Goal: Task Accomplishment & Management: Manage account settings

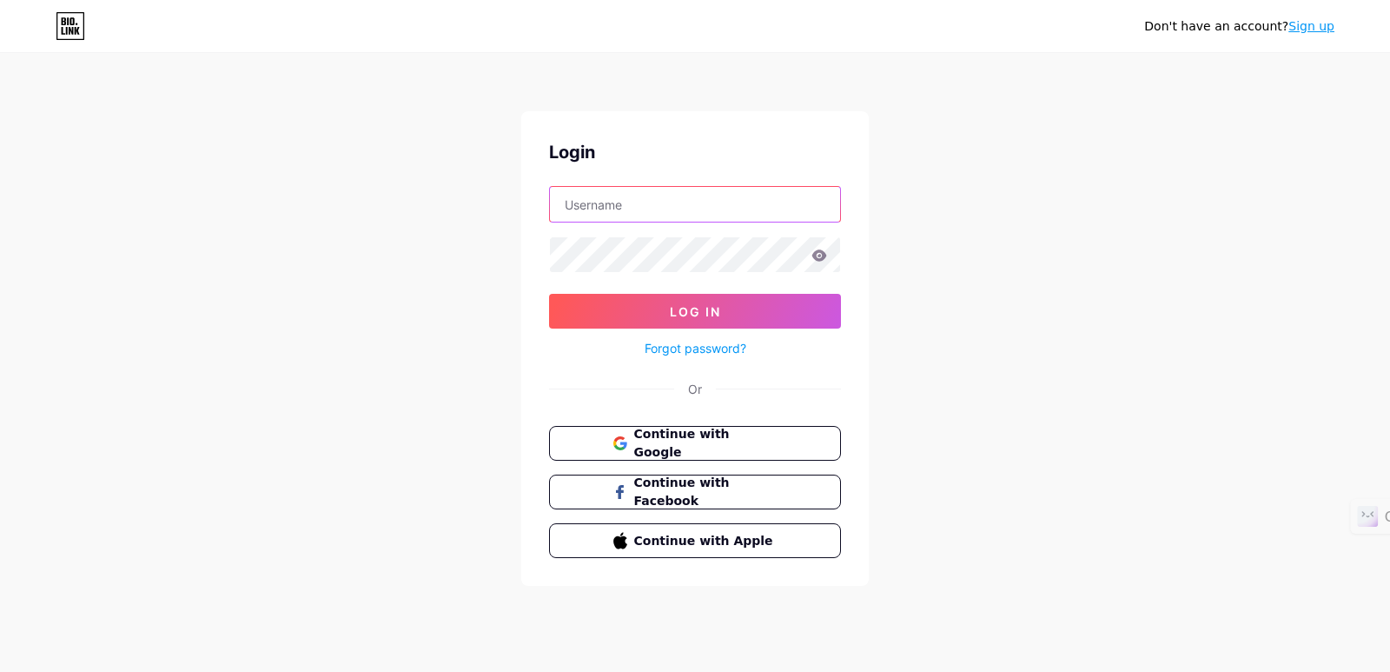
click at [631, 205] on input "text" at bounding box center [695, 204] width 290 height 35
type input "kimtamcatvn@gmail.com"
click at [823, 259] on icon at bounding box center [820, 255] width 16 height 12
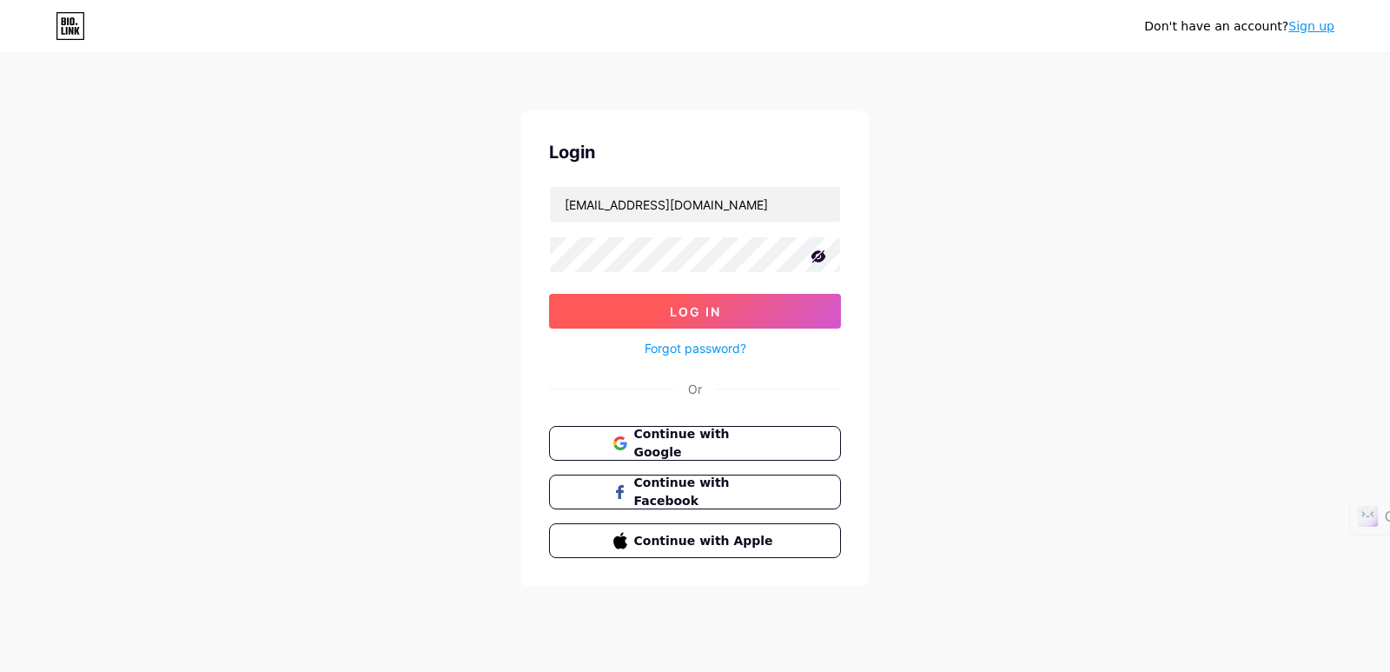
click at [776, 313] on button "Log In" at bounding box center [695, 311] width 292 height 35
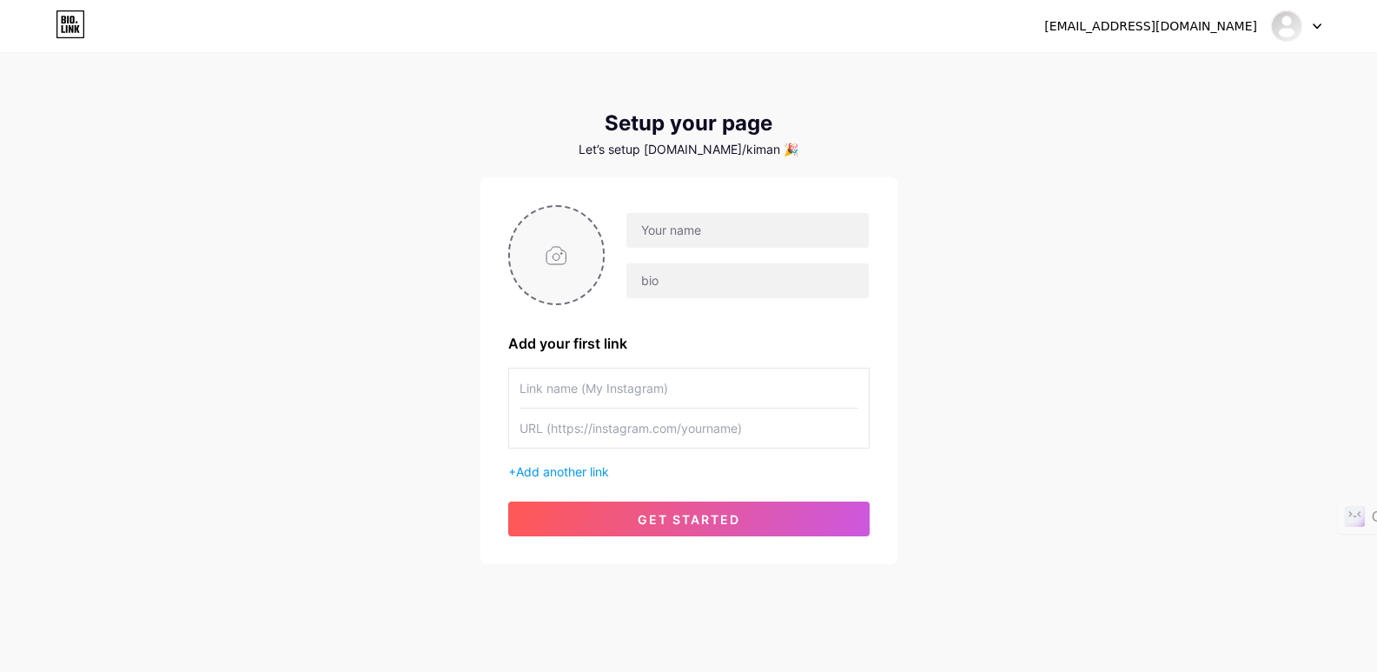
click at [568, 252] on input "file" at bounding box center [557, 255] width 94 height 96
type input "C:\fakepath\kim an.png"
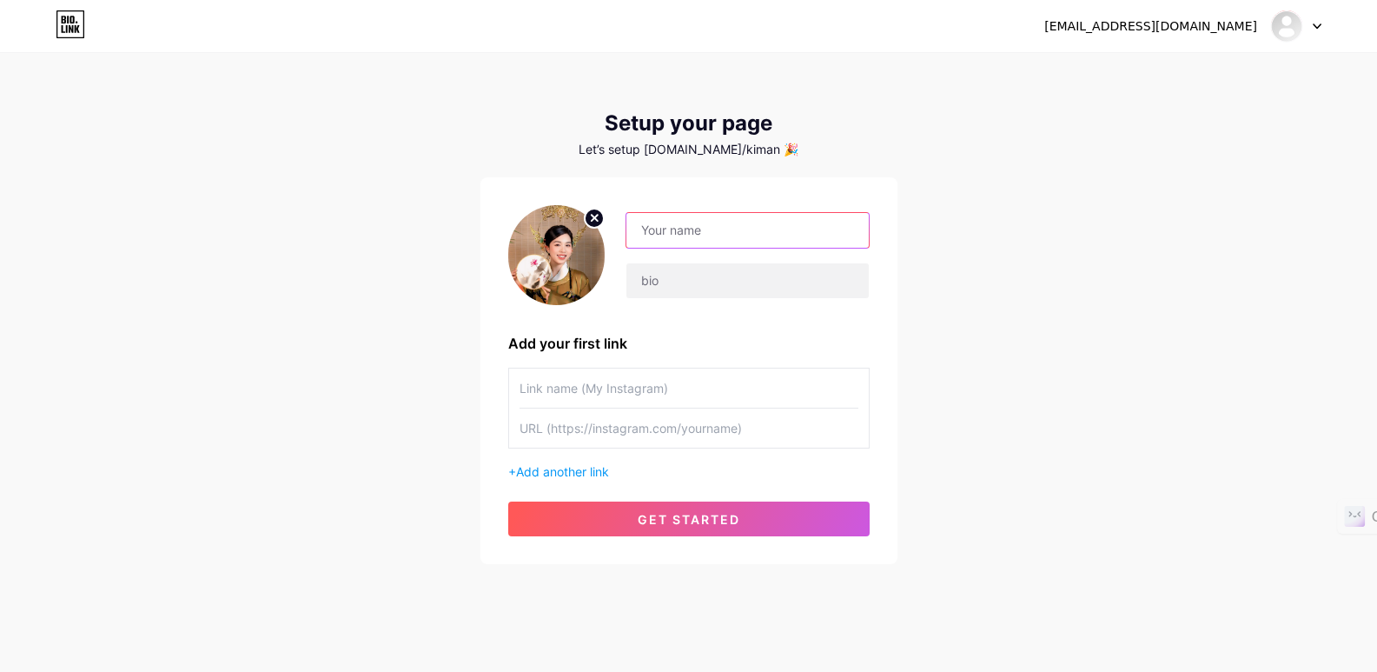
click at [693, 229] on input "text" at bounding box center [747, 230] width 242 height 35
click at [719, 287] on input "text" at bounding box center [747, 280] width 242 height 35
click at [977, 321] on div "kimtamcatvn@gmail.com Dashboard Logout Setup your page Let’s setup bio.link/kim…" at bounding box center [688, 310] width 1377 height 620
drag, startPoint x: 693, startPoint y: 229, endPoint x: 665, endPoint y: 230, distance: 28.7
click at [665, 230] on input "Kim n" at bounding box center [747, 230] width 242 height 35
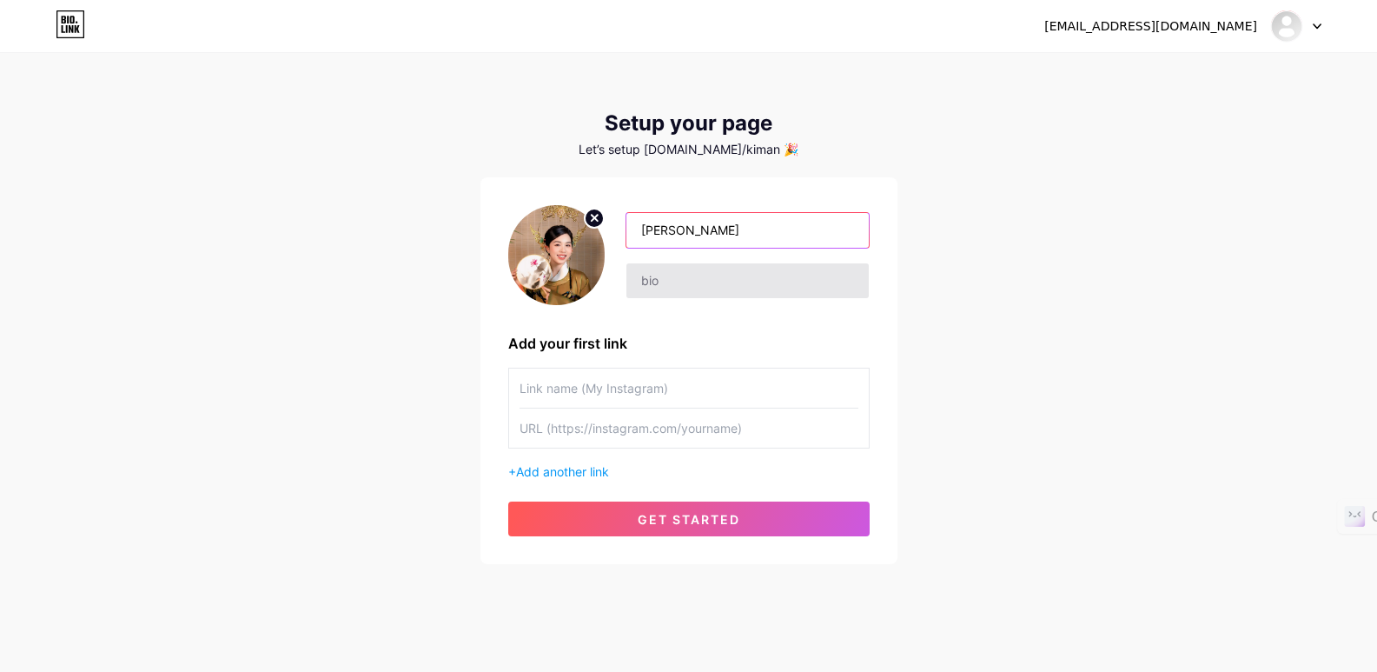
type input "[PERSON_NAME]"
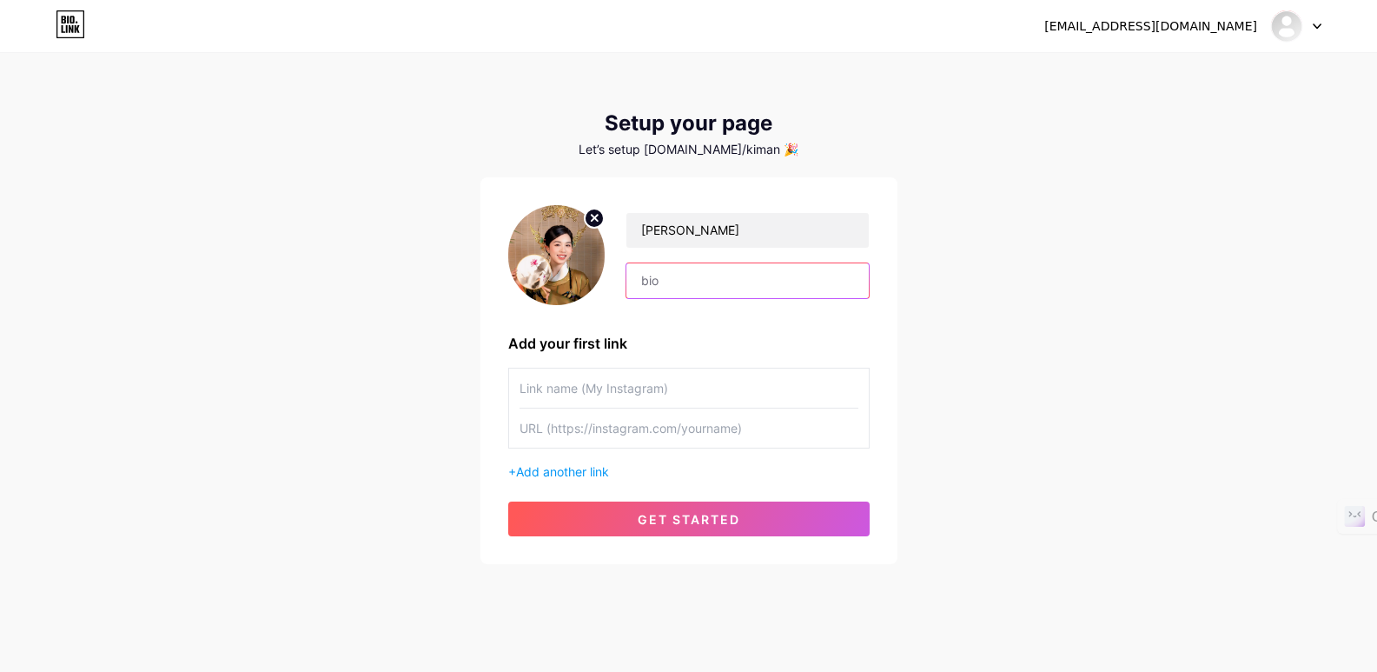
click at [699, 280] on input "text" at bounding box center [747, 280] width 242 height 35
click at [681, 385] on input "text" at bounding box center [689, 387] width 339 height 39
drag, startPoint x: 701, startPoint y: 280, endPoint x: 630, endPoint y: 281, distance: 71.3
click at [630, 281] on input "text" at bounding box center [747, 280] width 242 height 35
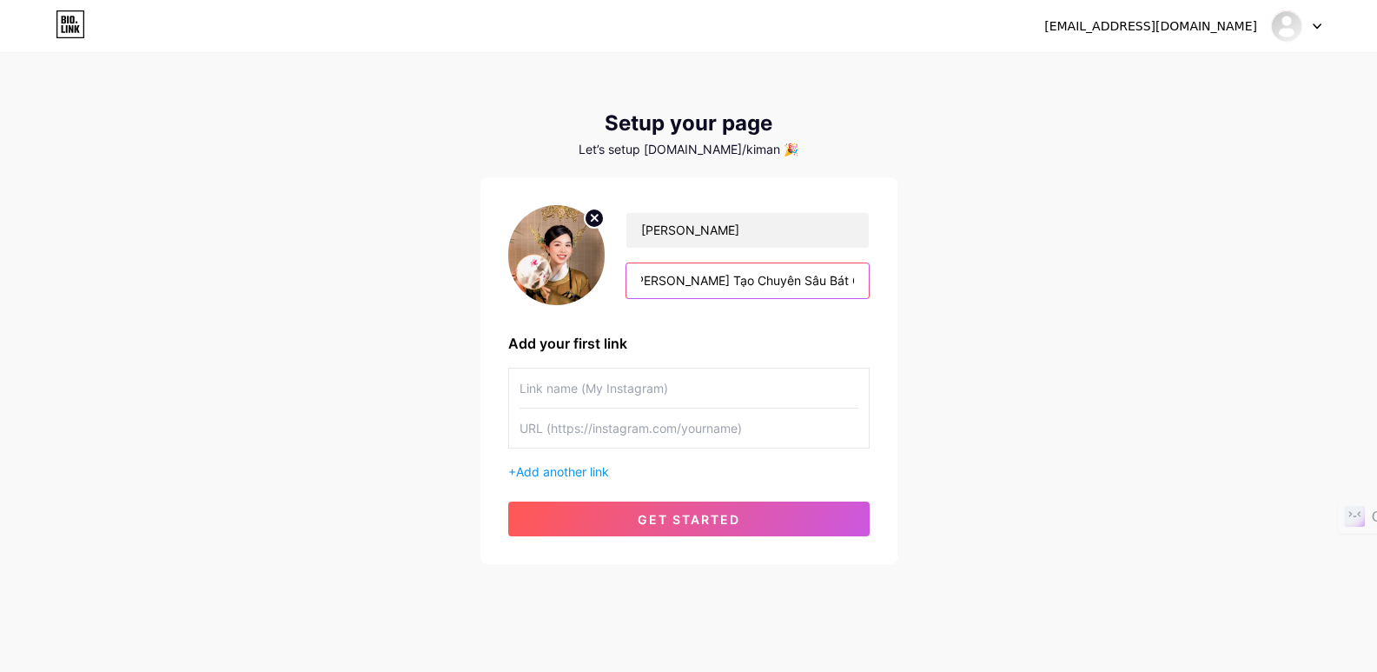
click at [690, 278] on input "Chuyên Gia Luận Giải & Thiết Kế Sim Cải Vận - Trợ Mệnh. [PERSON_NAME] Tạo Chuyê…" at bounding box center [747, 280] width 242 height 35
type input "Chuyên Gia Luận Giải & Thiết Kế Sim Cải Vận - Trợ Mệnh. [PERSON_NAME] Tạo Chuyê…"
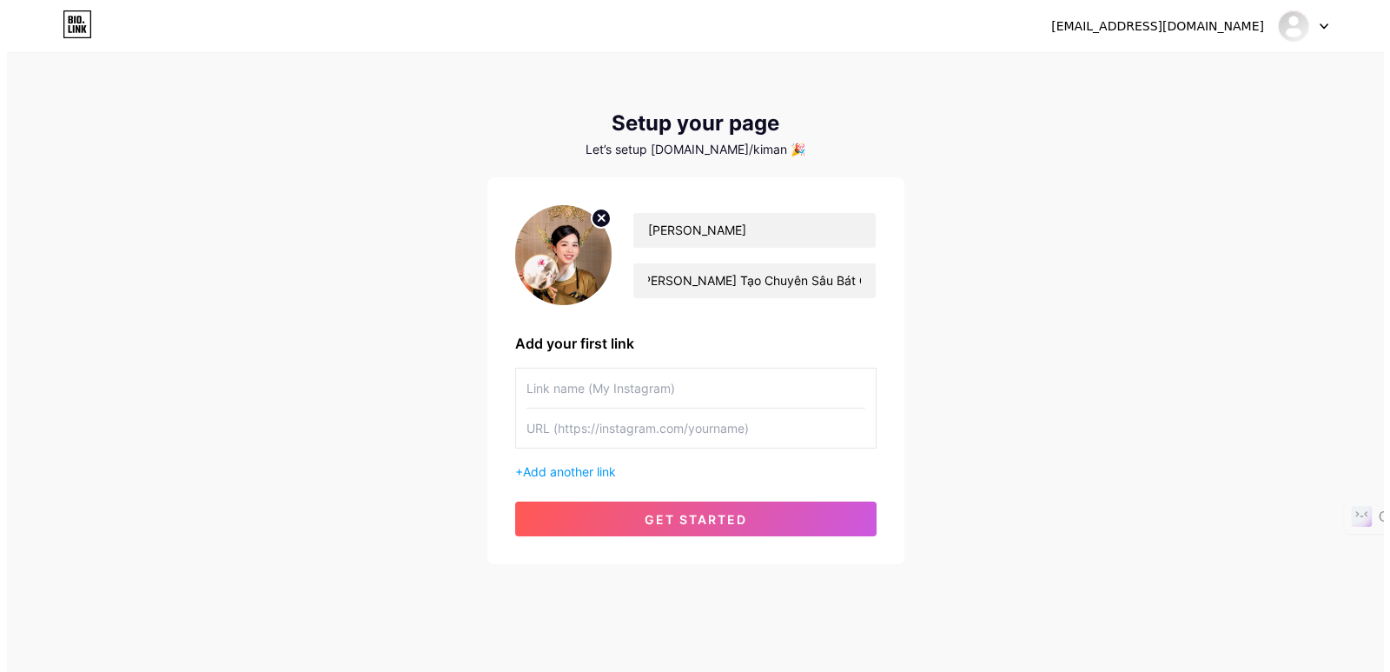
scroll to position [0, 0]
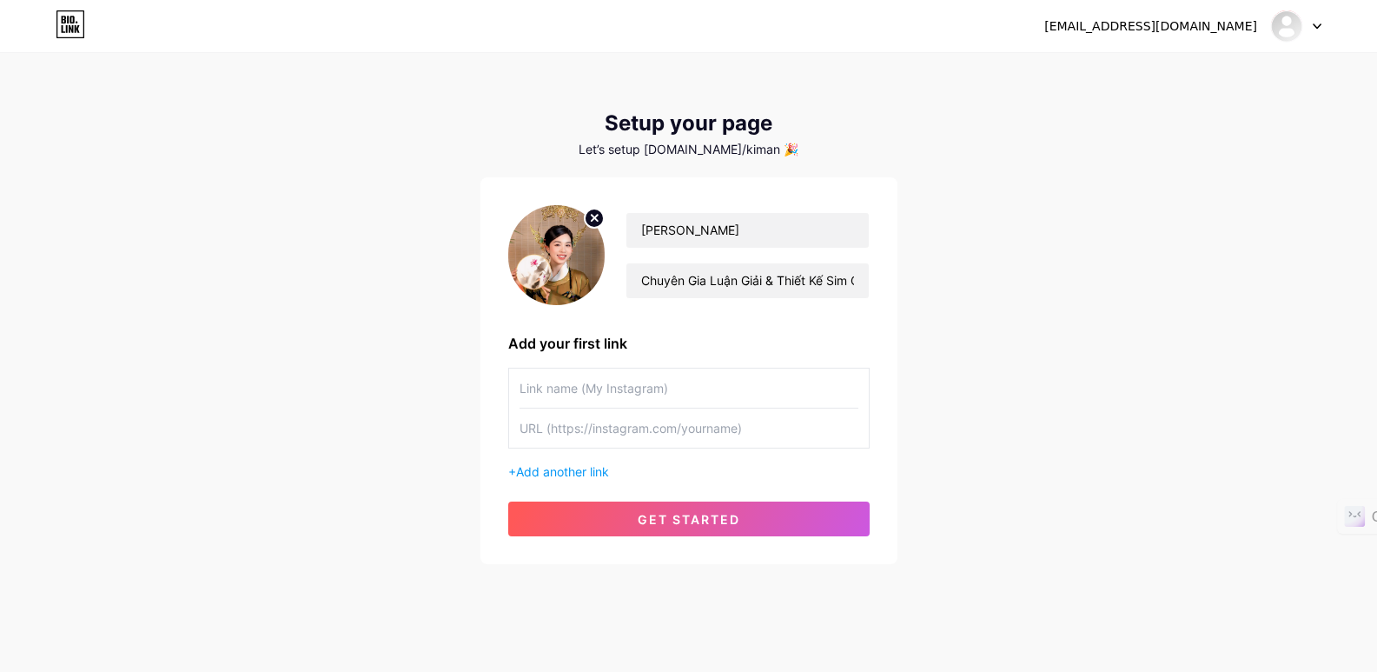
click at [659, 392] on input "text" at bounding box center [689, 387] width 339 height 39
click at [606, 387] on input "text" at bounding box center [689, 387] width 339 height 39
type input "Kết nối Zalo"
click at [649, 432] on input "text" at bounding box center [689, 427] width 339 height 39
paste input "0945.331.866"
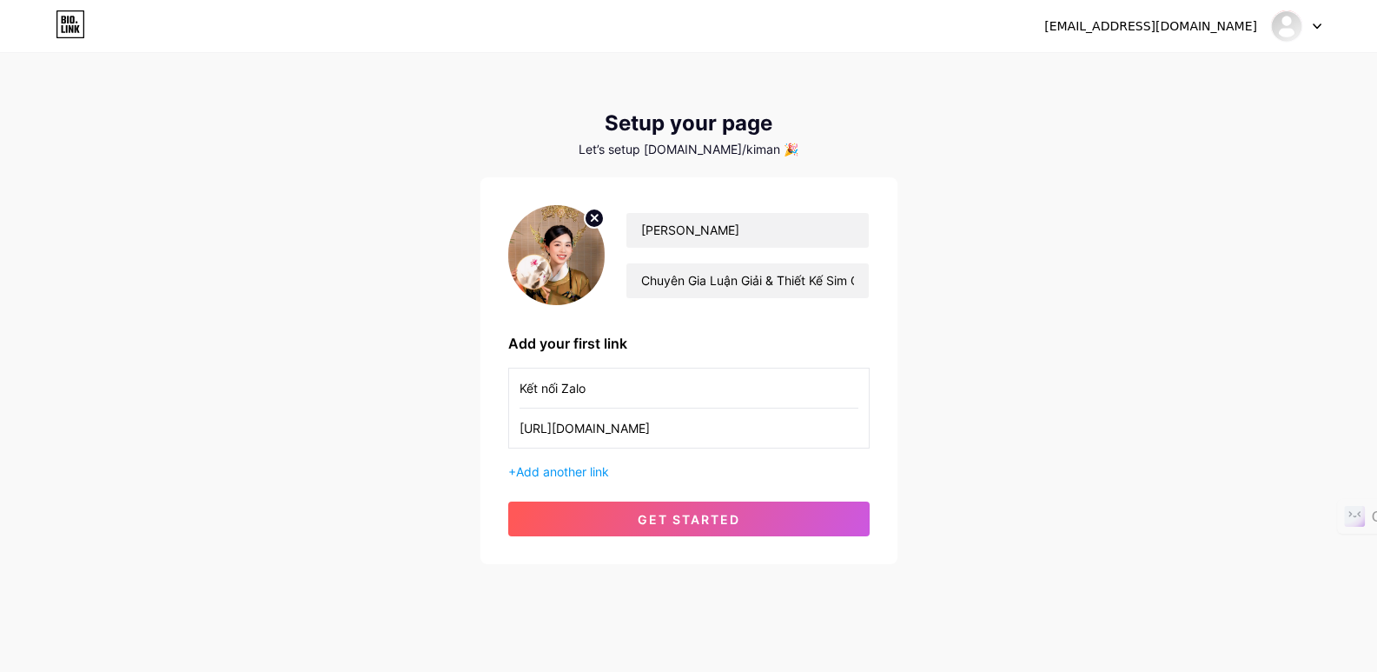
click at [644, 428] on input "https://zalo.me/0945.331.866" at bounding box center [689, 427] width 339 height 39
click at [666, 429] on input "https://zalo.me/0945331.866" at bounding box center [689, 427] width 339 height 39
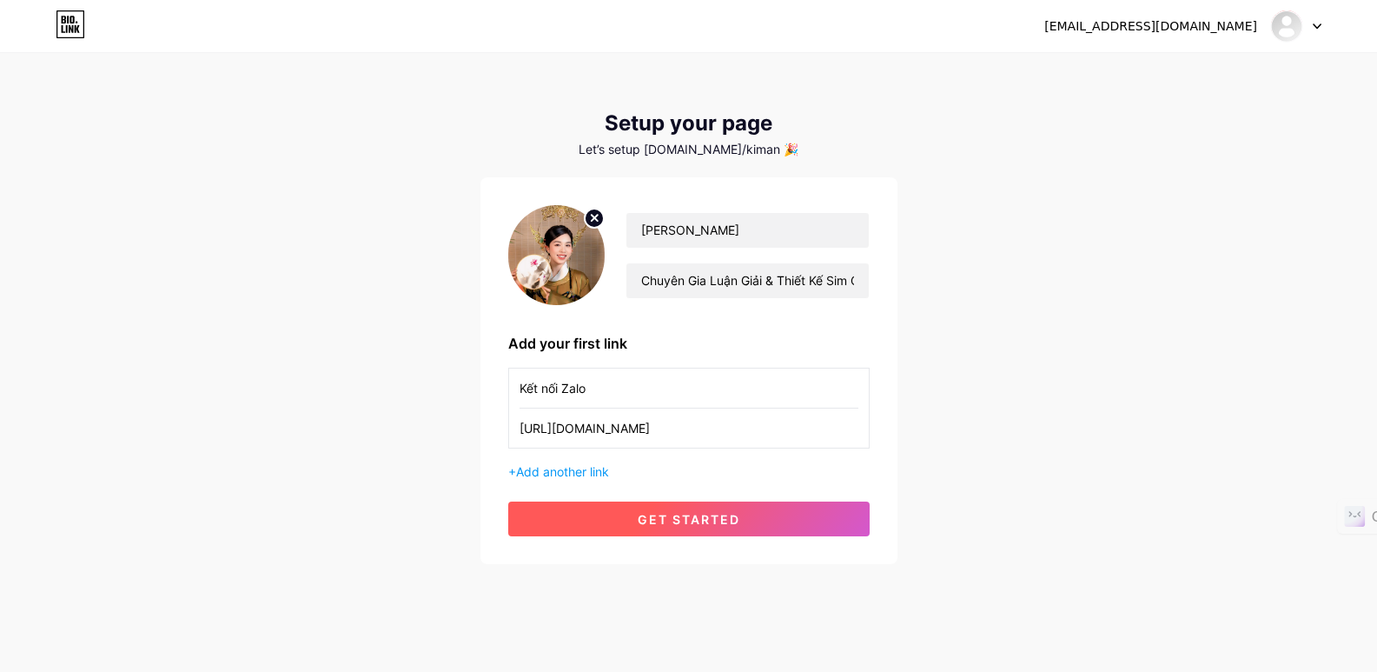
type input "https://zalo.me/0945331866"
click at [715, 517] on span "get started" at bounding box center [689, 519] width 103 height 15
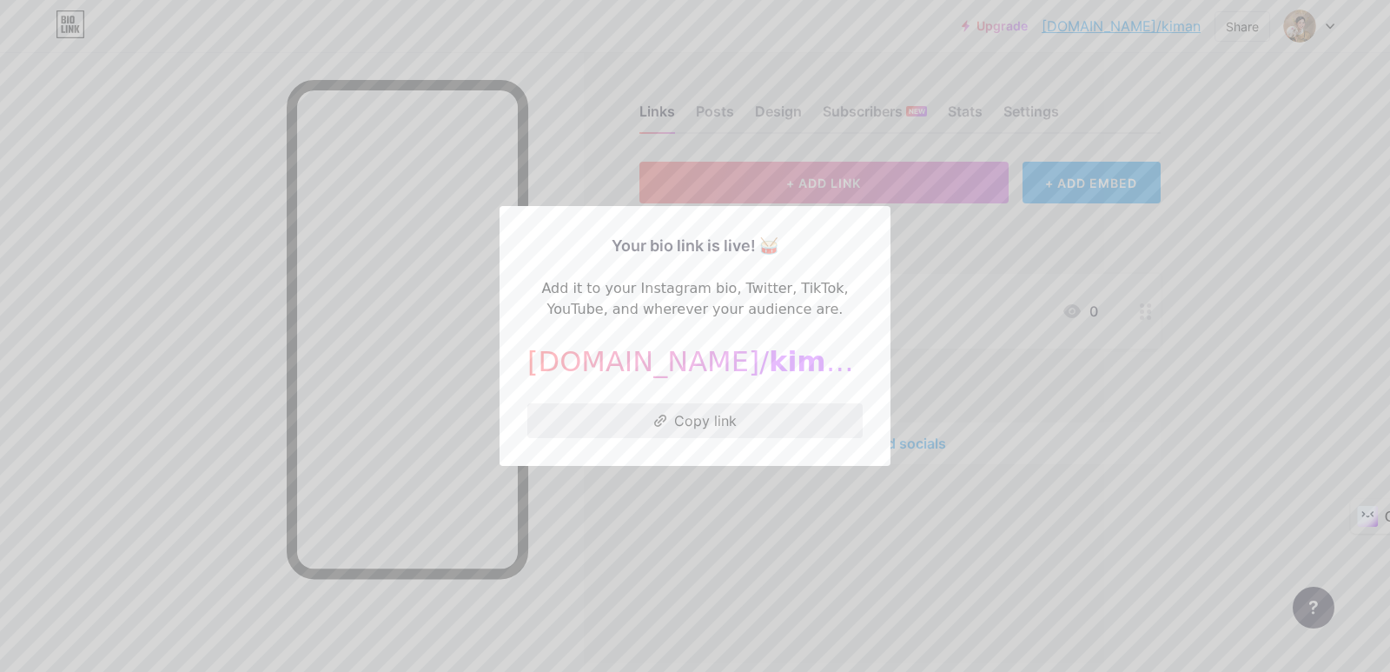
click at [735, 422] on button "Copy link" at bounding box center [694, 420] width 335 height 35
click at [1022, 407] on div at bounding box center [695, 336] width 1390 height 672
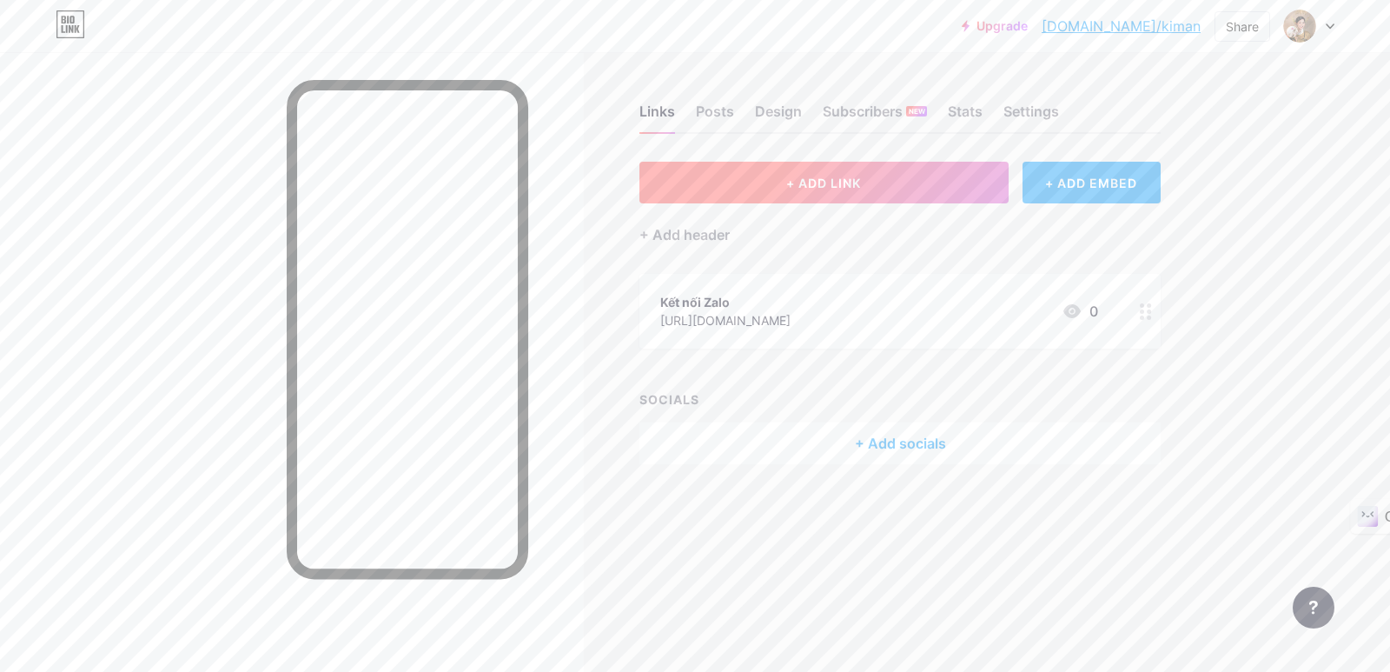
click at [832, 178] on span "+ ADD LINK" at bounding box center [823, 183] width 75 height 15
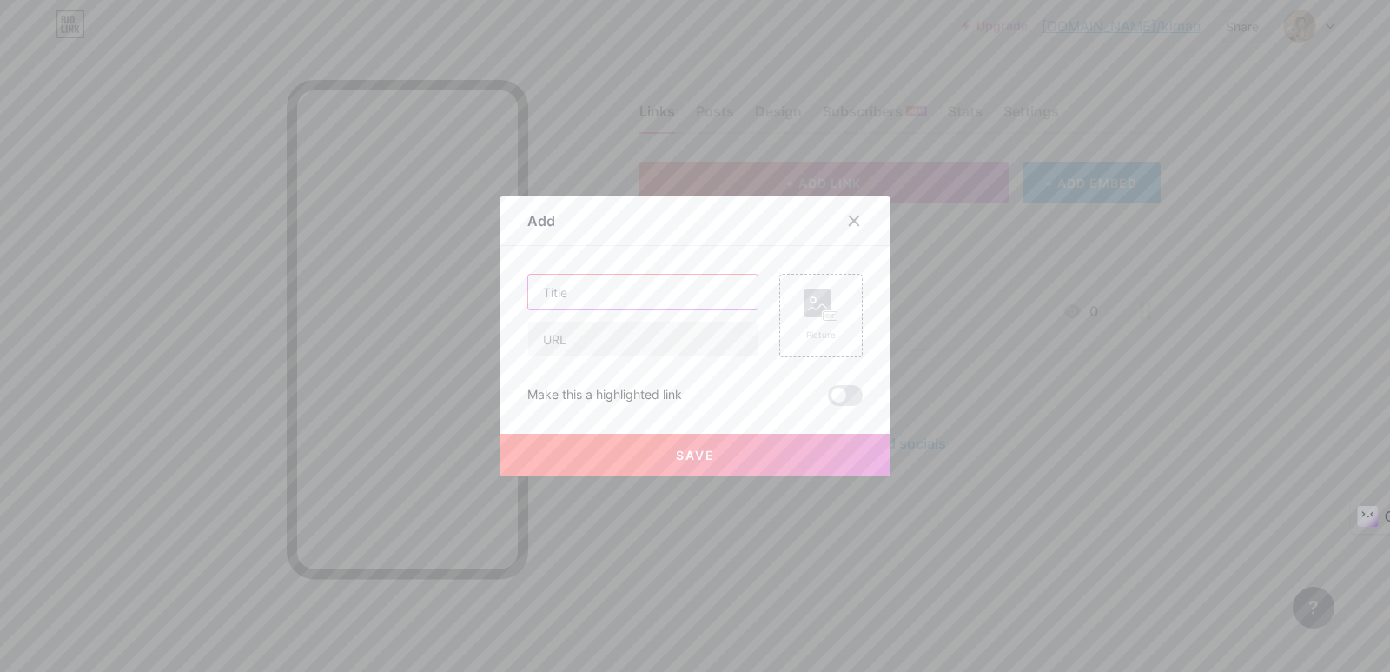
click at [633, 301] on input "text" at bounding box center [642, 292] width 229 height 35
type input "Facebook"
click at [633, 341] on input "text" at bounding box center [642, 338] width 229 height 35
paste input "https://www.facebook.com/duongphuongnhung"
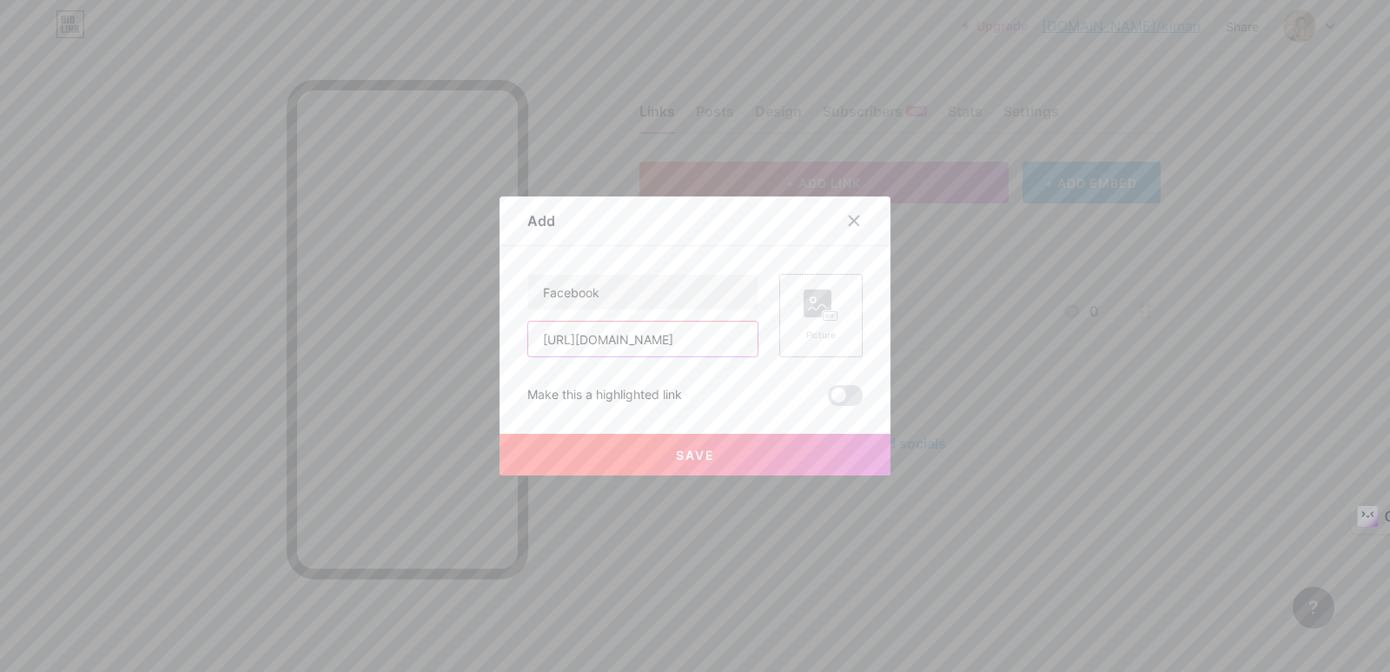
type input "https://www.facebook.com/duongphuongnhung"
click at [832, 317] on icon at bounding box center [833, 316] width 3 height 4
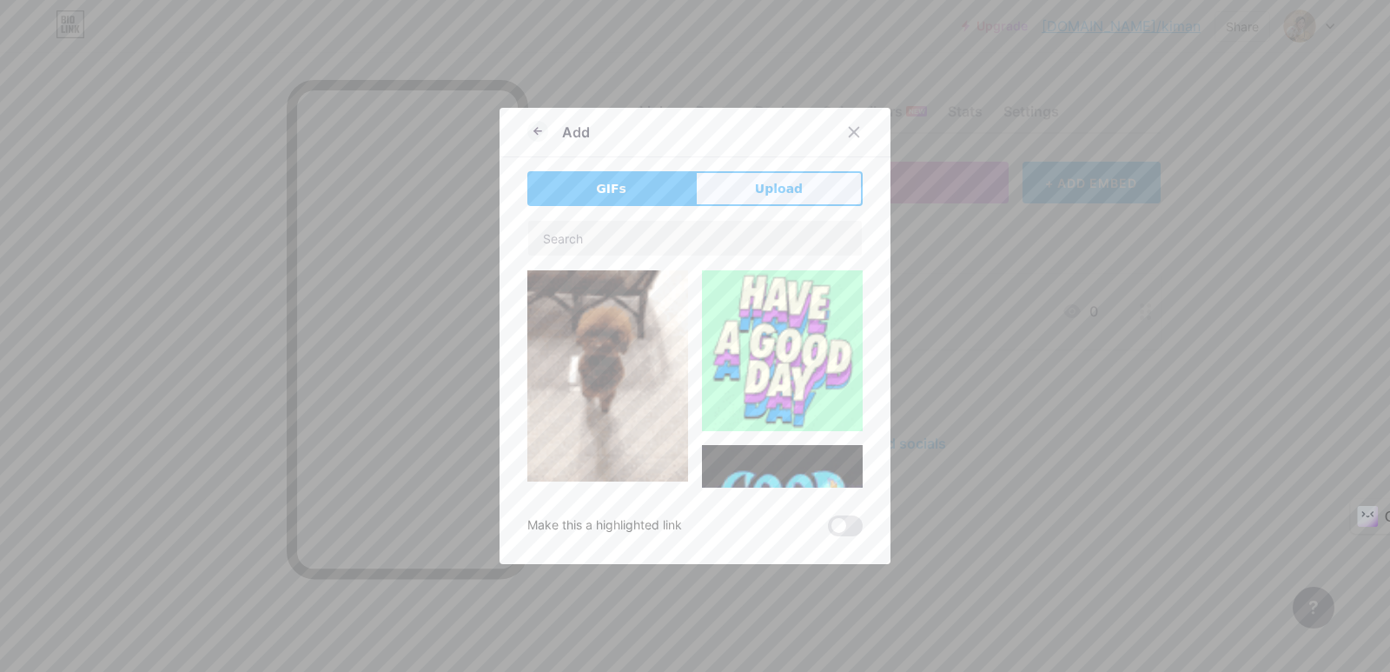
click at [765, 194] on span "Upload" at bounding box center [779, 189] width 48 height 18
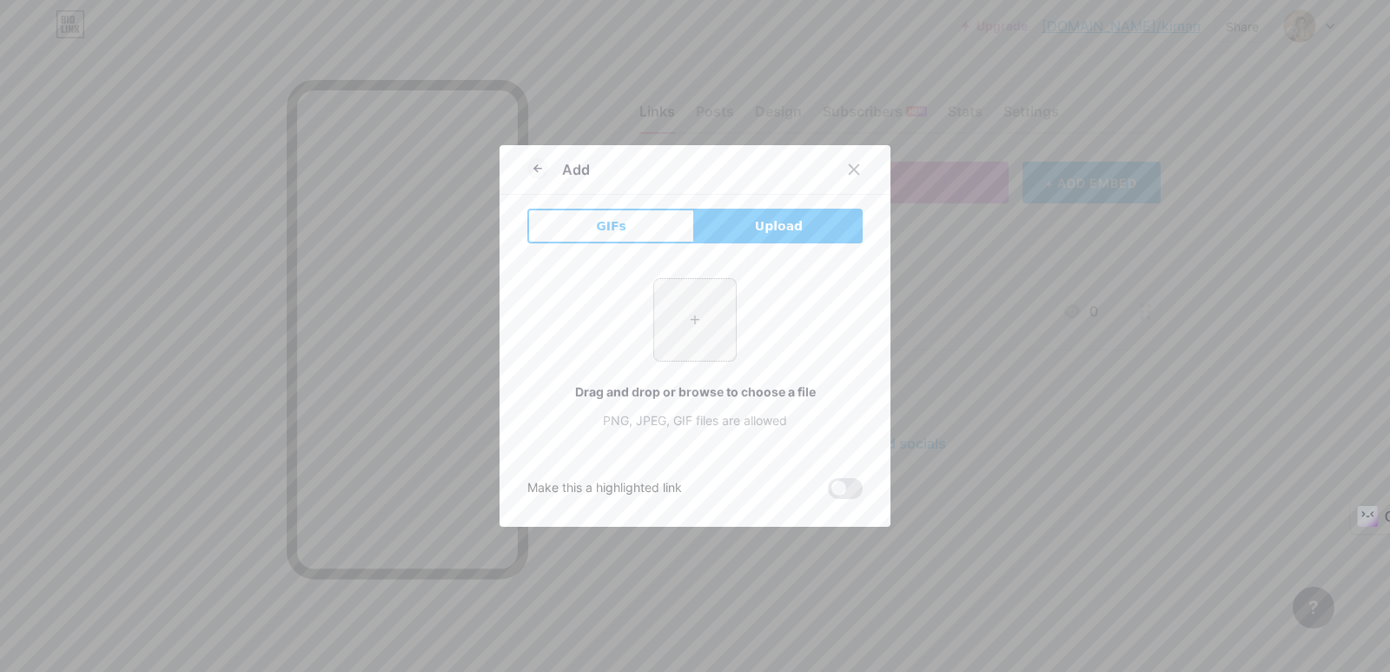
click at [679, 321] on input "file" at bounding box center [695, 320] width 82 height 82
type input "C:\fakepath\Facebook_Logo_(2019).png.webp"
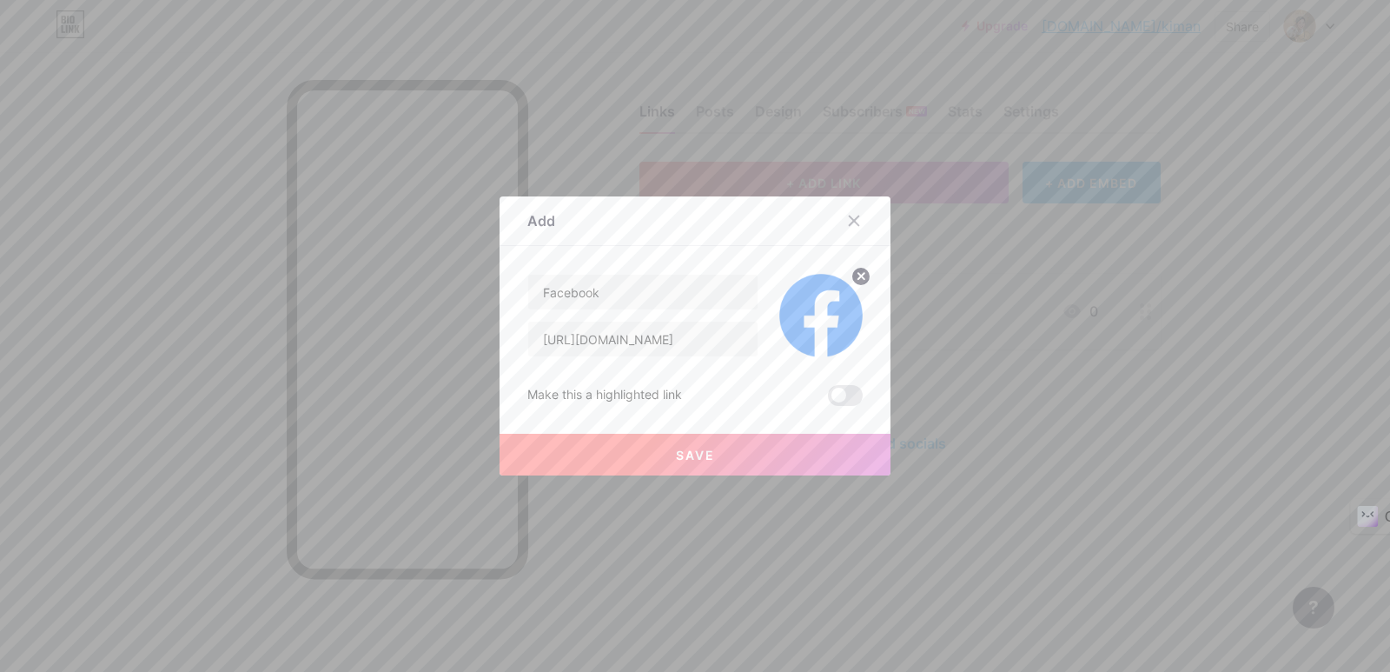
click at [752, 456] on button "Save" at bounding box center [695, 455] width 391 height 42
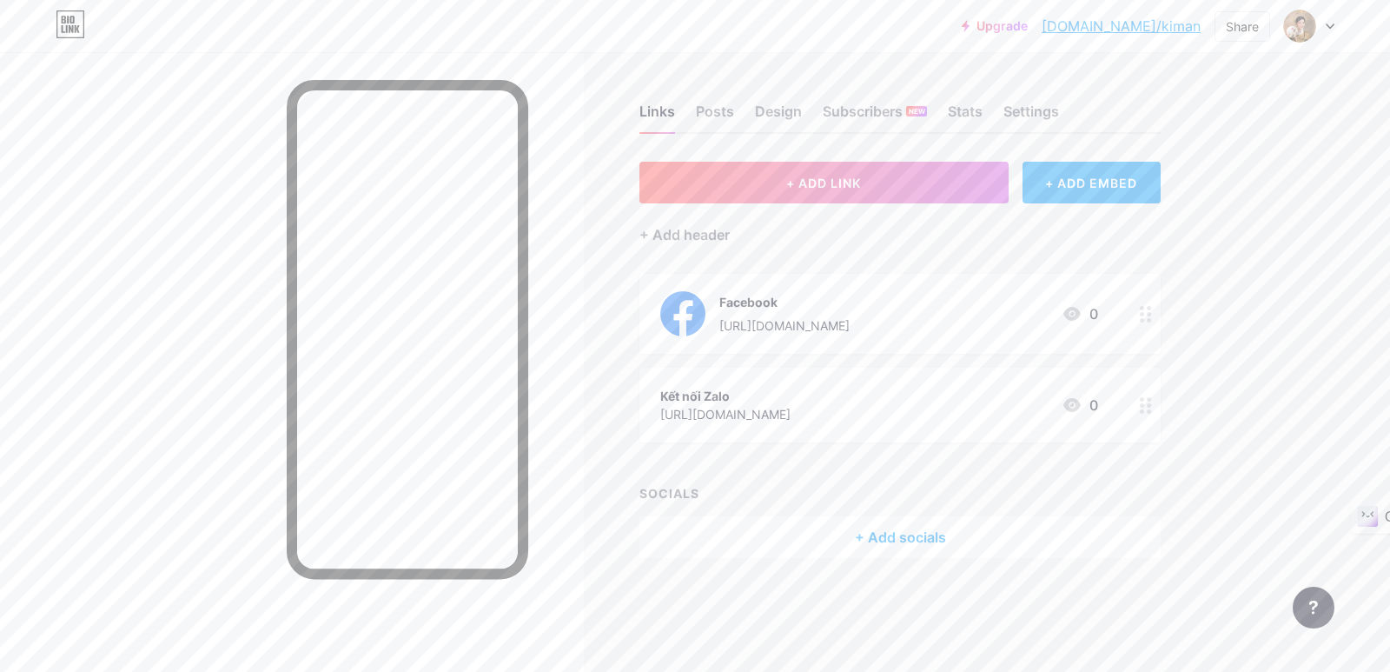
click at [991, 401] on div "Kết nối Zalo https://zalo.me/0945331866 0" at bounding box center [879, 405] width 438 height 40
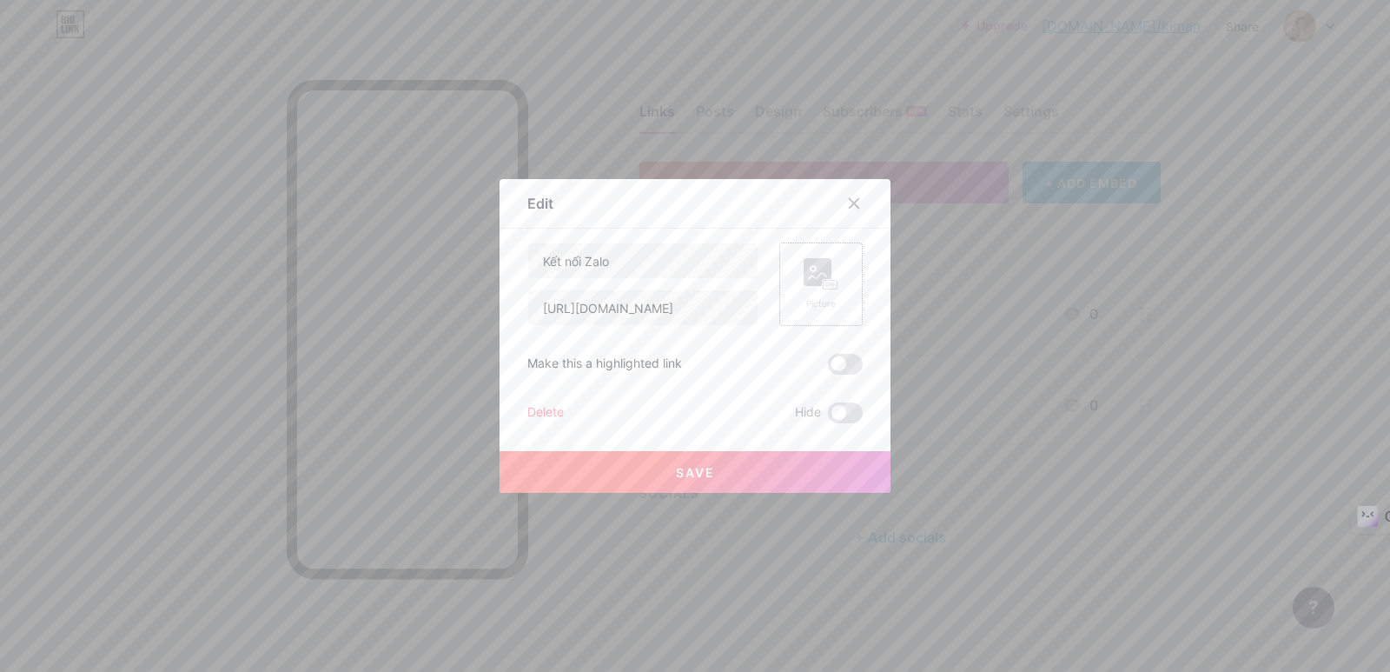
click at [828, 267] on icon at bounding box center [821, 274] width 35 height 32
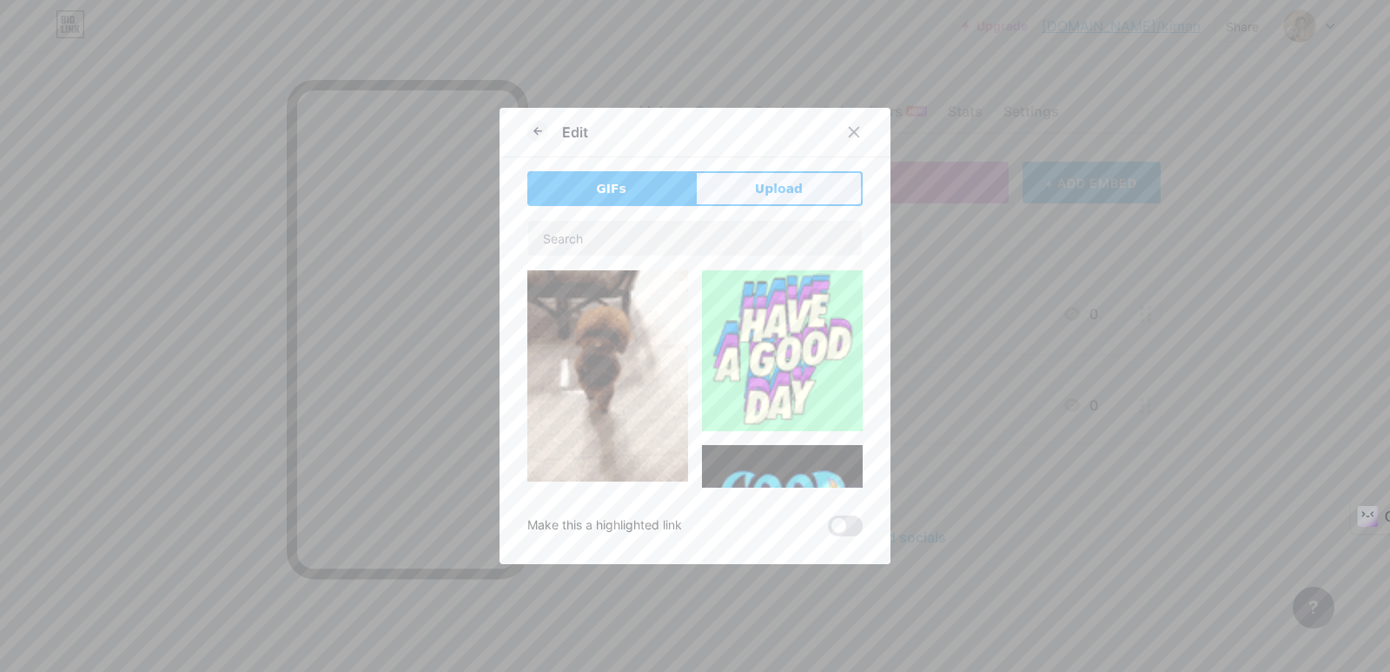
click at [802, 190] on button "Upload" at bounding box center [779, 188] width 168 height 35
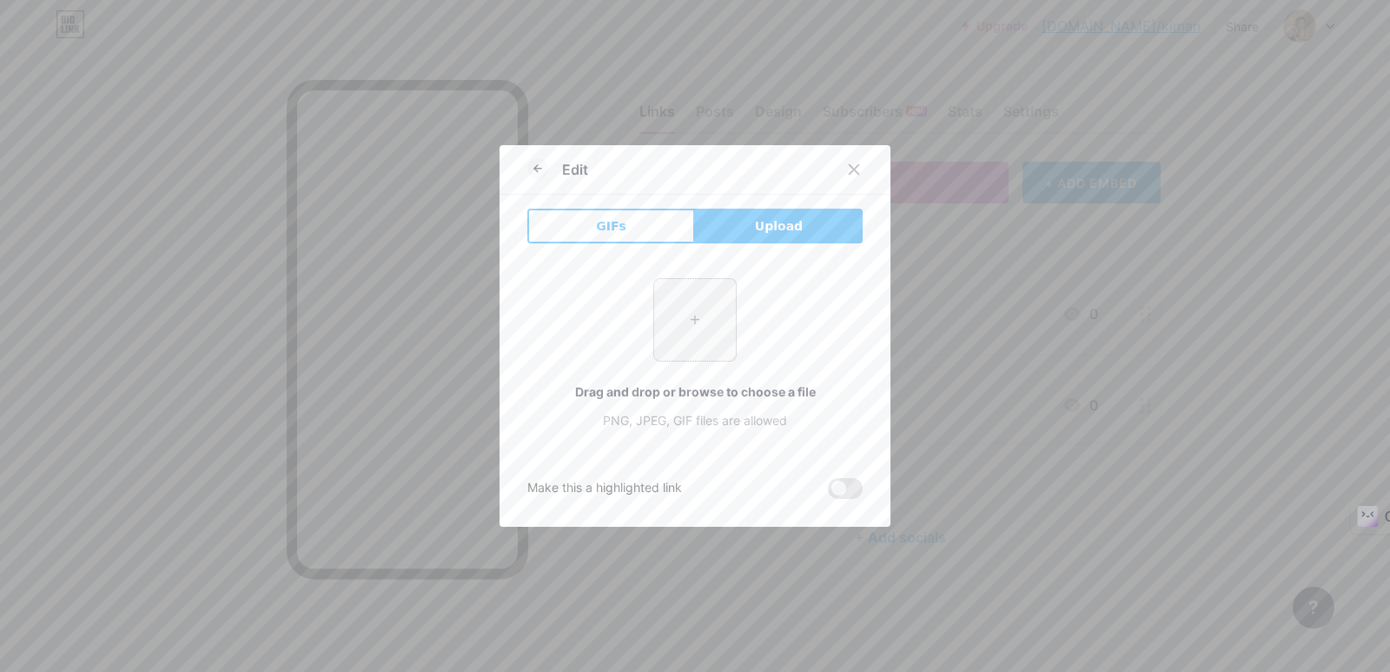
click at [673, 327] on input "file" at bounding box center [695, 320] width 82 height 82
type input "C:\fakepath\zalo-logo (1).png"
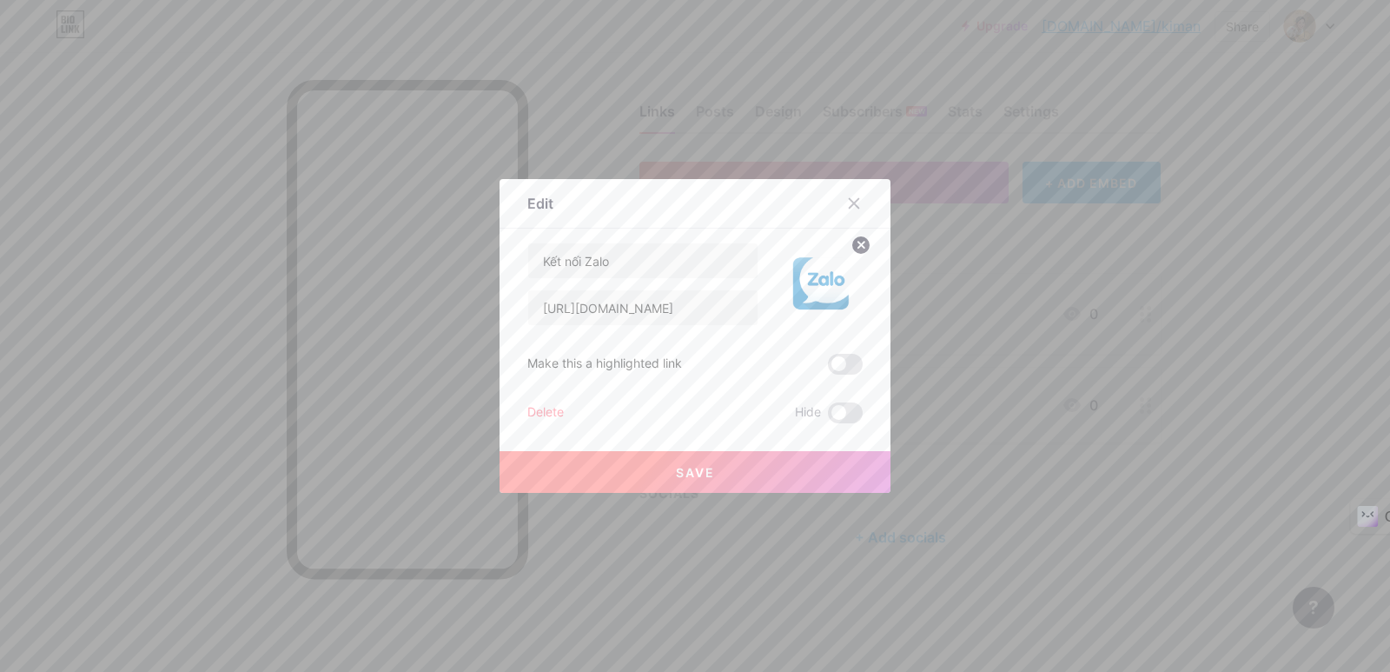
click at [781, 473] on button "Save" at bounding box center [695, 472] width 391 height 42
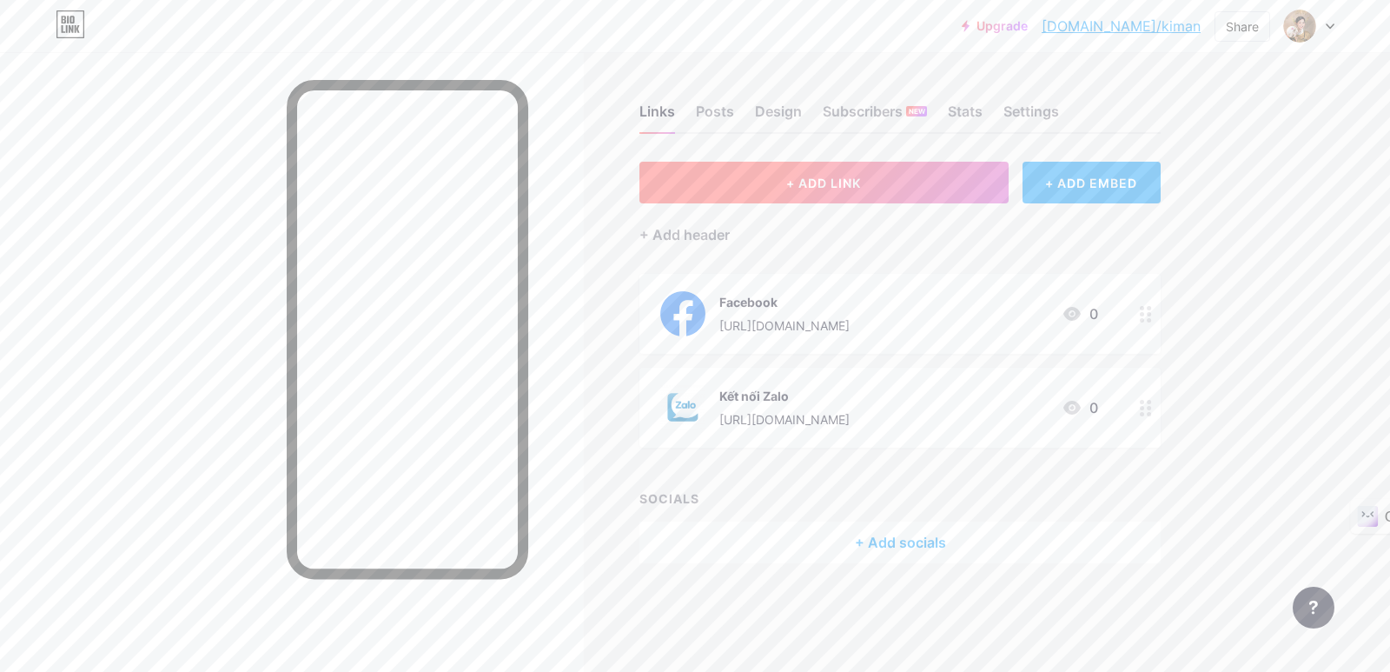
click at [773, 197] on button "+ ADD LINK" at bounding box center [824, 183] width 369 height 42
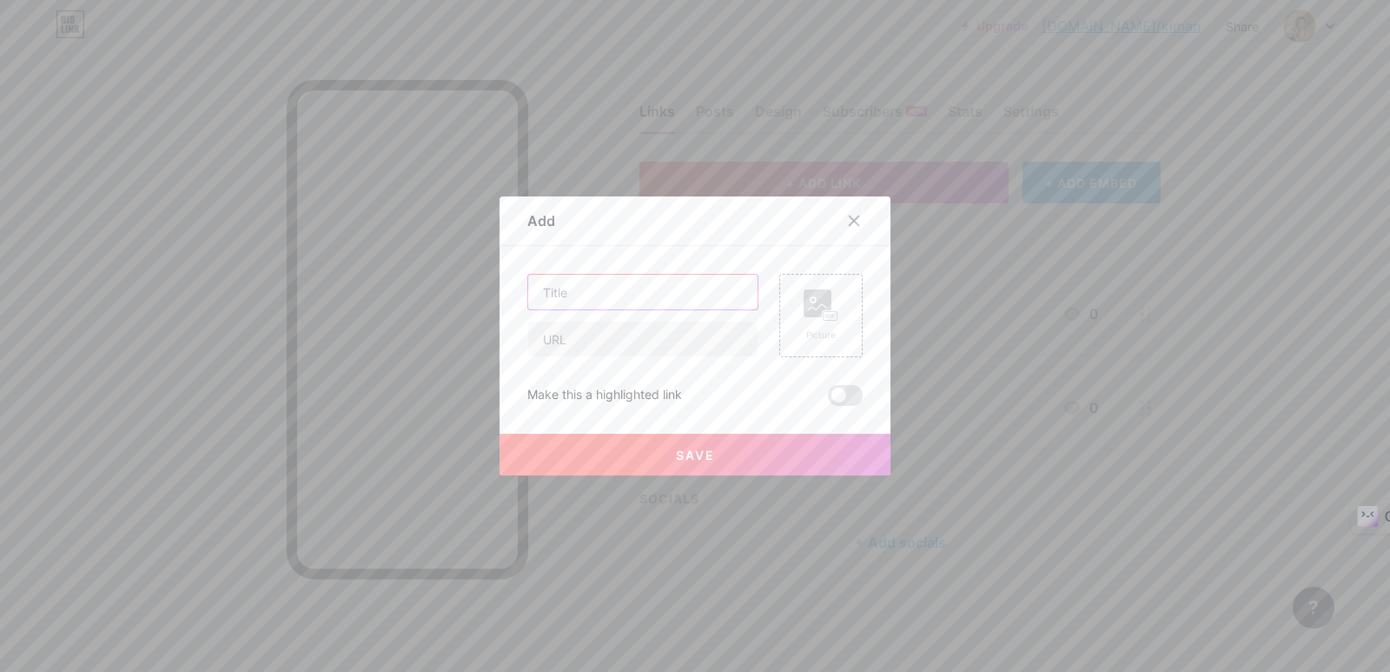
click at [570, 297] on input "text" at bounding box center [642, 292] width 229 height 35
type input "Tiktok"
click at [587, 341] on input "text" at bounding box center [642, 338] width 229 height 35
paste input "https://www.tiktok.com/@kimanphongthuycaivan"
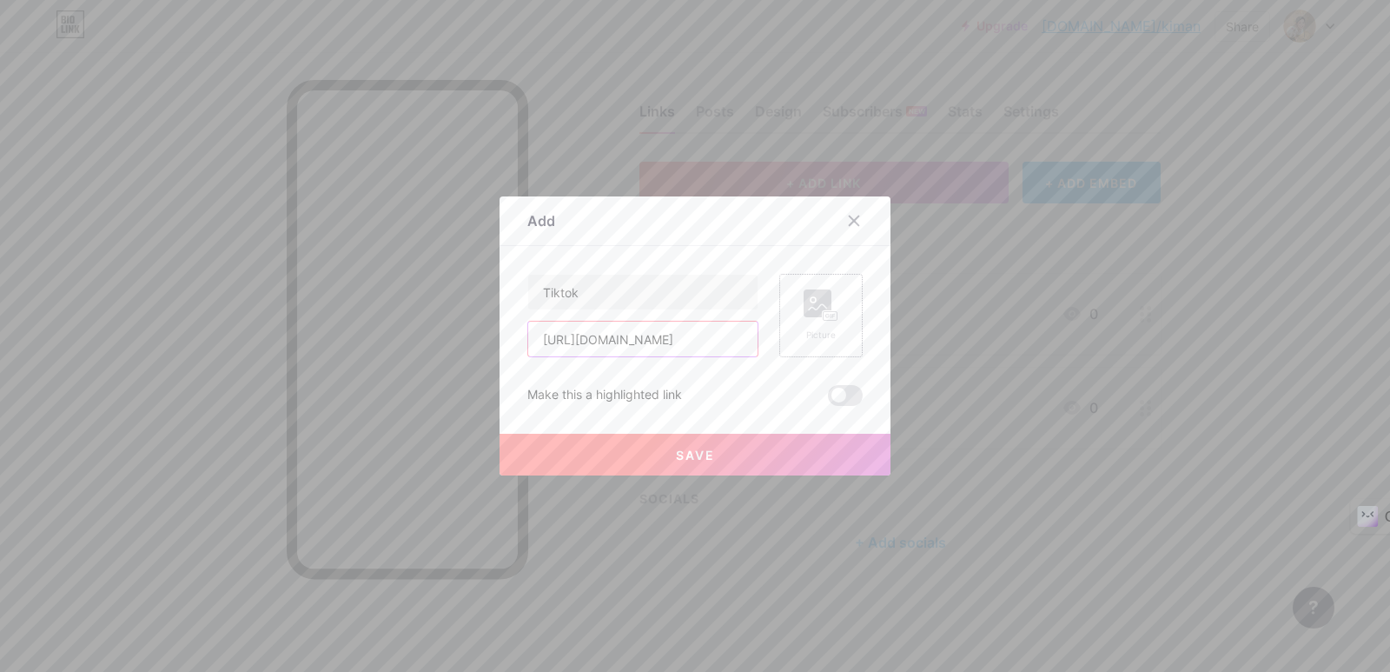
type input "https://www.tiktok.com/@kimanphongthuycaivan"
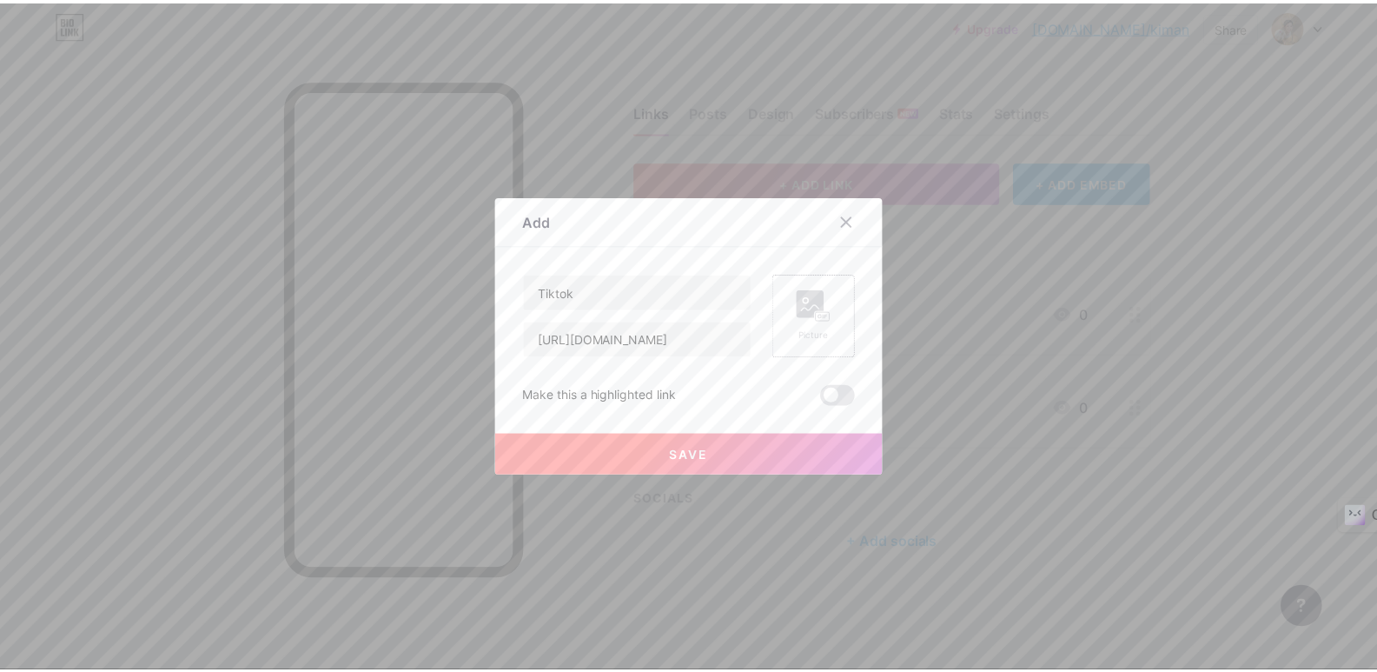
scroll to position [0, 0]
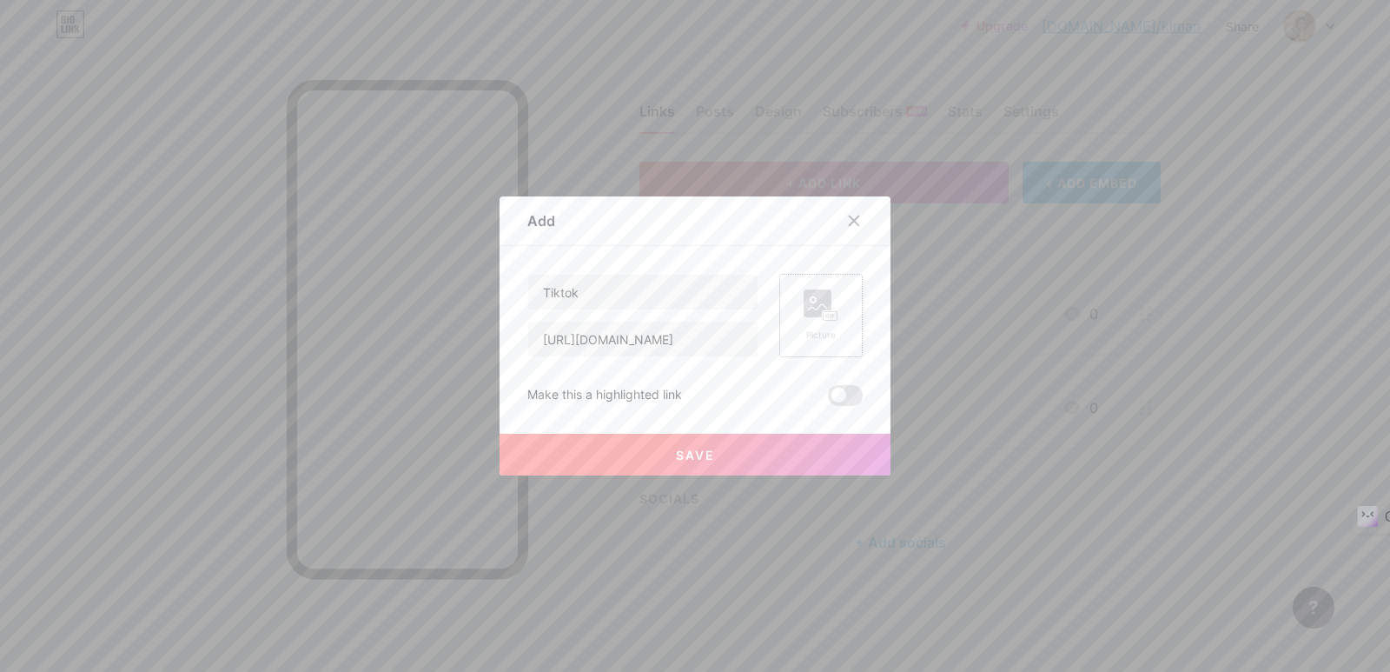
click at [812, 321] on div "Picture" at bounding box center [821, 315] width 35 height 52
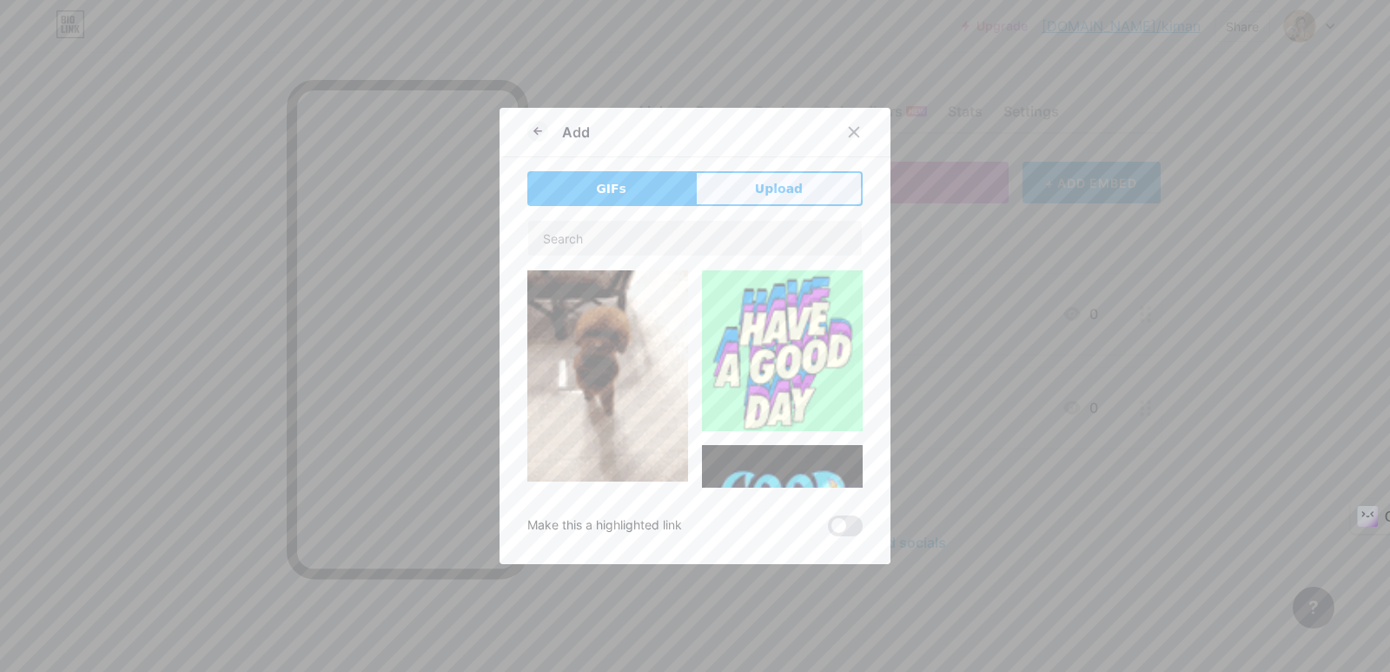
click at [812, 196] on button "Upload" at bounding box center [779, 188] width 168 height 35
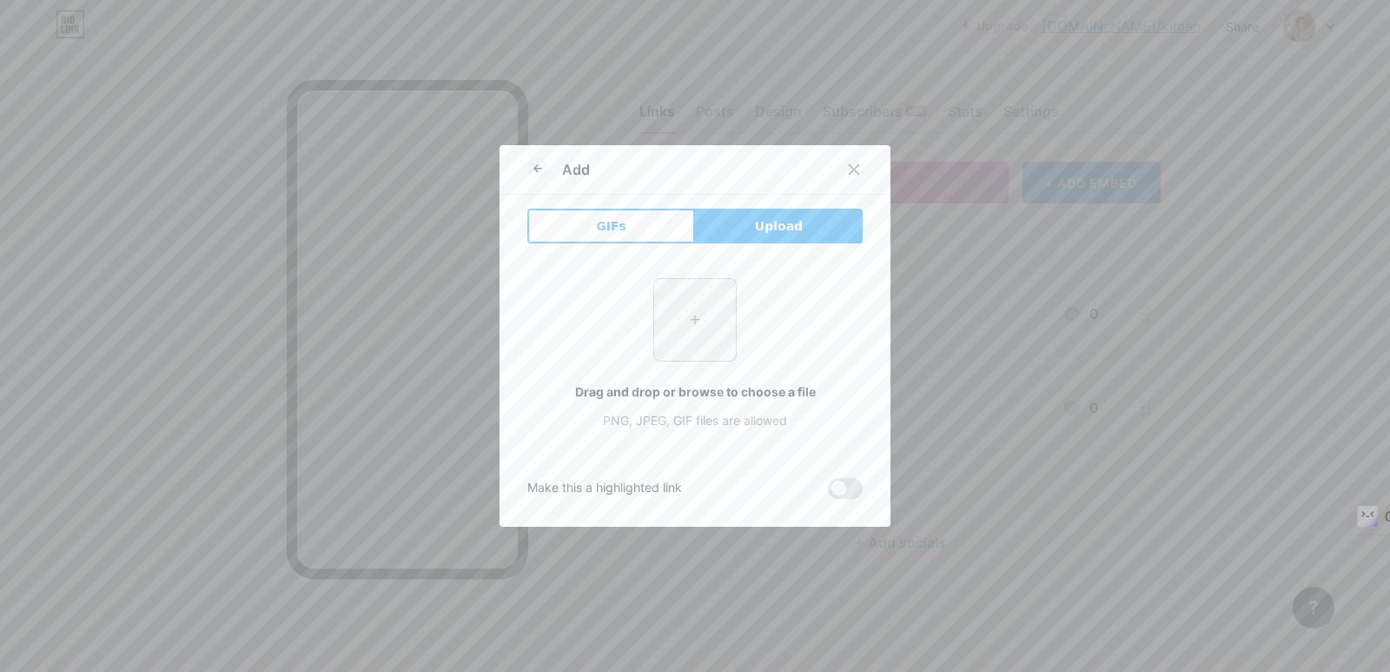
click at [676, 312] on input "file" at bounding box center [695, 320] width 82 height 82
type input "C:\fakepath\d800ce127021655e50667df1734a2a7e.jpg"
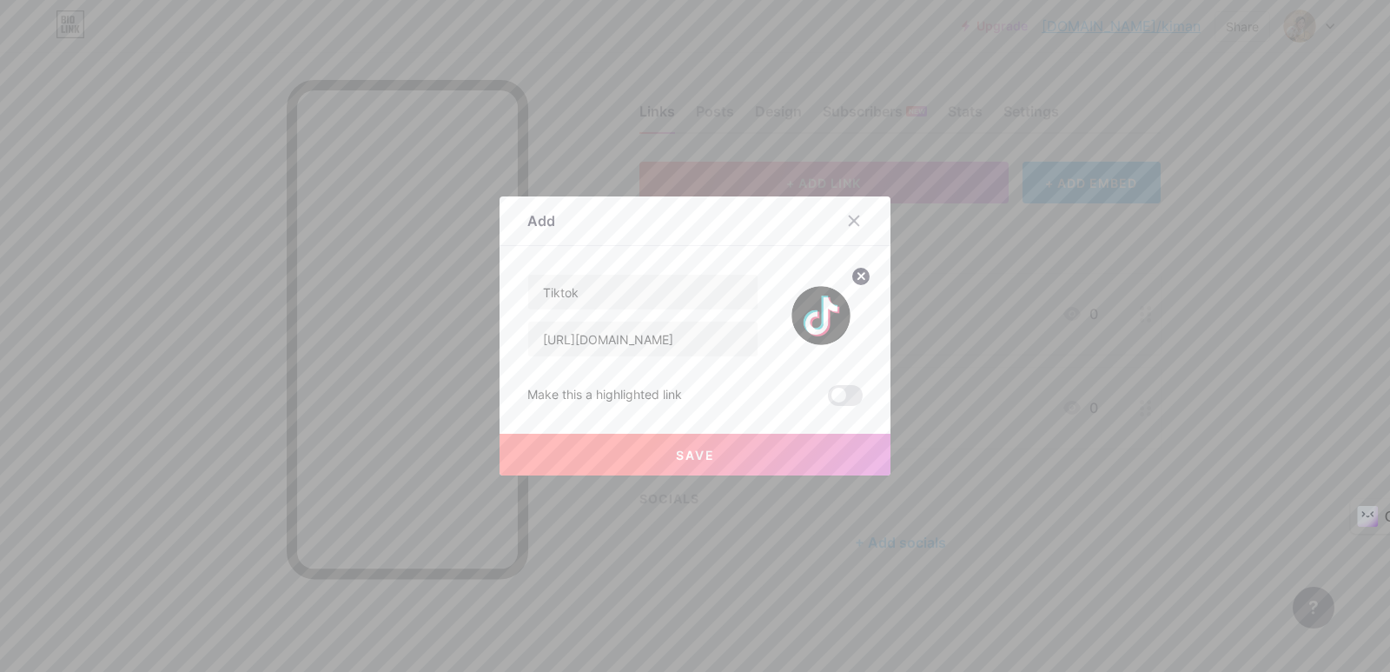
click at [785, 466] on button "Save" at bounding box center [695, 455] width 391 height 42
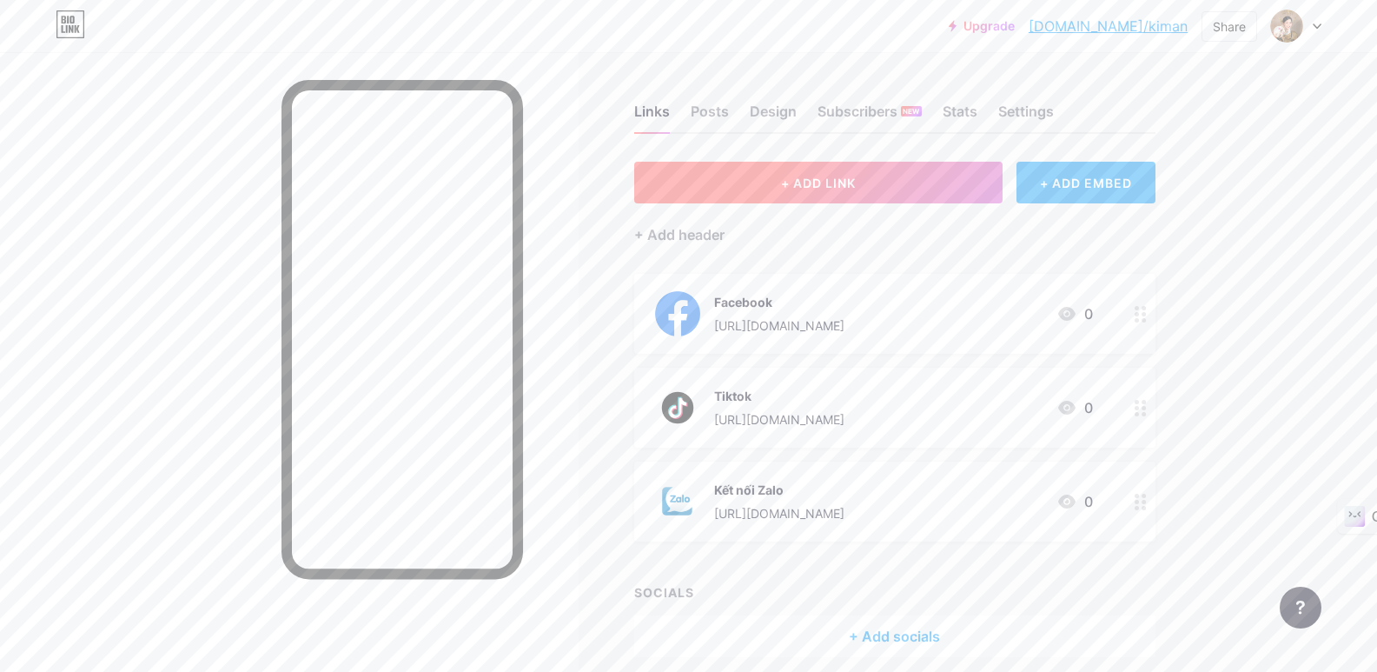
click at [839, 178] on span "+ ADD LINK" at bounding box center [818, 183] width 75 height 15
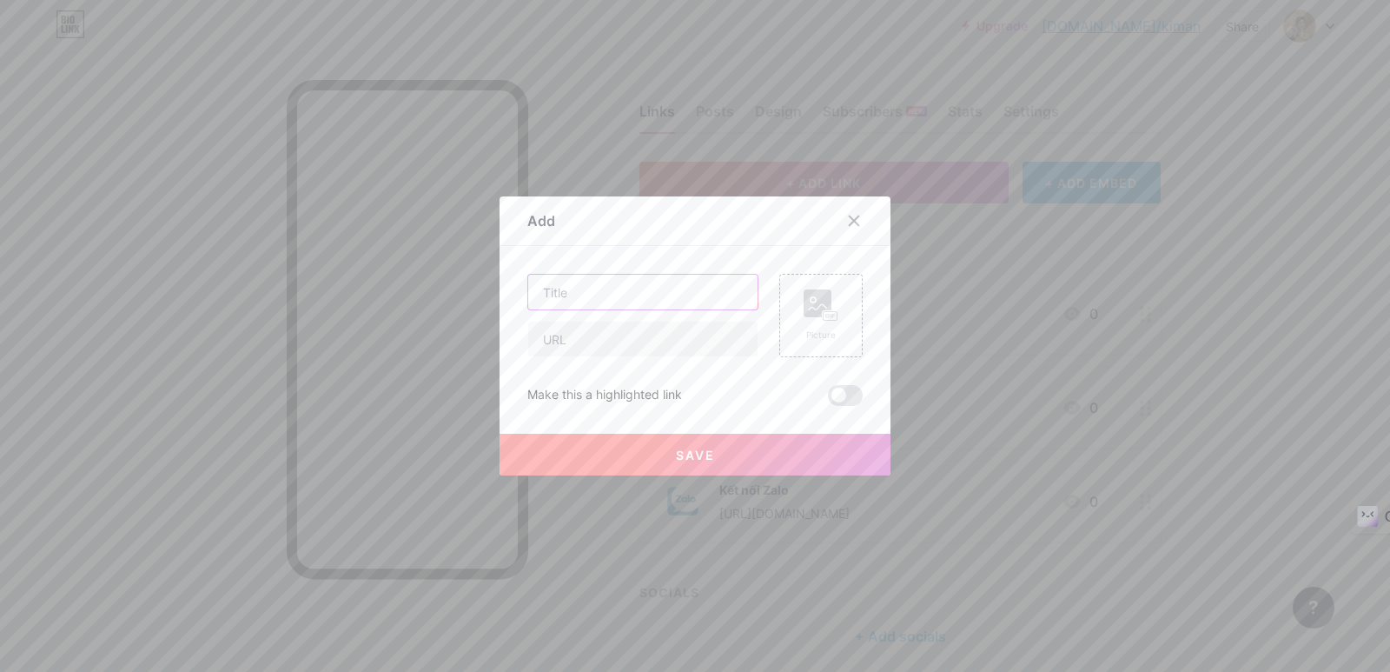
click at [567, 296] on input "text" at bounding box center [642, 292] width 229 height 35
click at [571, 299] on input "Đăng ký luận sim + CCCD" at bounding box center [642, 292] width 229 height 35
click at [589, 299] on input "Đăng Ký luận sim + CCCD" at bounding box center [642, 292] width 229 height 35
click at [620, 289] on input "Đăng Ký Luận sim + CCCD" at bounding box center [642, 292] width 229 height 35
type input "Đăng Ký Luận Sim + CCCD"
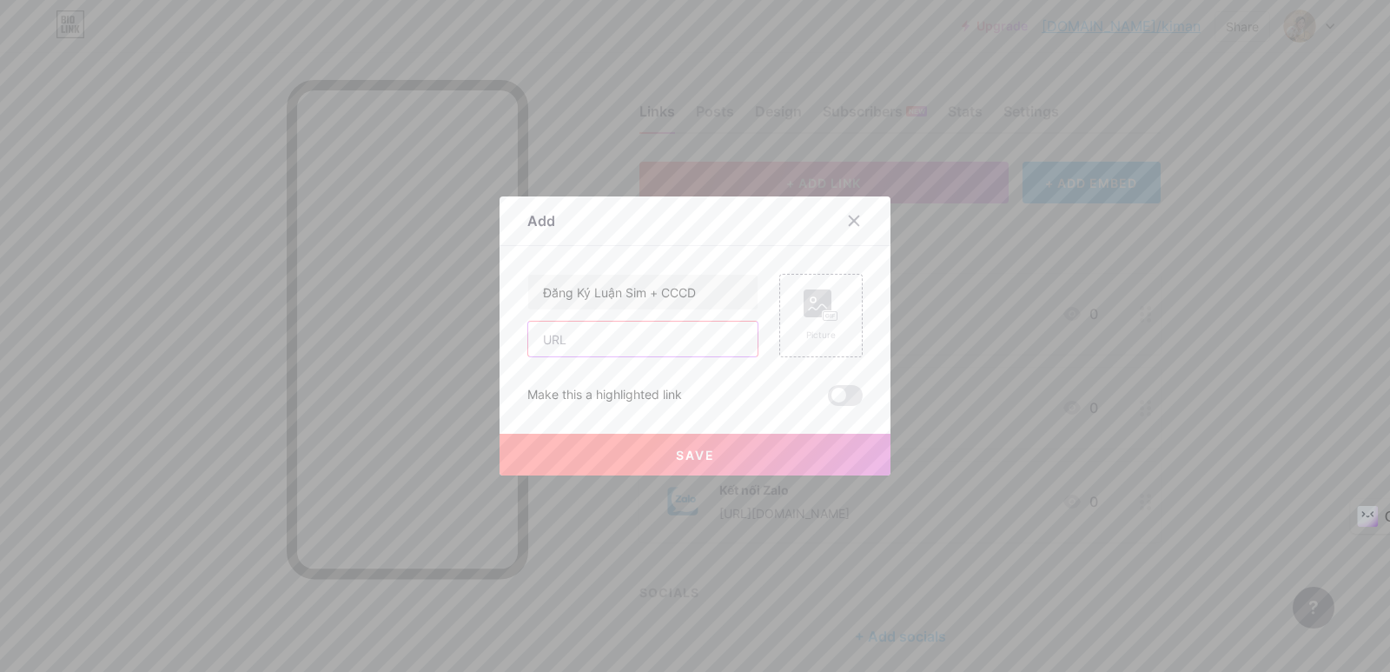
click at [623, 340] on input "text" at bounding box center [642, 338] width 229 height 35
paste input "https://www.kimtamcatvn.com/"
type input "https://www.kimtamcatvn.com/"
click at [812, 299] on rect at bounding box center [818, 303] width 28 height 28
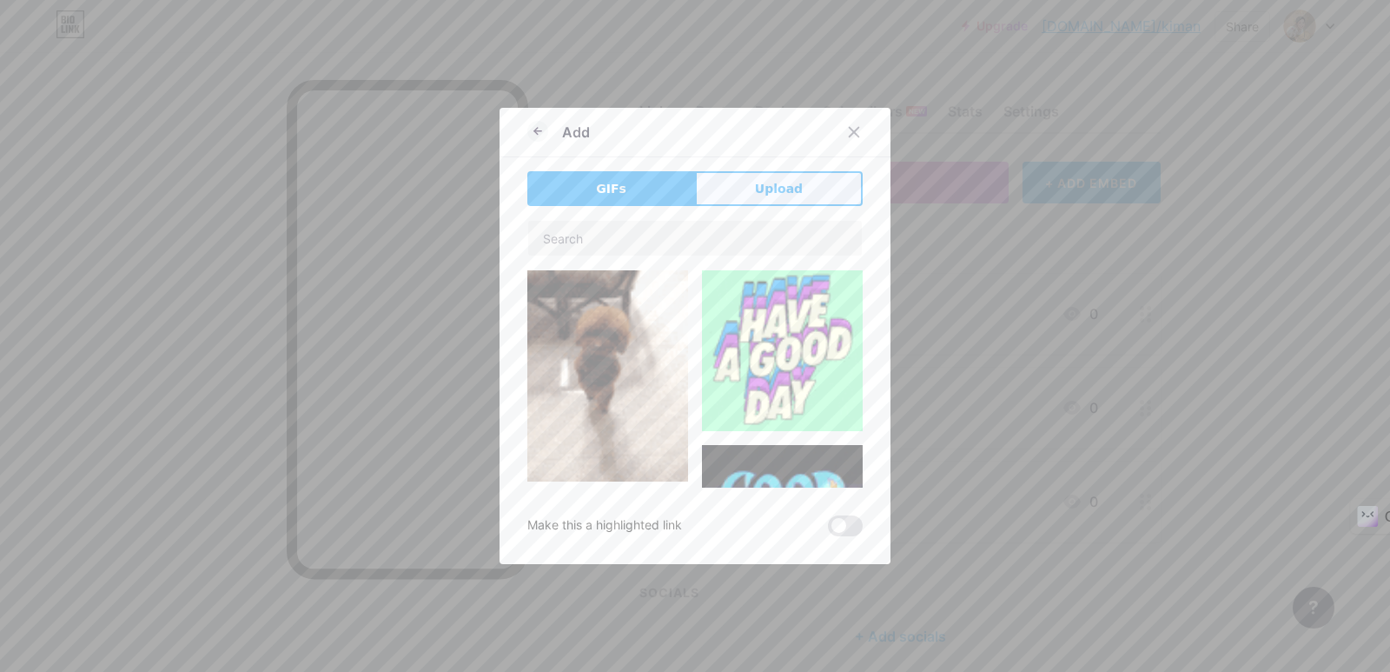
click at [776, 193] on span "Upload" at bounding box center [779, 189] width 48 height 18
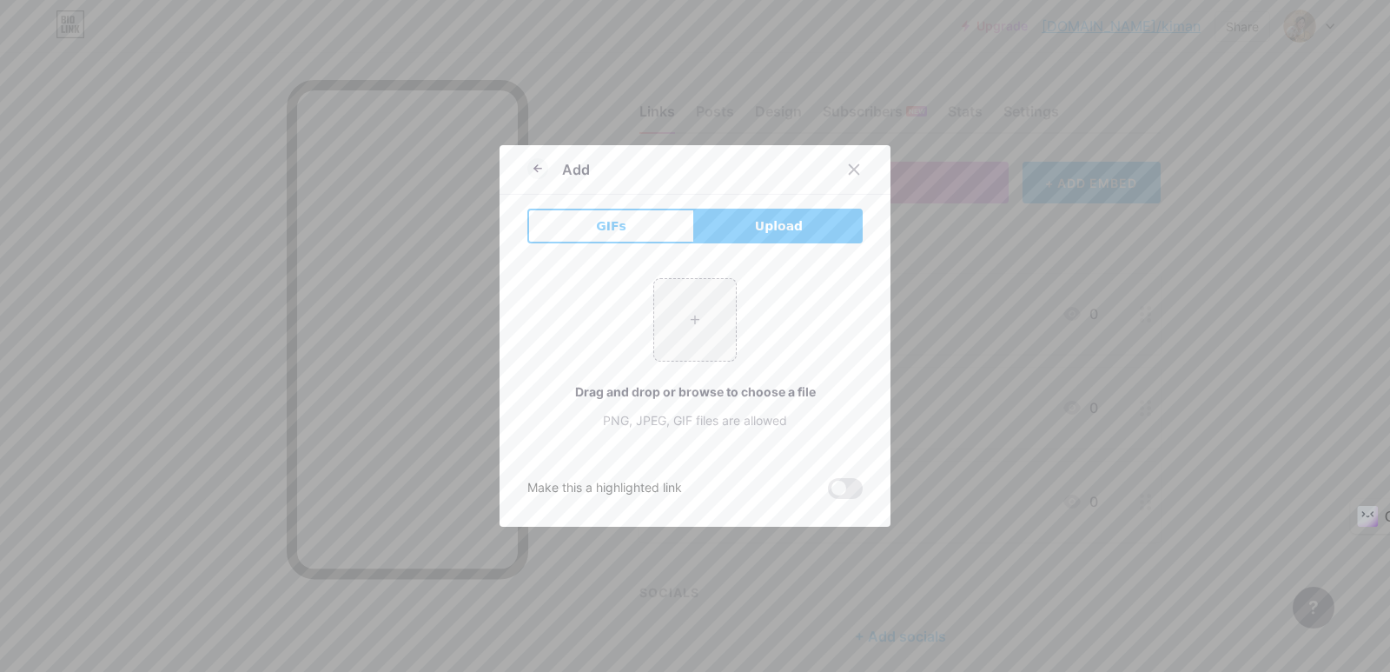
click at [793, 227] on button "Upload" at bounding box center [779, 226] width 168 height 35
click at [680, 311] on input "file" at bounding box center [695, 320] width 82 height 82
type input "C:\fakepath\z6912583086084_9871d77899b7bc24eec2889aa5782e64.jpg"
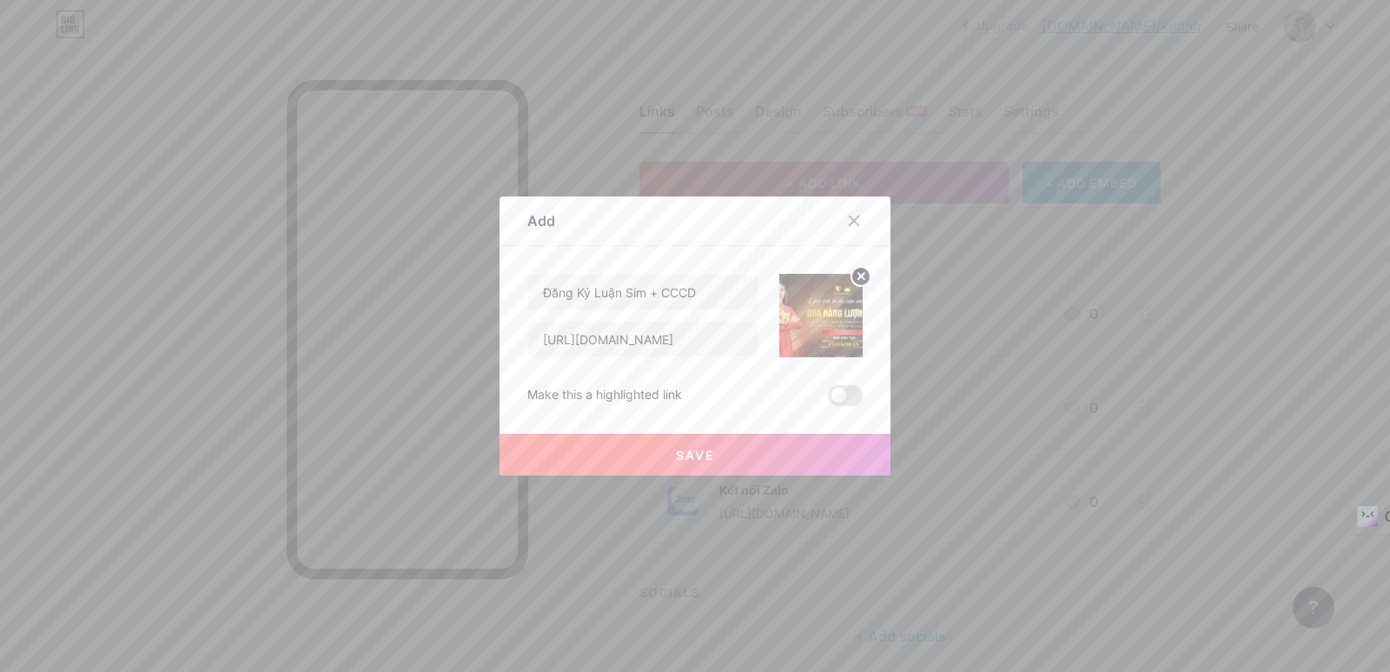
click at [726, 448] on button "Save" at bounding box center [695, 455] width 391 height 42
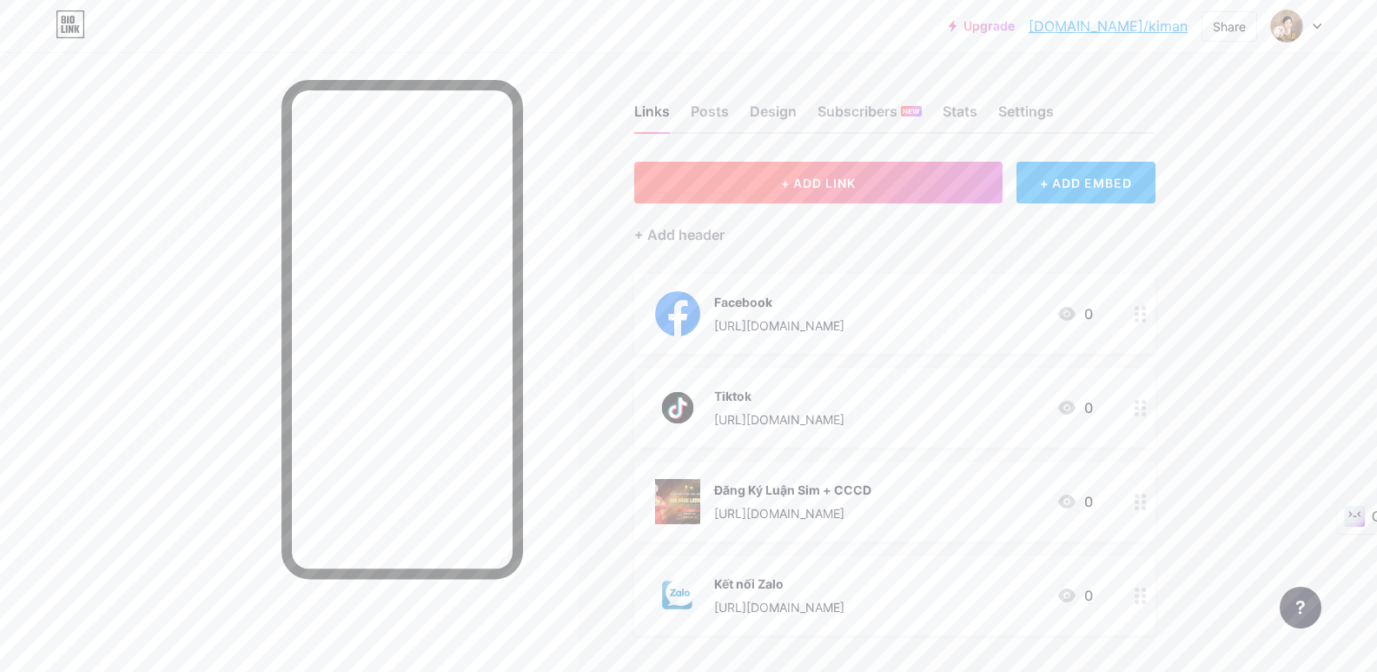
click at [801, 178] on span "+ ADD LINK" at bounding box center [818, 183] width 75 height 15
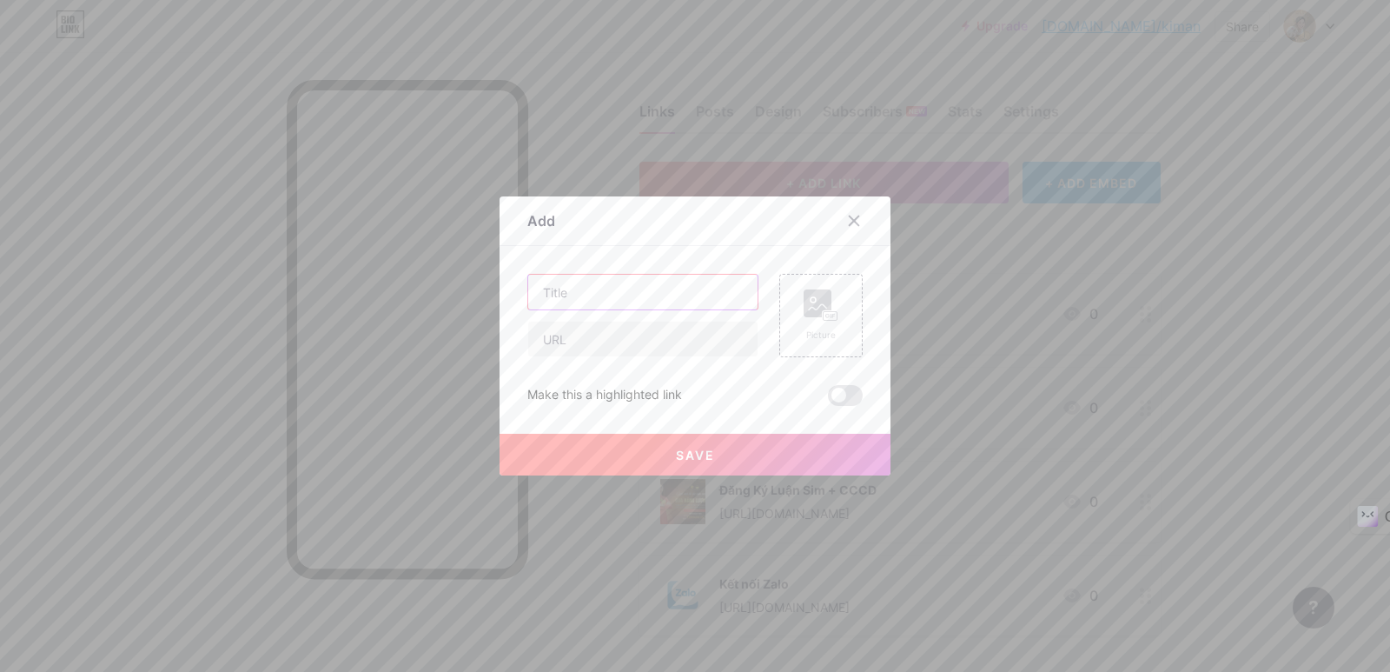
click at [578, 295] on input "text" at bounding box center [642, 292] width 229 height 35
type input "Đăng Ký Học Luận Giải Sim"
click at [655, 332] on input "text" at bounding box center [642, 338] width 229 height 35
paste input "https://www.kimtamcatvn.com/"
type input "https://www.kimtamcatvn.com/"
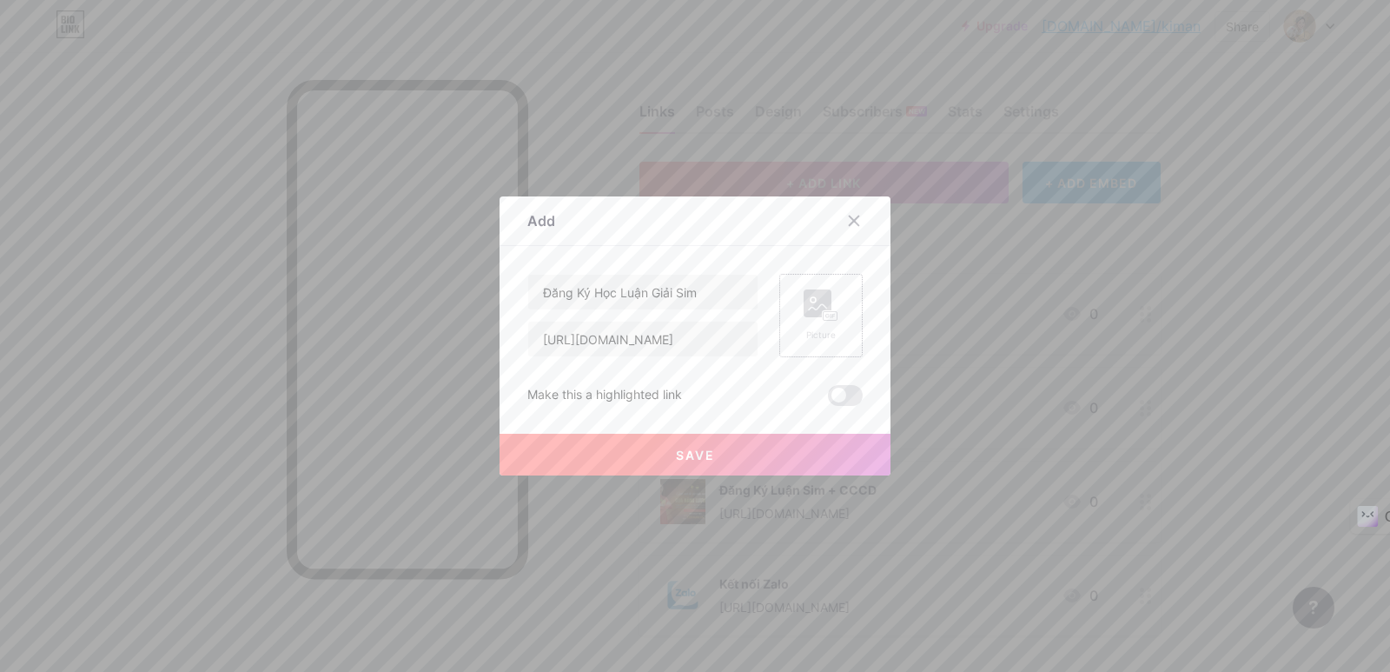
click at [811, 309] on icon at bounding box center [817, 306] width 17 height 5
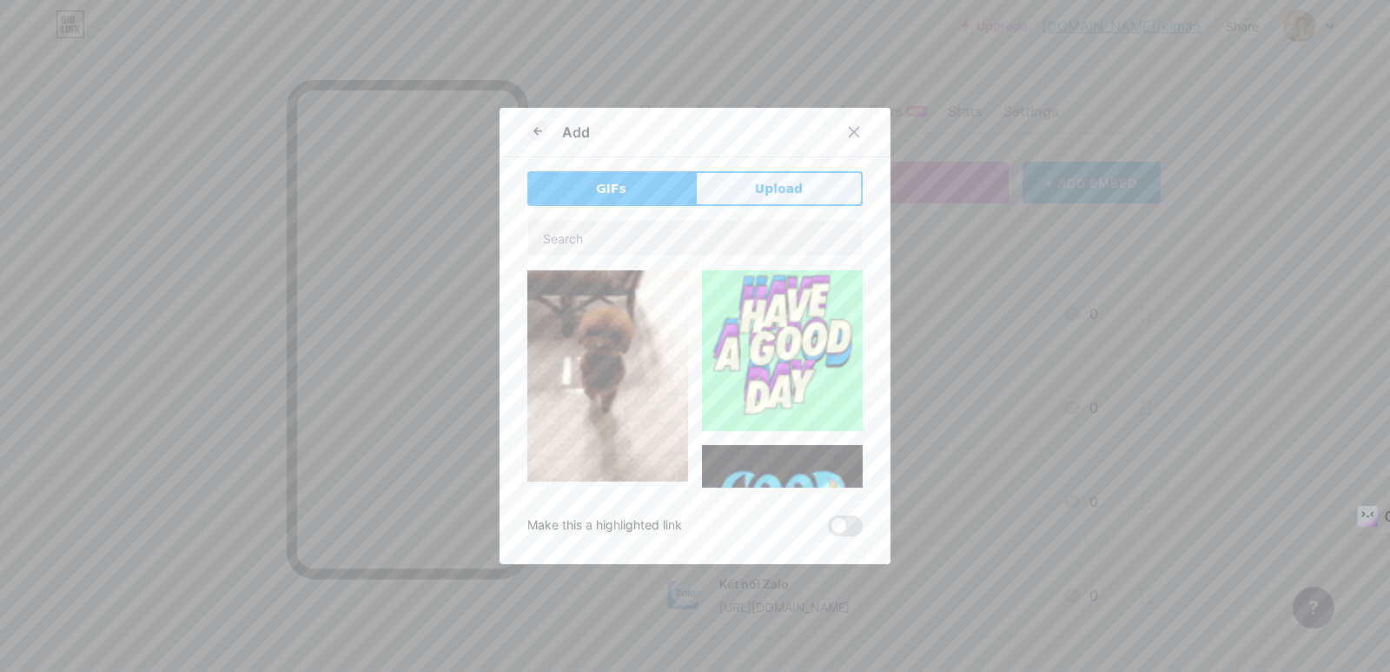
click at [757, 197] on span "Upload" at bounding box center [779, 189] width 48 height 18
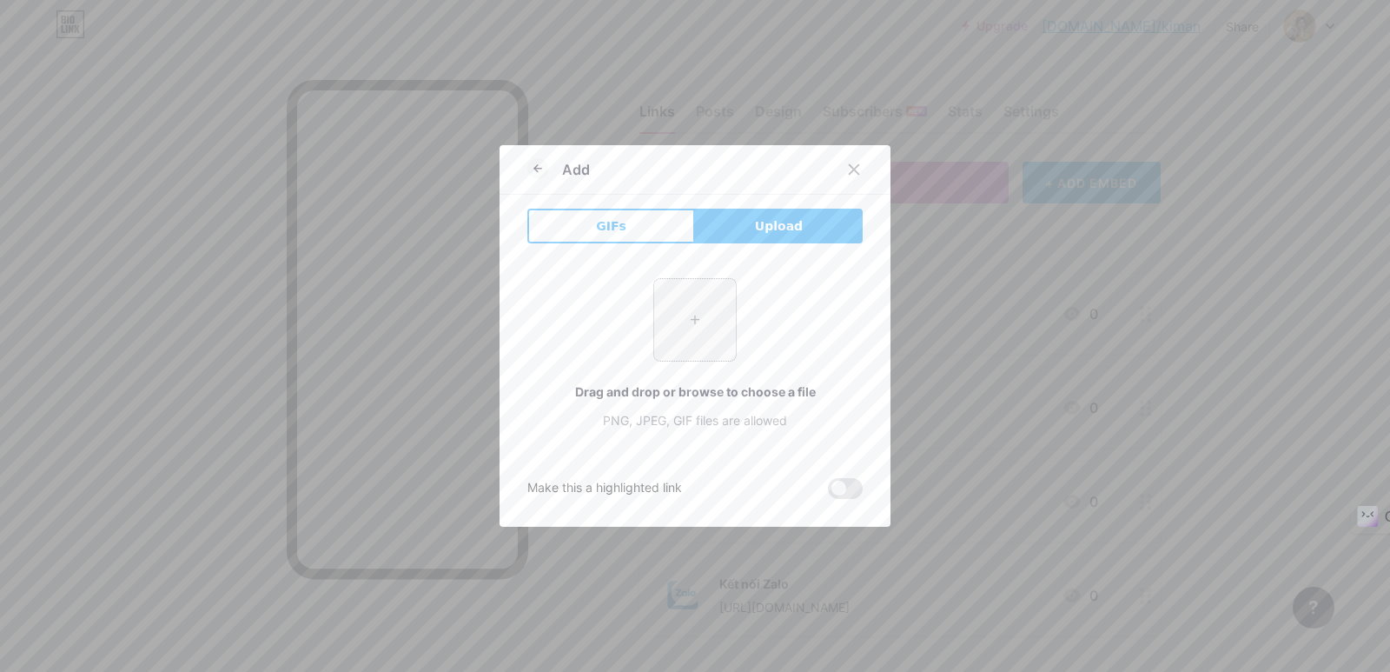
click at [695, 325] on input "file" at bounding box center [695, 320] width 82 height 82
type input "C:\fakepath\Banner khoa hoc (8).png"
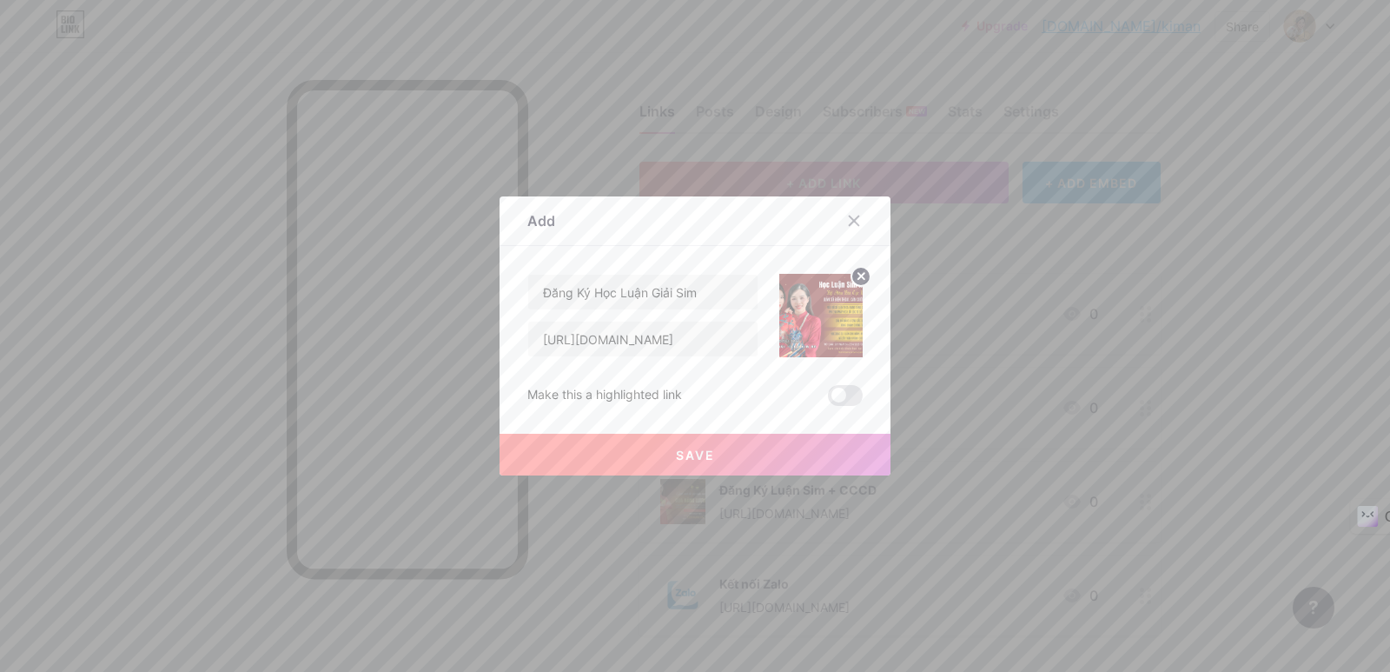
click at [706, 465] on button "Save" at bounding box center [695, 455] width 391 height 42
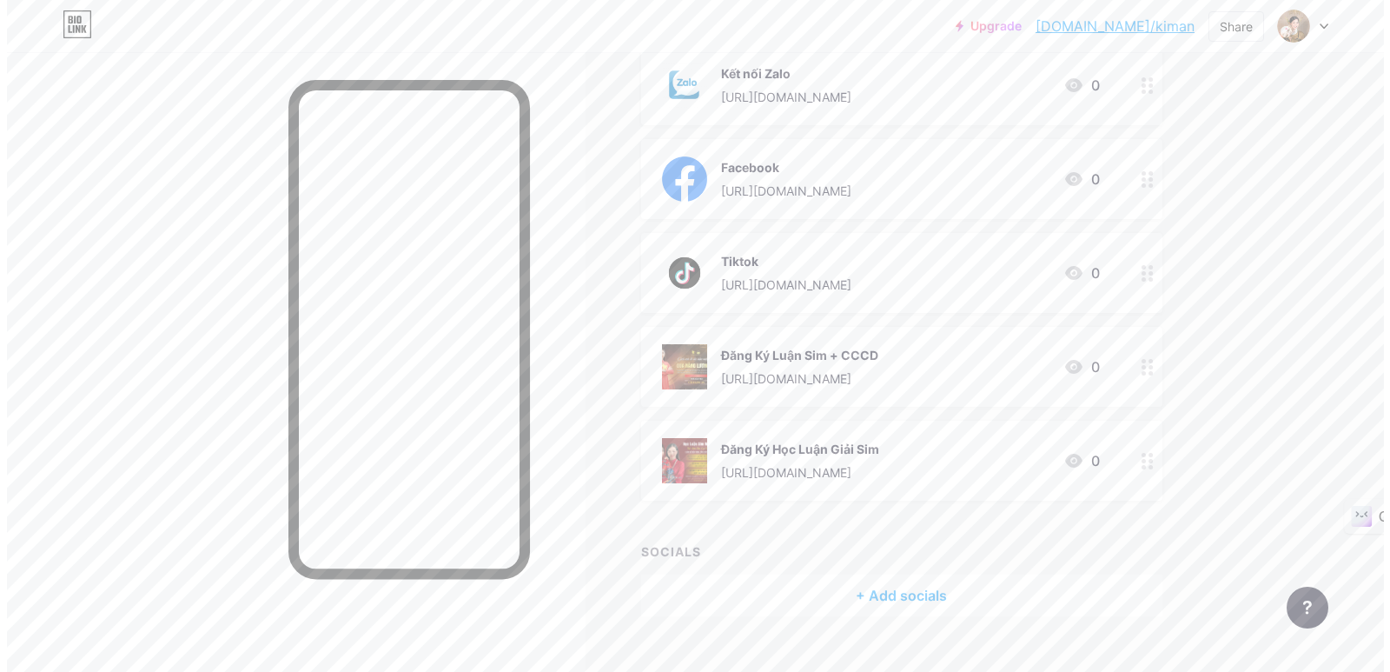
scroll to position [259, 0]
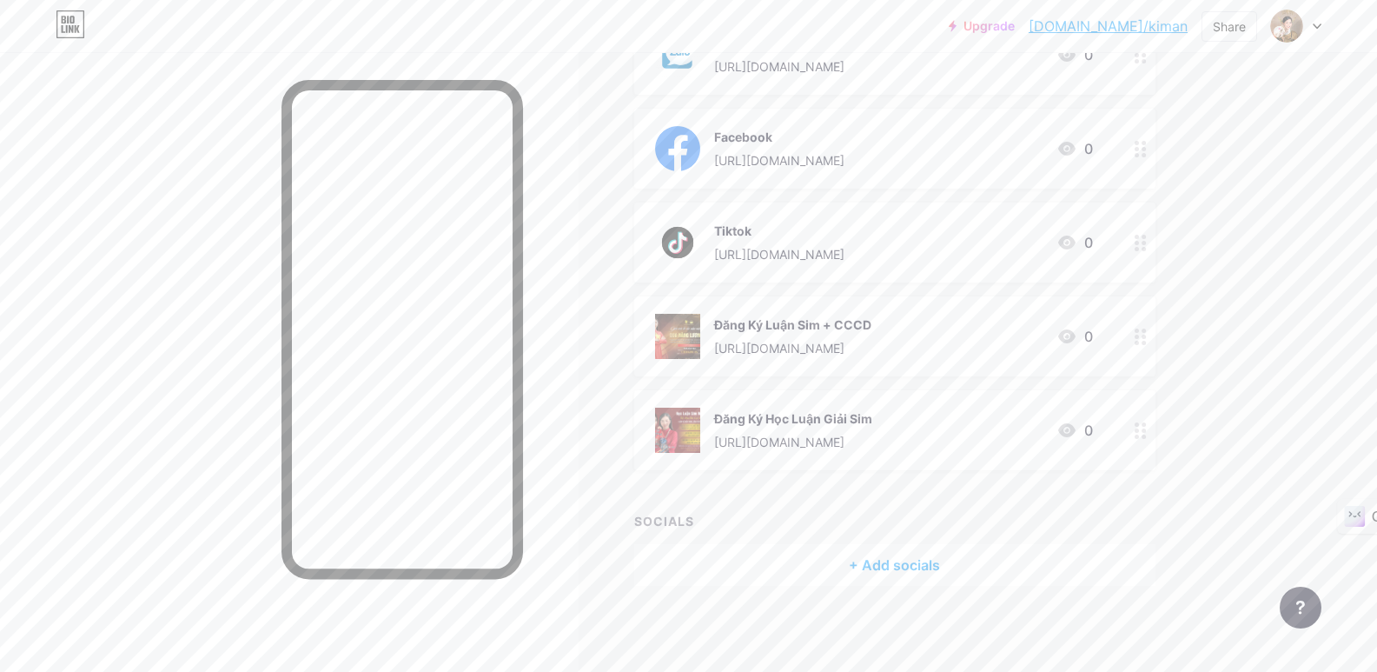
click at [912, 569] on div "+ Add socials" at bounding box center [894, 565] width 521 height 42
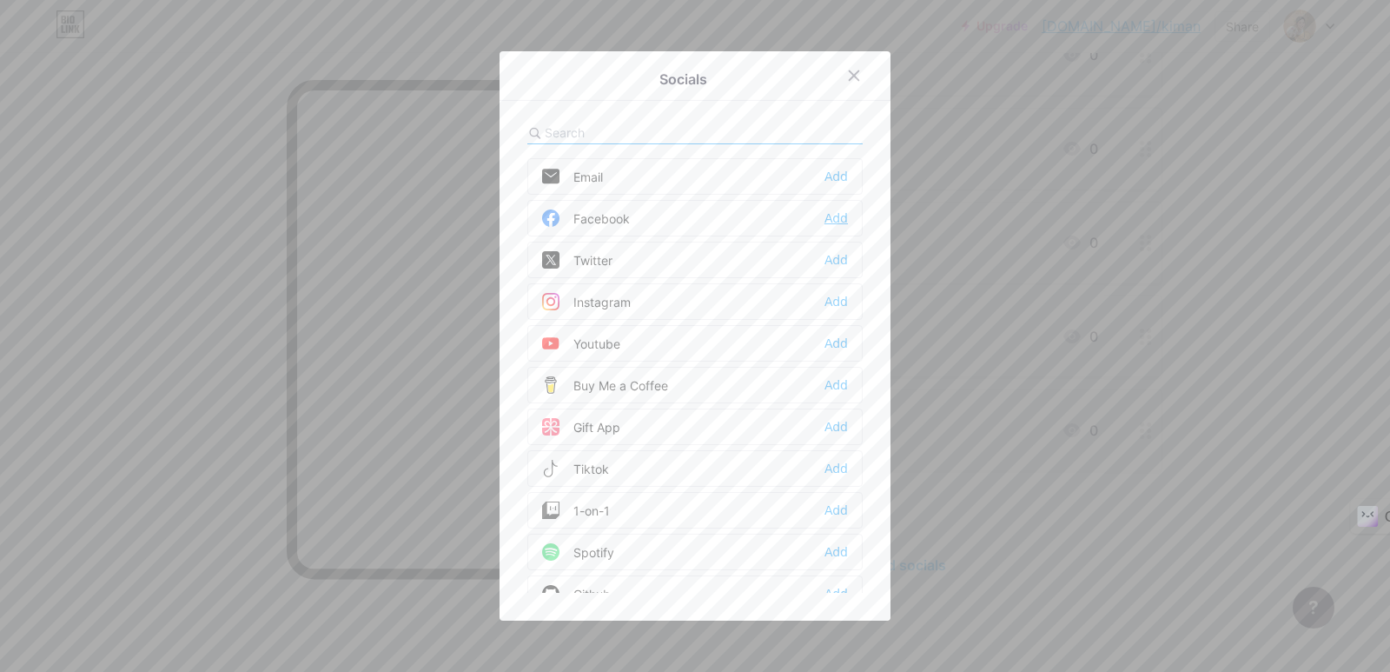
click at [828, 222] on div "Add" at bounding box center [836, 217] width 23 height 17
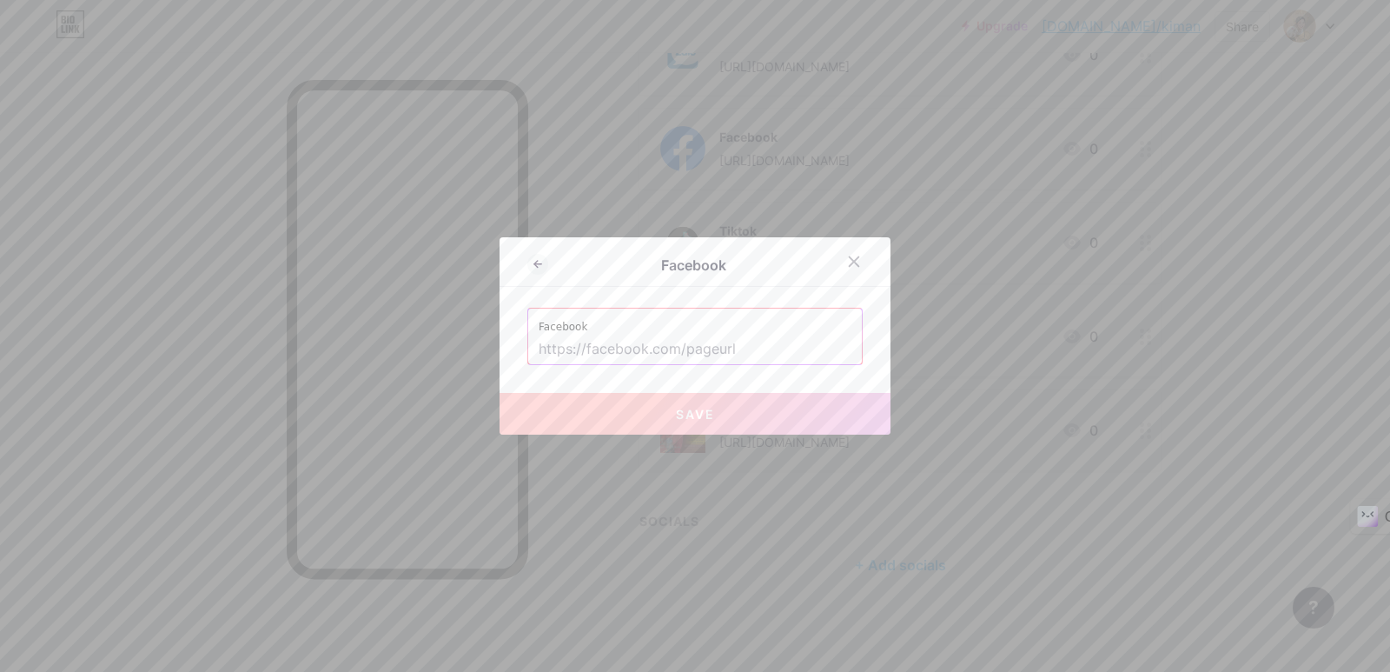
click at [726, 345] on input "text" at bounding box center [695, 350] width 313 height 30
paste input "https://www.facebook.com/duongphuongnhung"
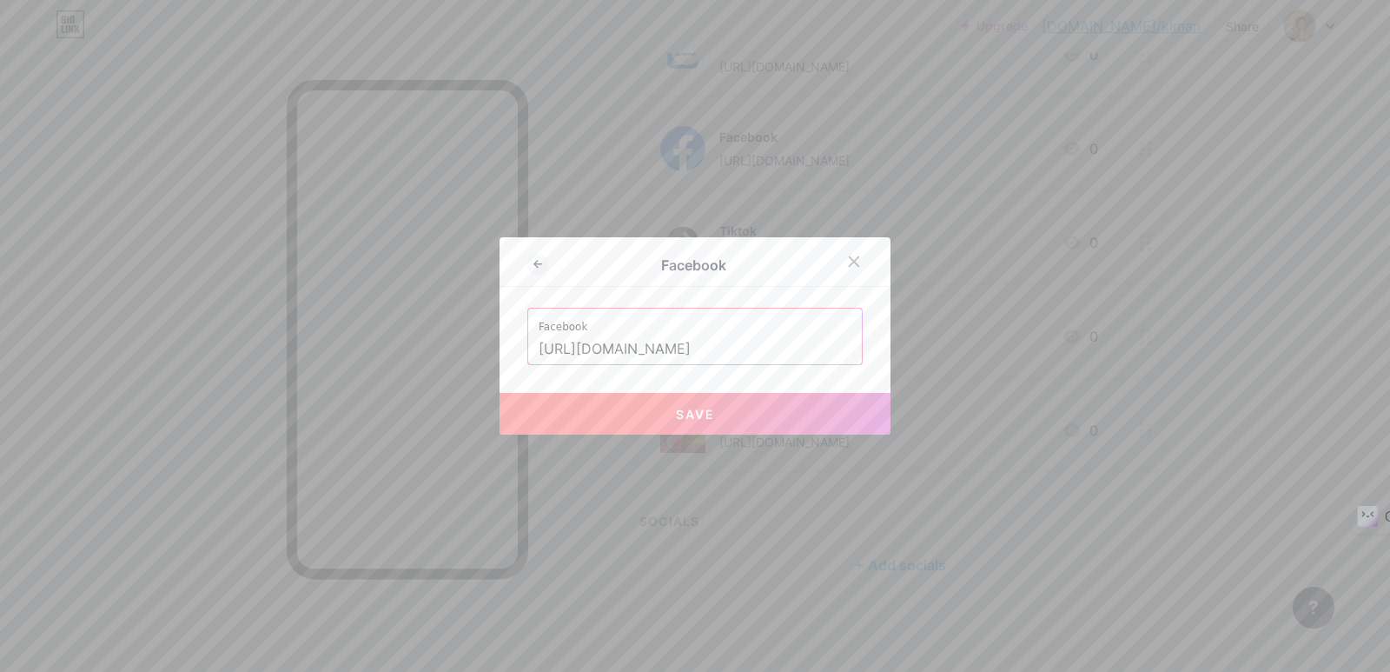
scroll to position [0, 3]
type input "https://www.facebook.com/duongphuongnhung"
click at [746, 411] on button "Save" at bounding box center [695, 414] width 391 height 42
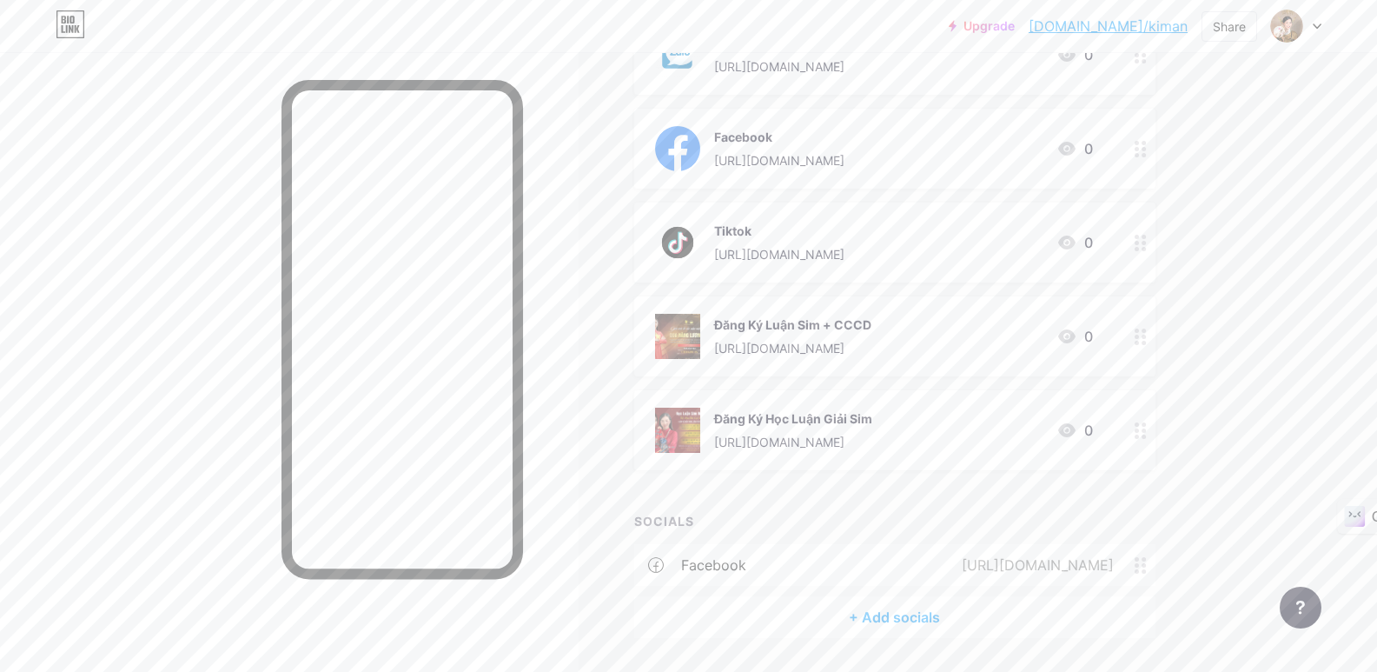
click at [888, 616] on div "+ Add socials" at bounding box center [894, 617] width 521 height 42
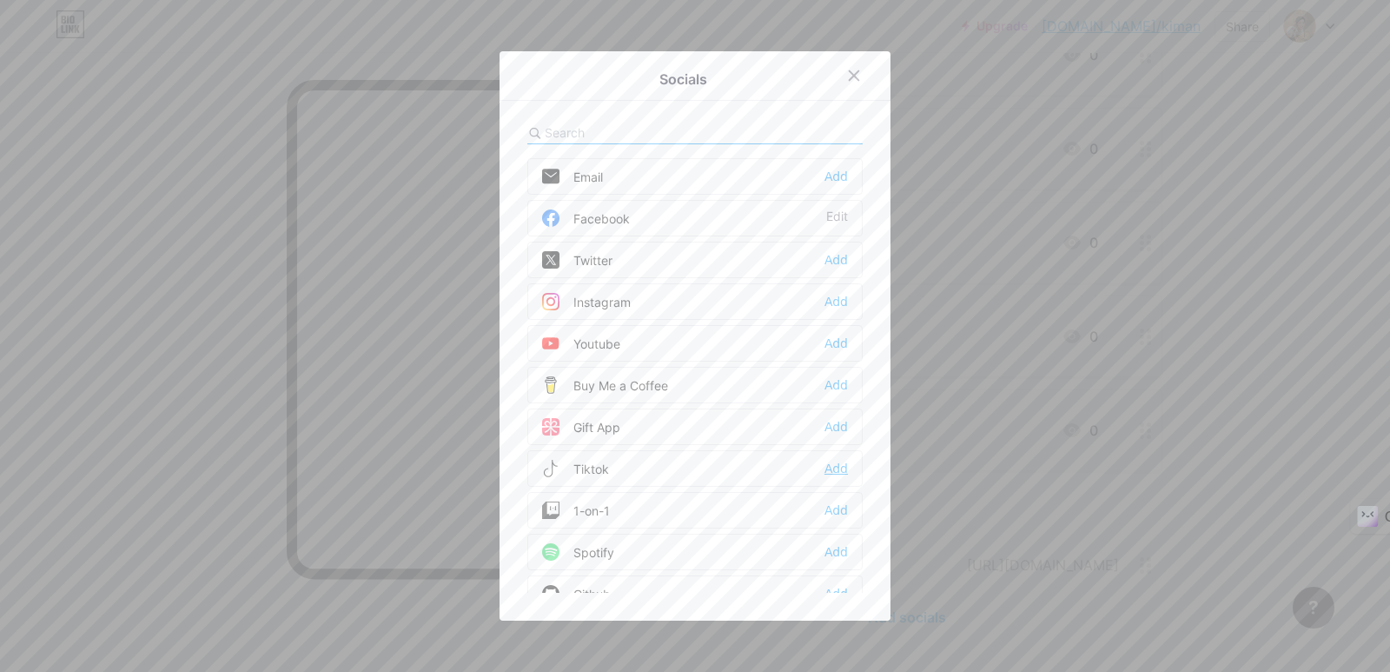
click at [829, 471] on div "Add" at bounding box center [836, 468] width 23 height 17
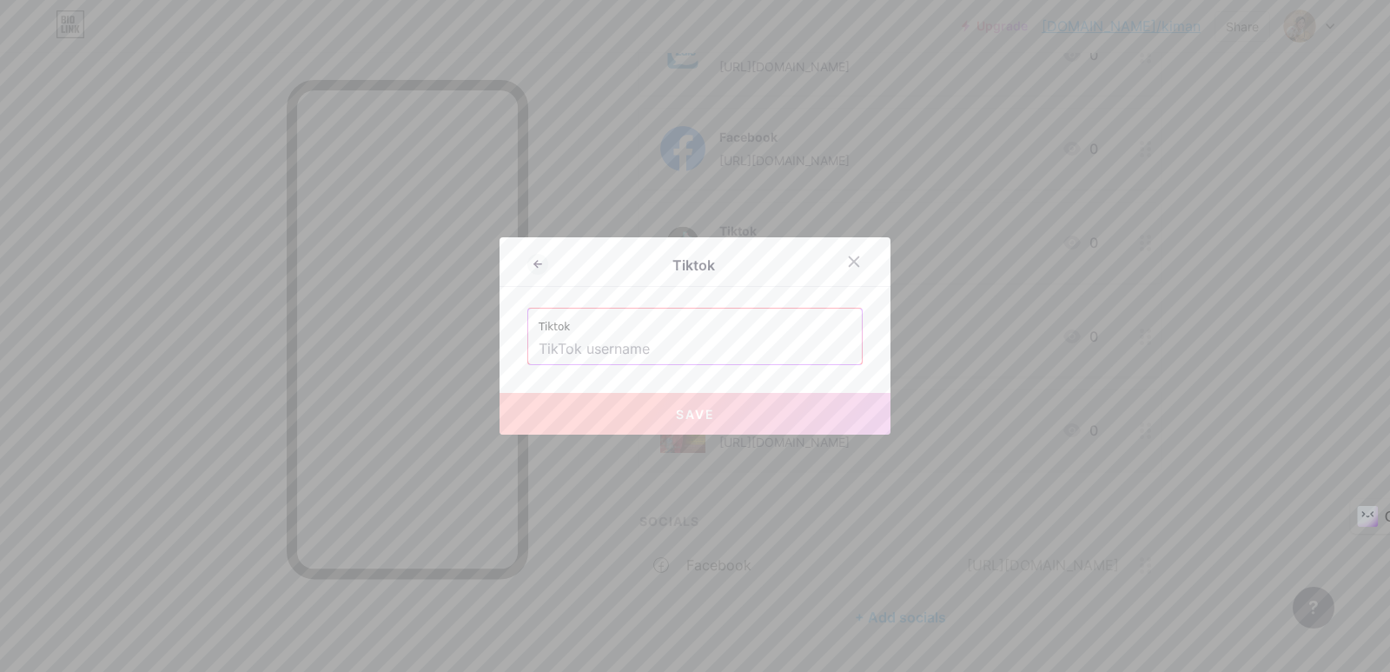
click at [698, 352] on input "text" at bounding box center [695, 350] width 313 height 30
paste input "https://www.tiktok.com/@kimanphongthuycaivan"
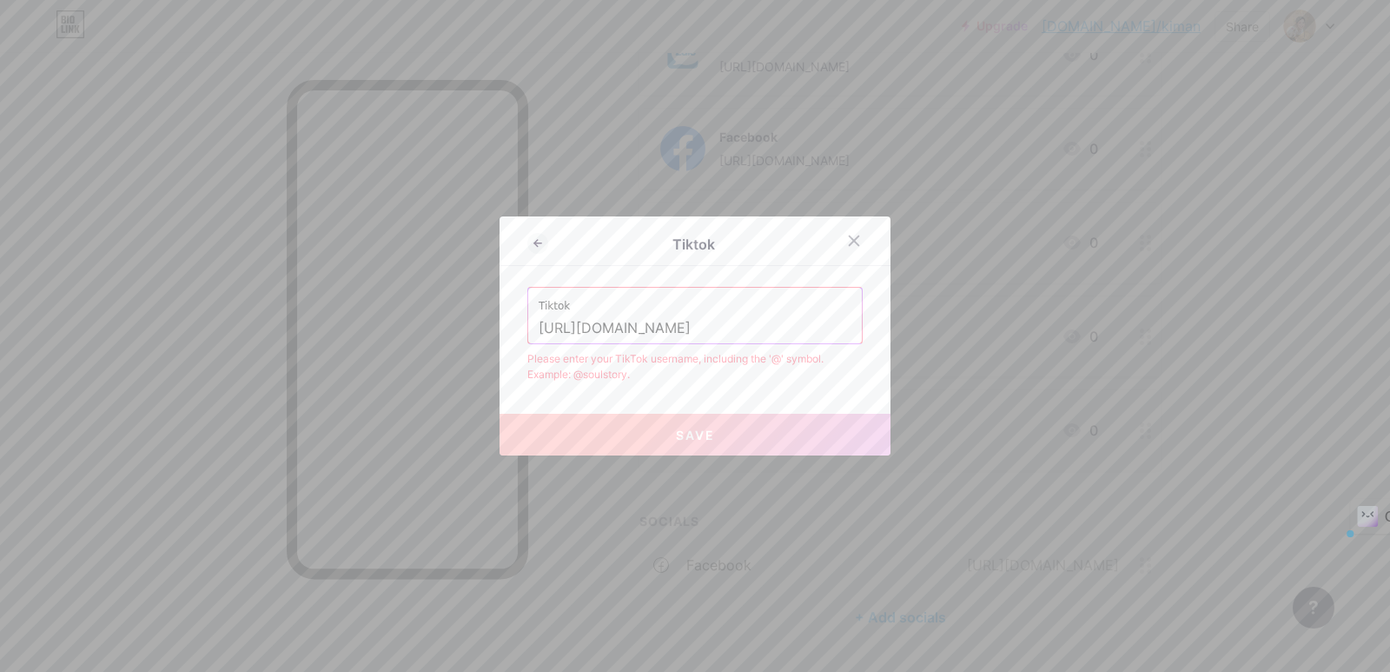
drag, startPoint x: 680, startPoint y: 330, endPoint x: 419, endPoint y: 348, distance: 262.2
click at [419, 348] on div "Tiktok Tiktok https://www.tiktok.com/@kimanphongthuycaivan Please enter your Ti…" at bounding box center [695, 336] width 1390 height 672
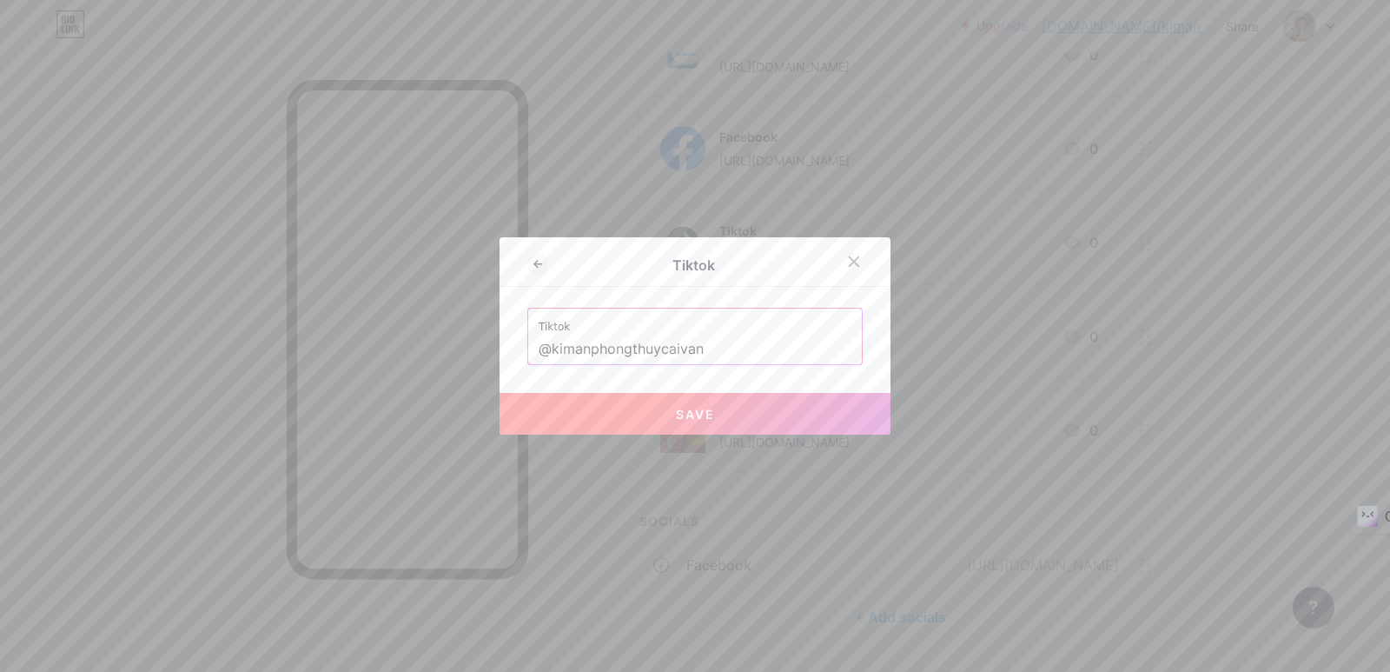
click at [765, 413] on button "Save" at bounding box center [695, 414] width 391 height 42
type input "https://tiktok.com/@kimanphongthuycaivan"
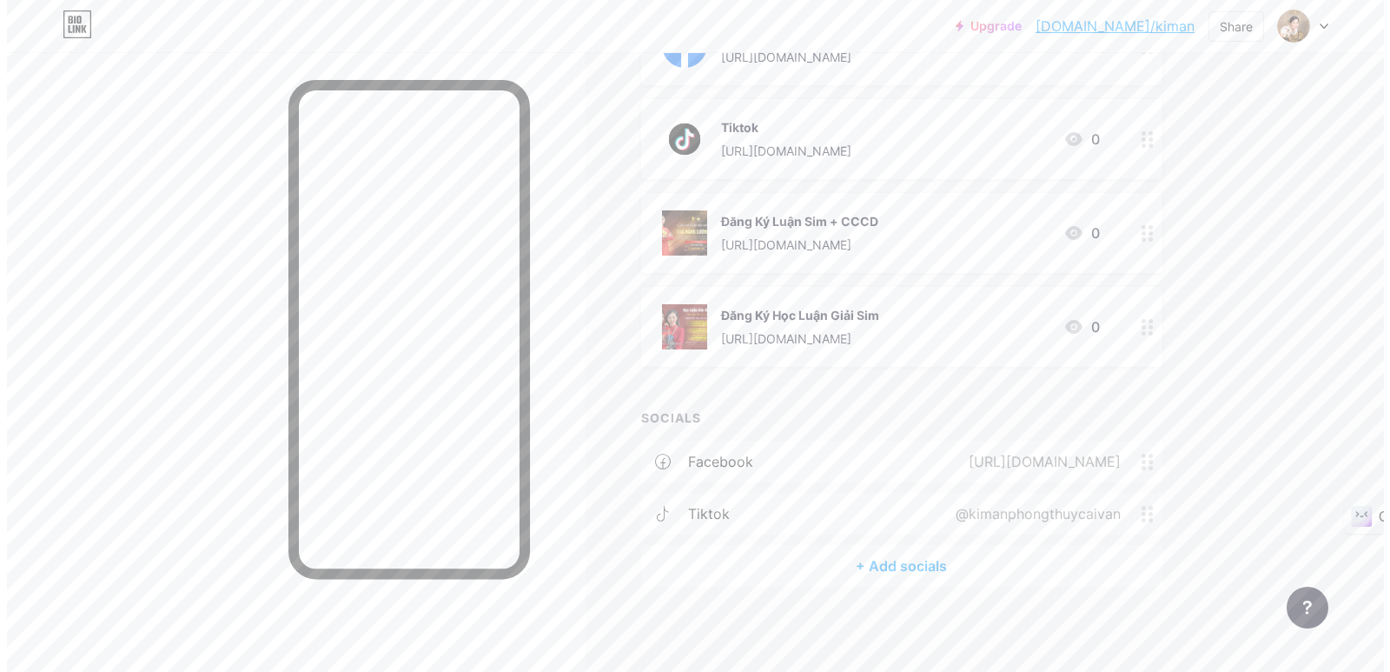
scroll to position [363, 0]
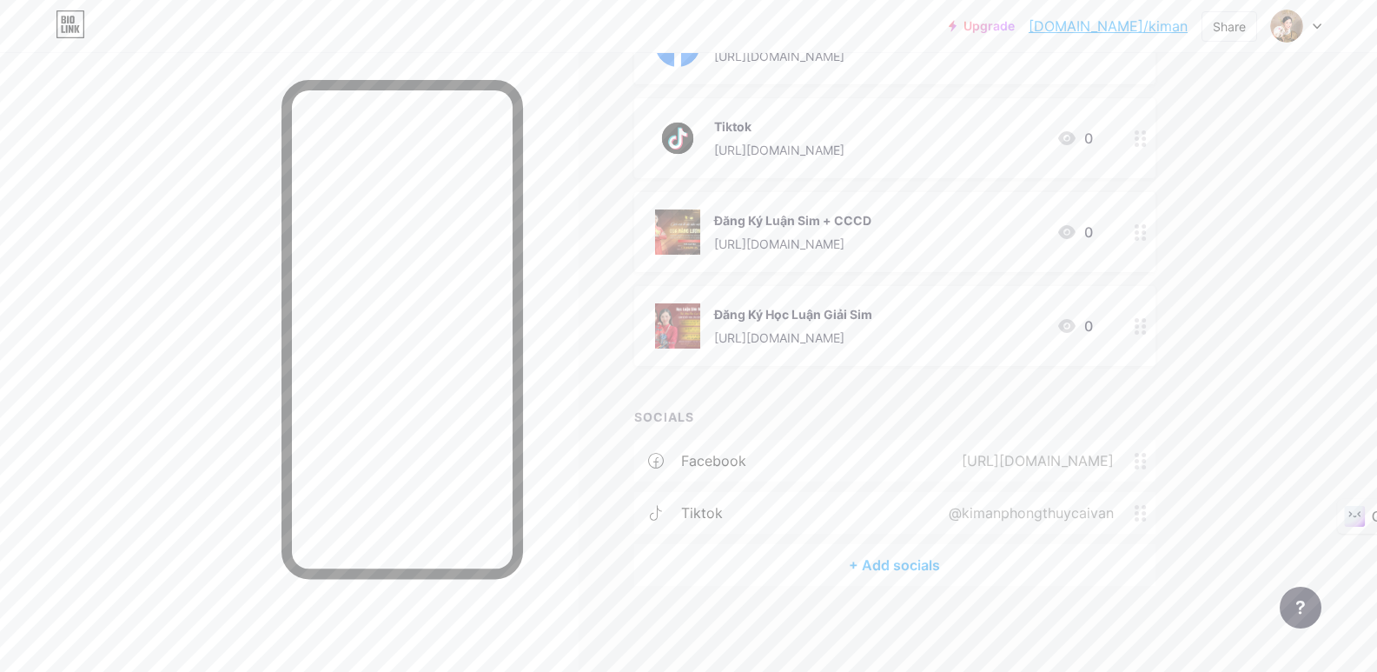
click at [913, 565] on div "+ Add socials" at bounding box center [894, 565] width 521 height 42
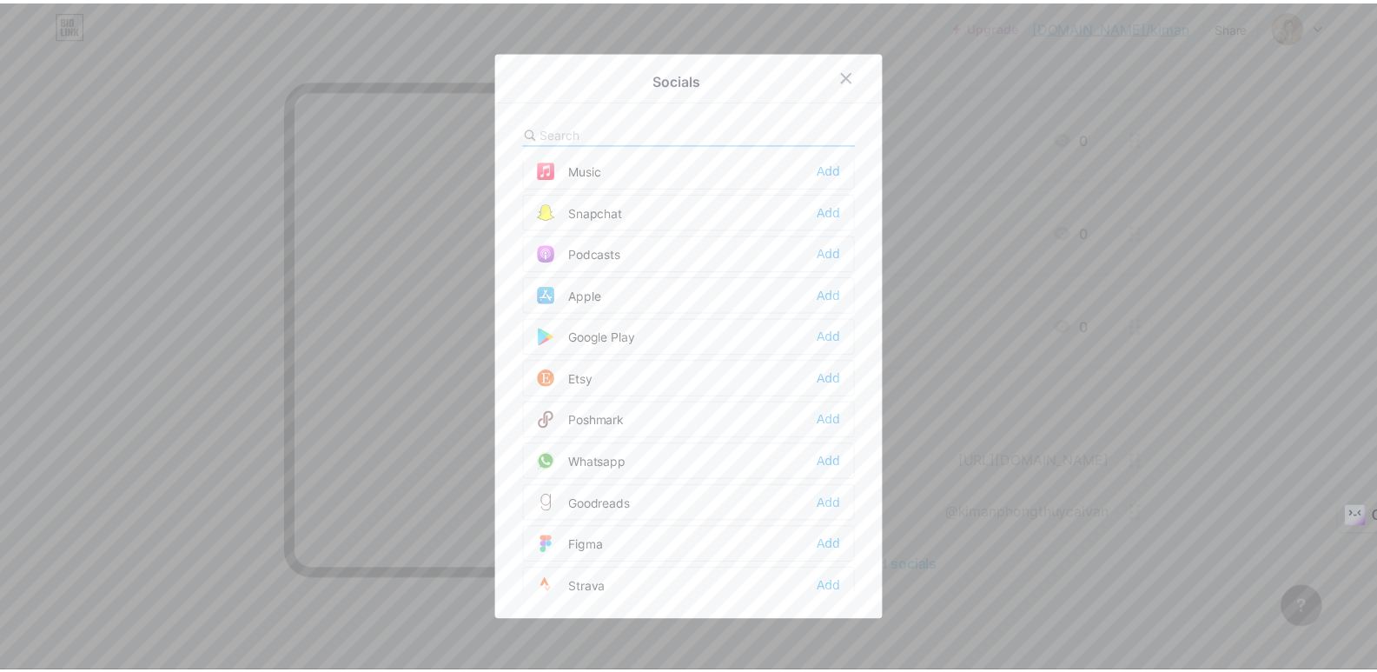
scroll to position [1567, 0]
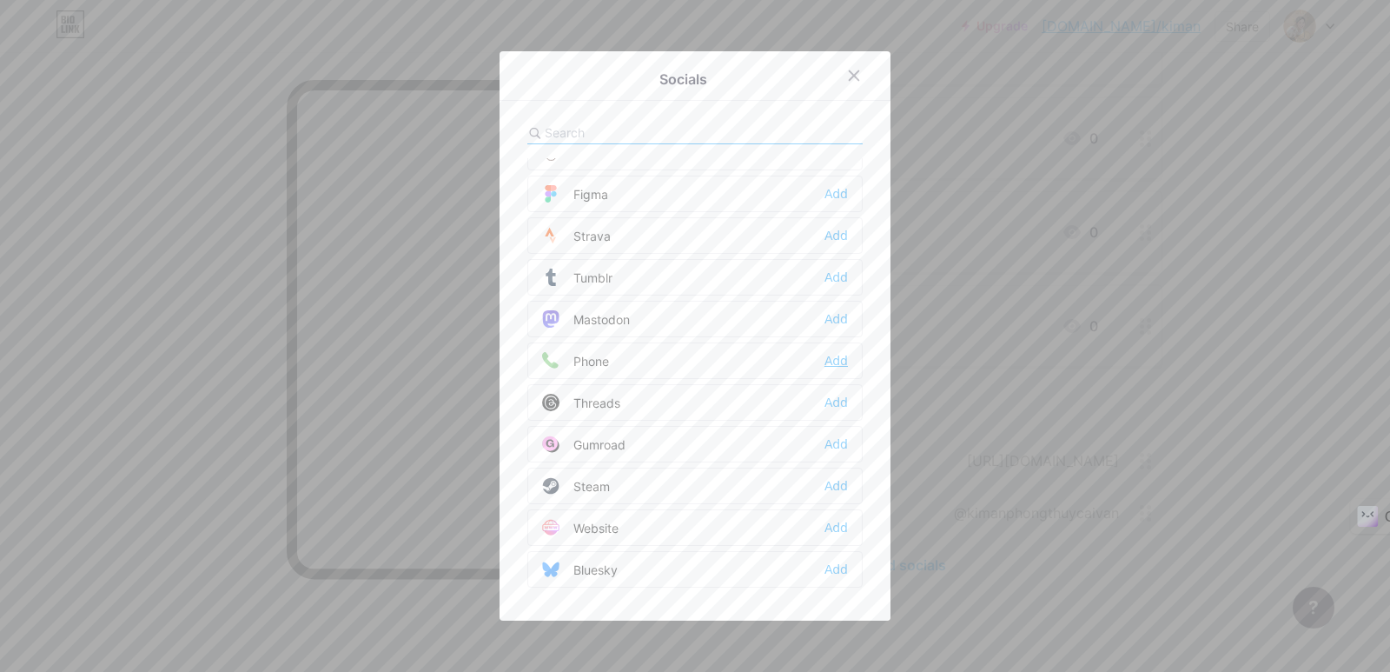
click at [832, 364] on div "Add" at bounding box center [836, 360] width 23 height 17
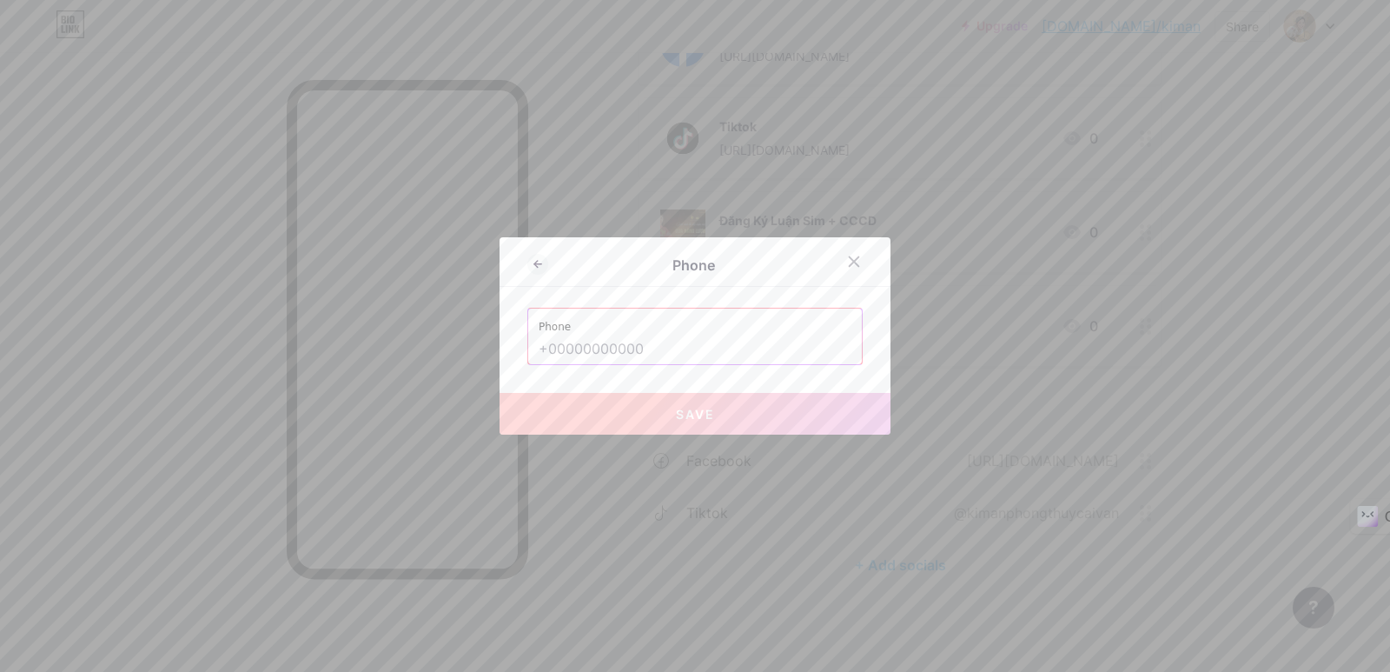
click at [697, 341] on input "text" at bounding box center [695, 350] width 313 height 30
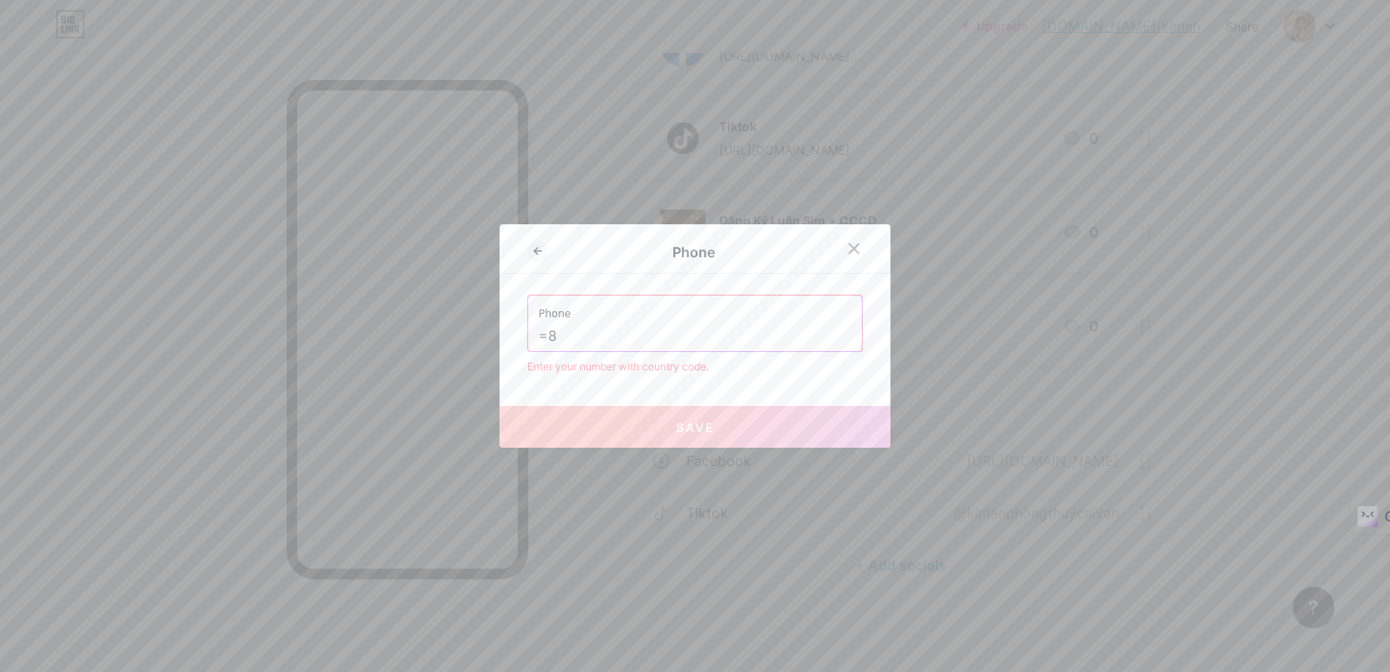
type input "="
paste input "0945.331.866"
drag, startPoint x: 549, startPoint y: 336, endPoint x: 539, endPoint y: 341, distance: 11.3
click at [539, 341] on input "+0945.331.866" at bounding box center [695, 336] width 313 height 30
click at [618, 341] on input "+84945.331.866" at bounding box center [695, 336] width 313 height 30
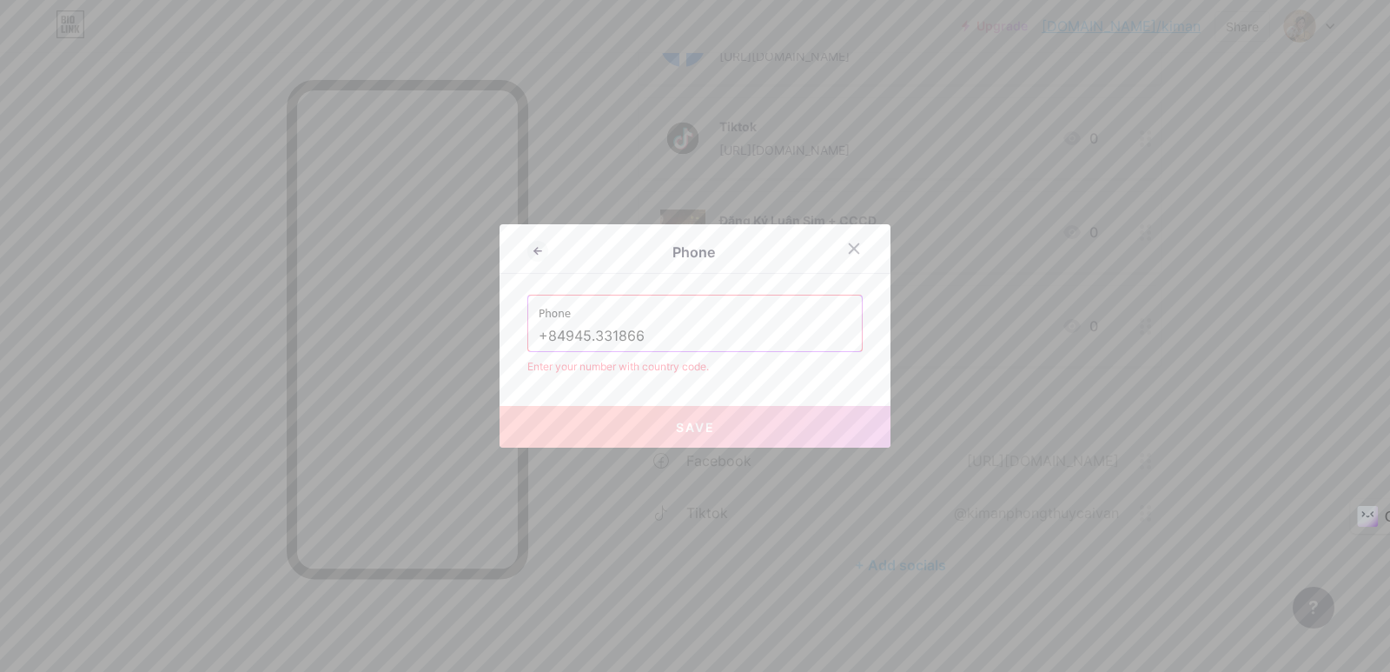
click at [590, 335] on input "+84945.331866" at bounding box center [695, 336] width 313 height 30
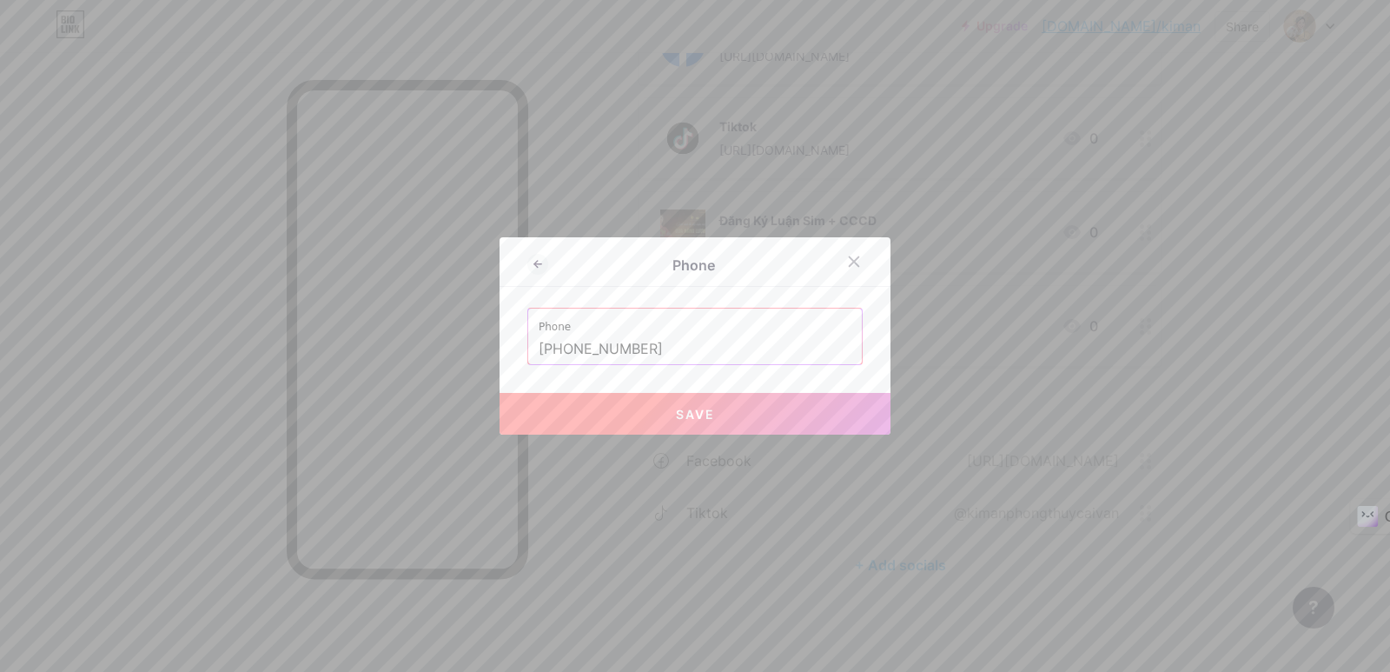
click at [706, 351] on input "+84945331866" at bounding box center [695, 350] width 313 height 30
click at [730, 413] on button "Save" at bounding box center [695, 414] width 391 height 42
type input "tel:+84945331866"
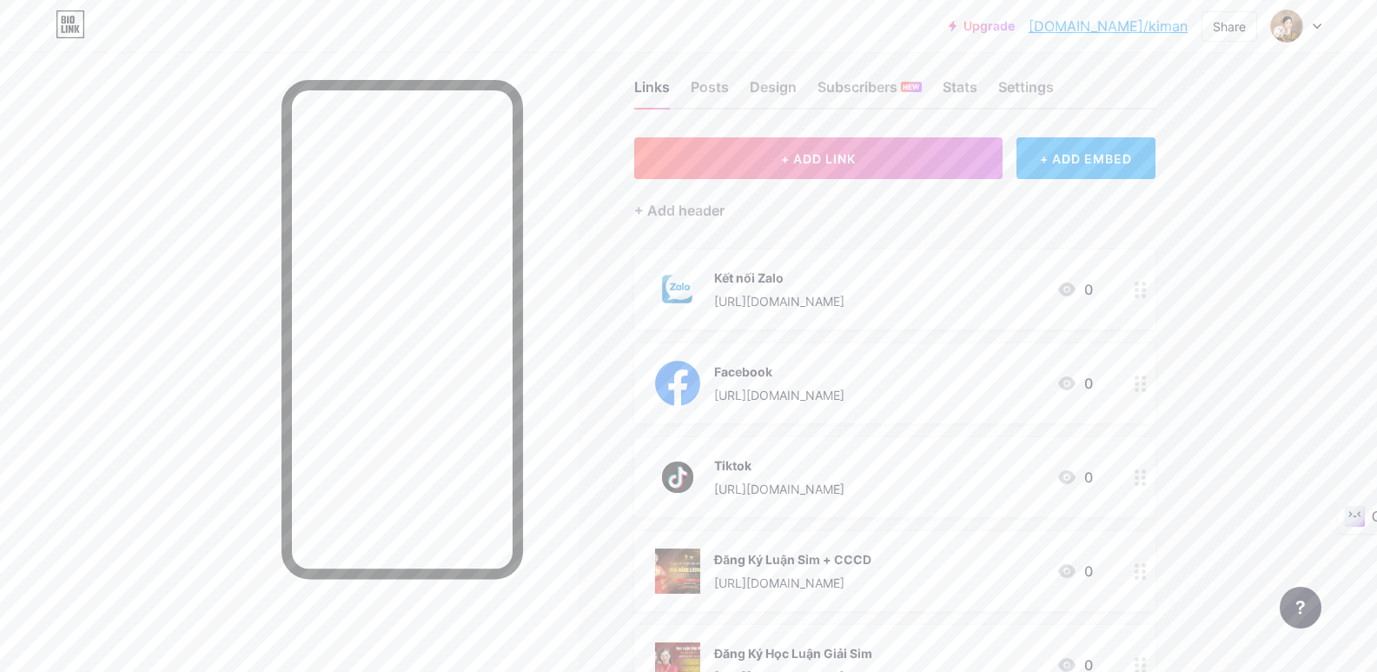
scroll to position [0, 0]
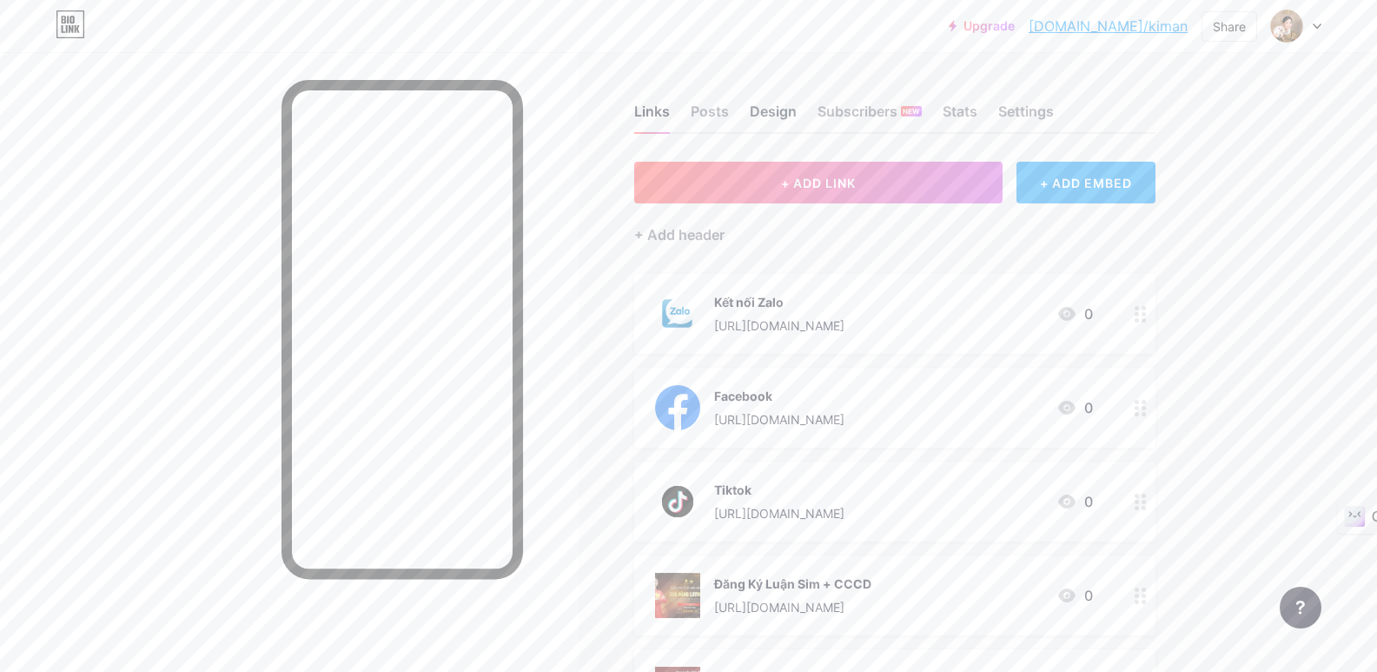
click at [791, 112] on div "Design" at bounding box center [773, 116] width 47 height 31
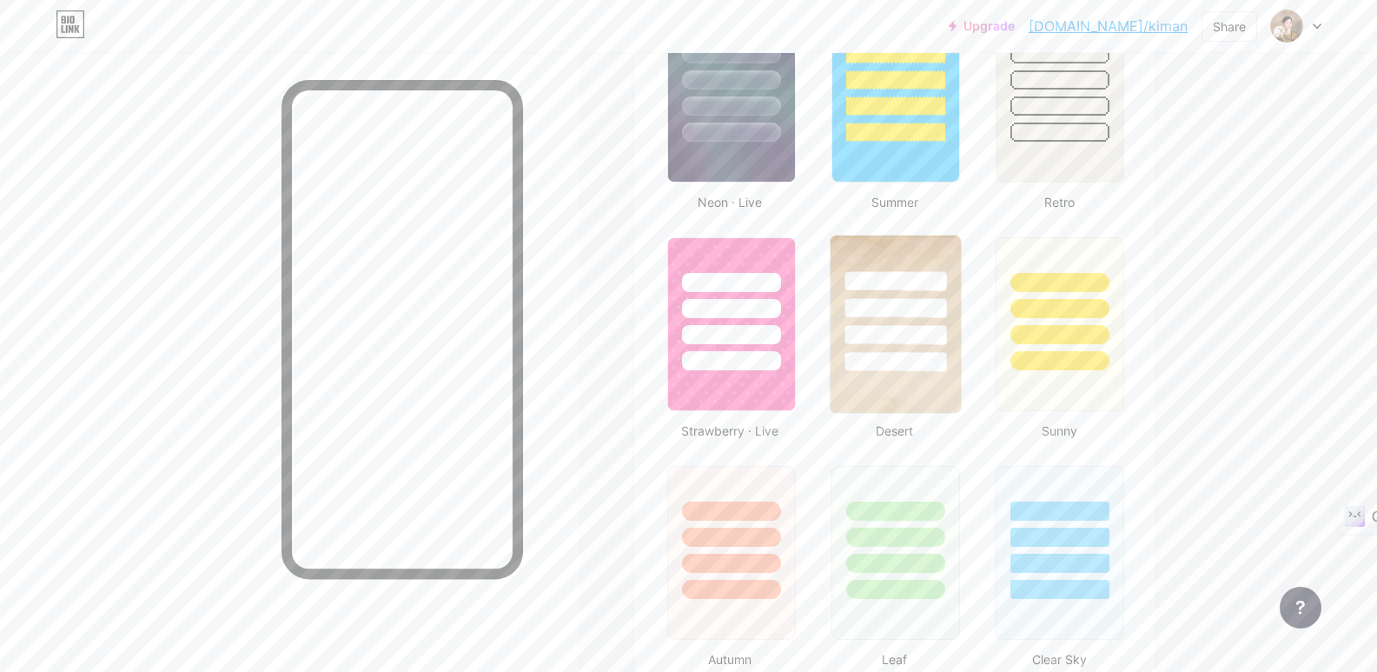
scroll to position [1390, 0]
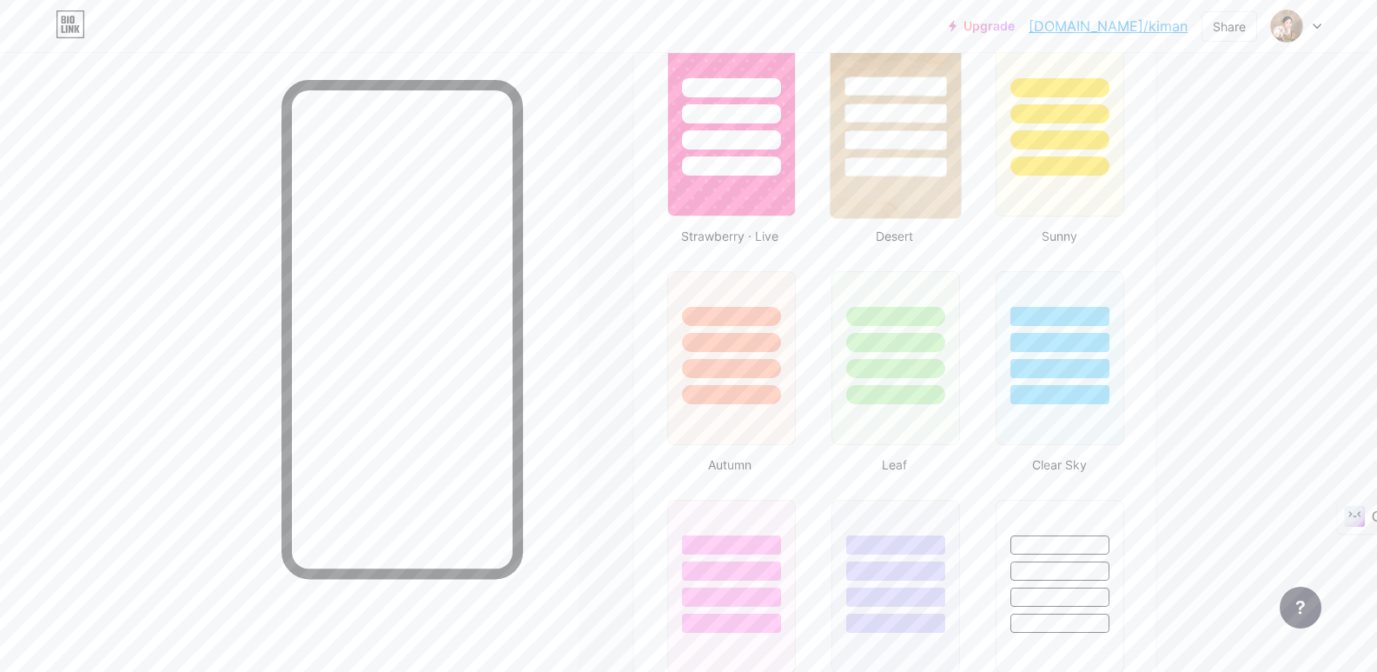
click at [896, 154] on div at bounding box center [896, 109] width 130 height 136
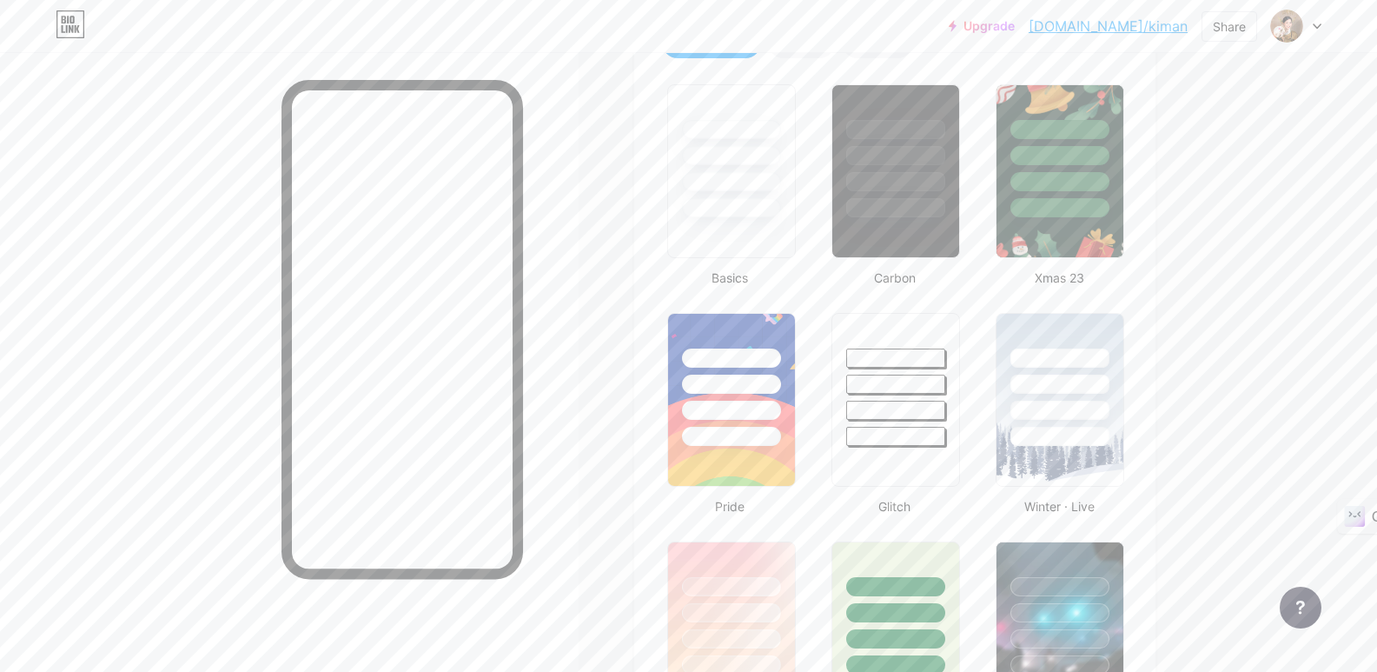
scroll to position [0, 0]
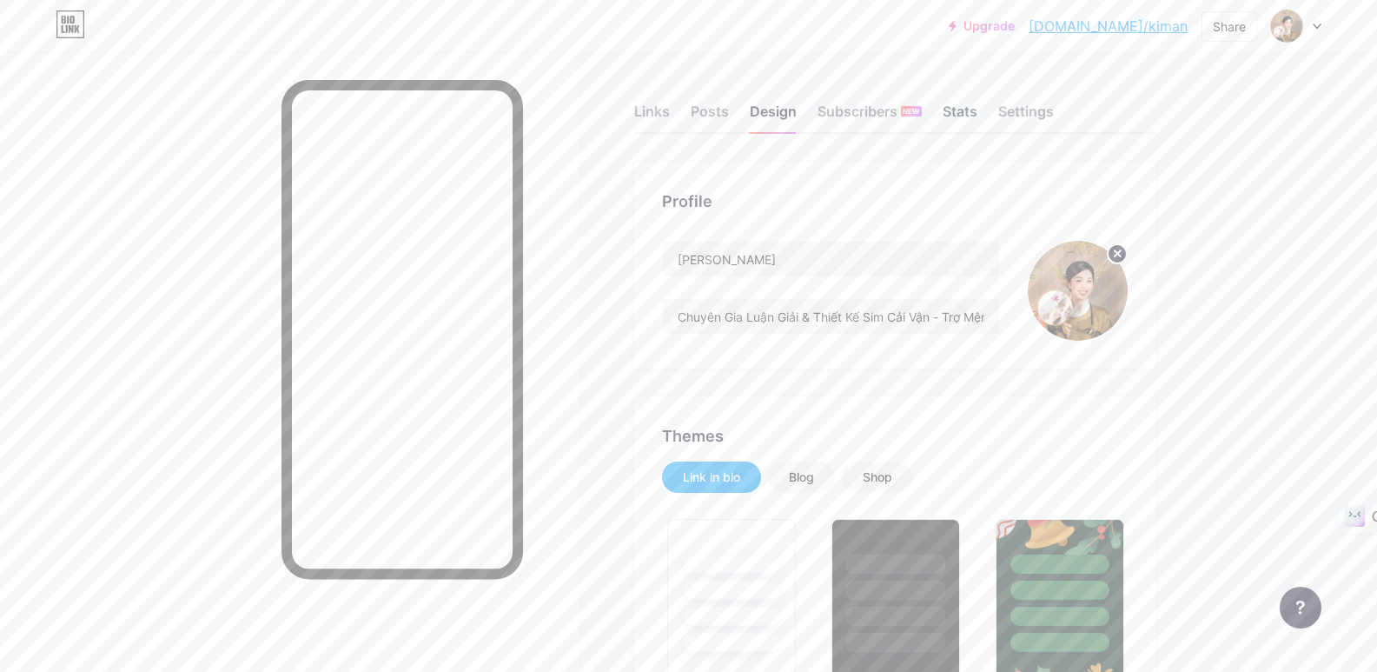
click at [976, 106] on div "Stats" at bounding box center [960, 116] width 35 height 31
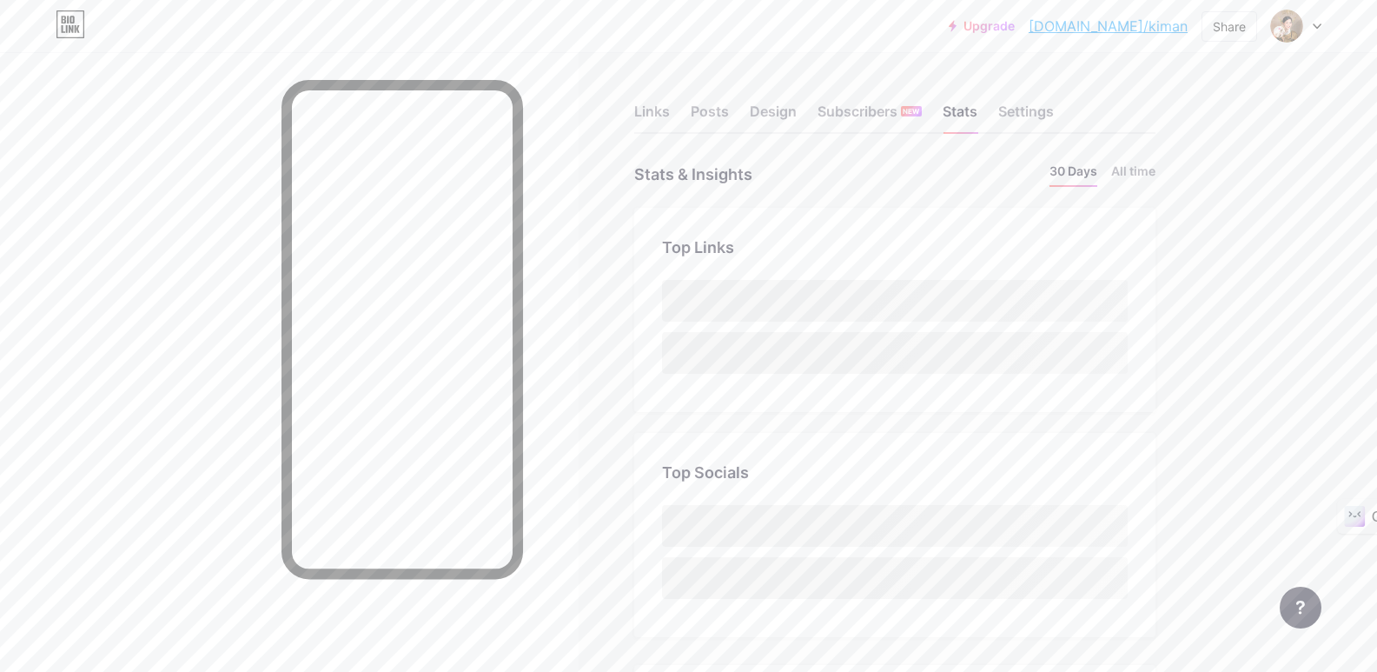
scroll to position [672, 1377]
click at [1049, 121] on div "Settings" at bounding box center [1026, 116] width 56 height 31
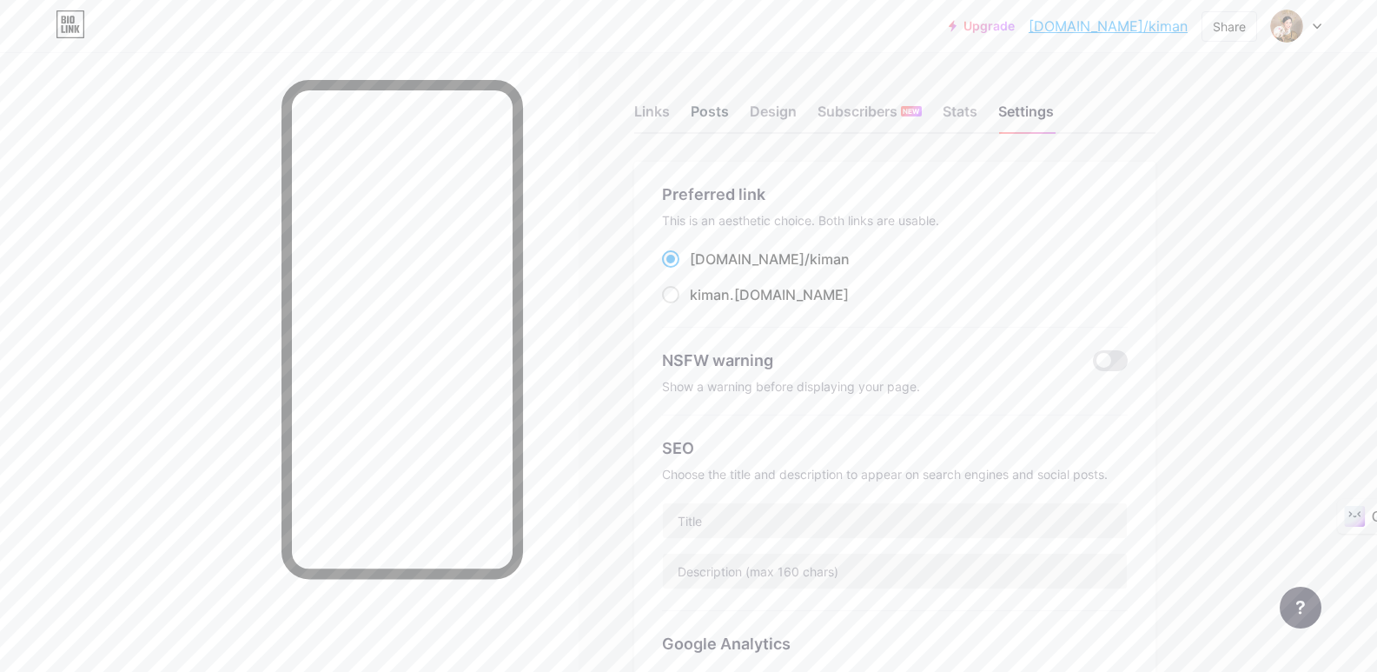
click at [704, 118] on div "Posts" at bounding box center [710, 116] width 38 height 31
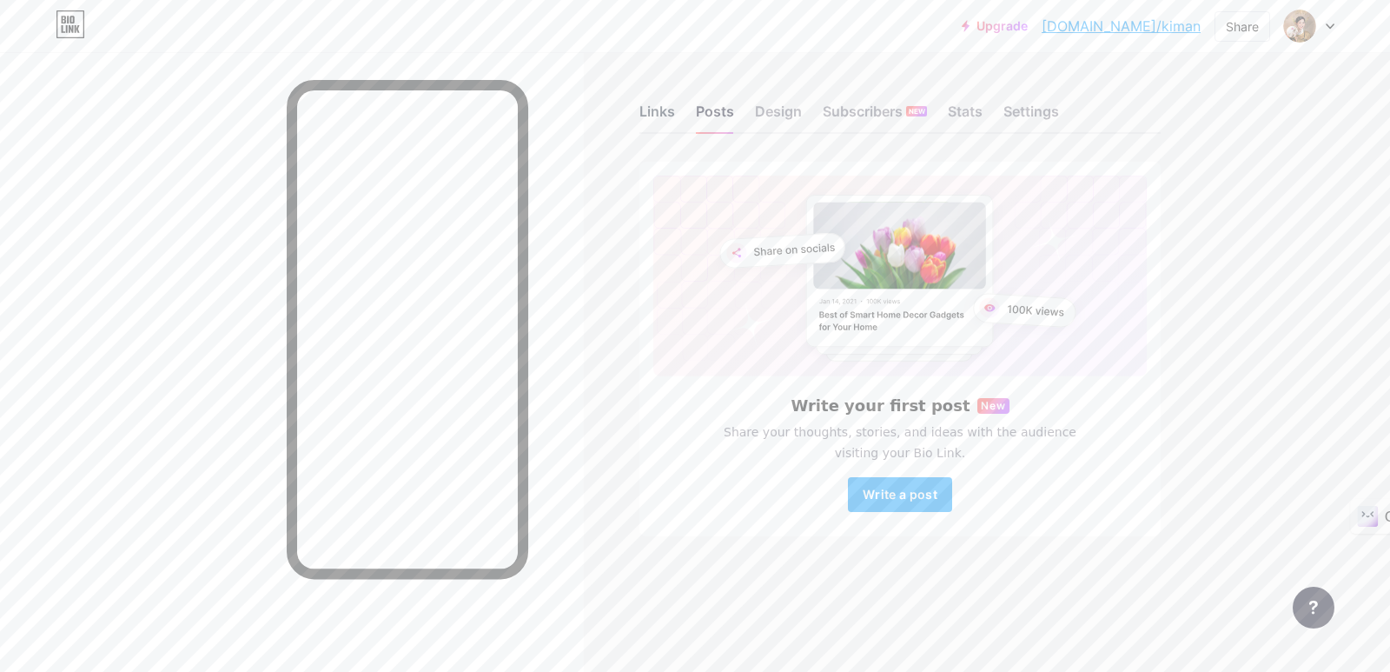
click at [654, 110] on div "Links" at bounding box center [658, 116] width 36 height 31
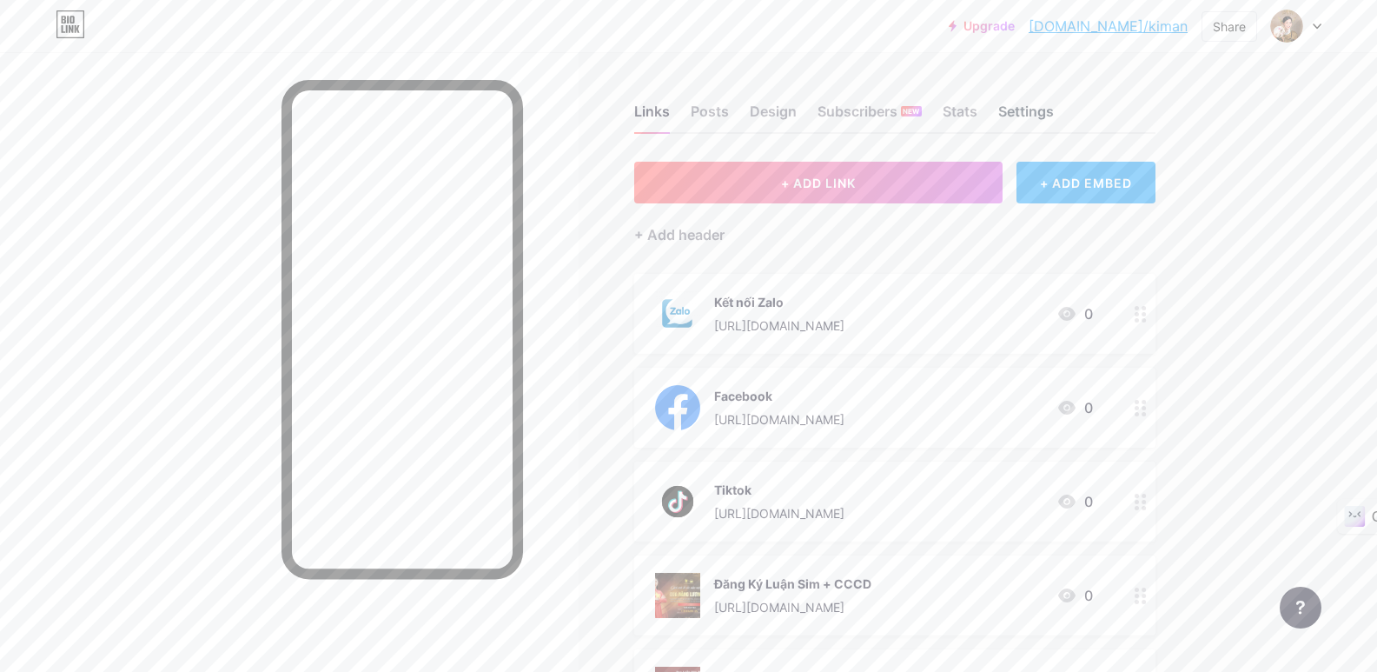
click at [1047, 109] on div "Settings" at bounding box center [1026, 116] width 56 height 31
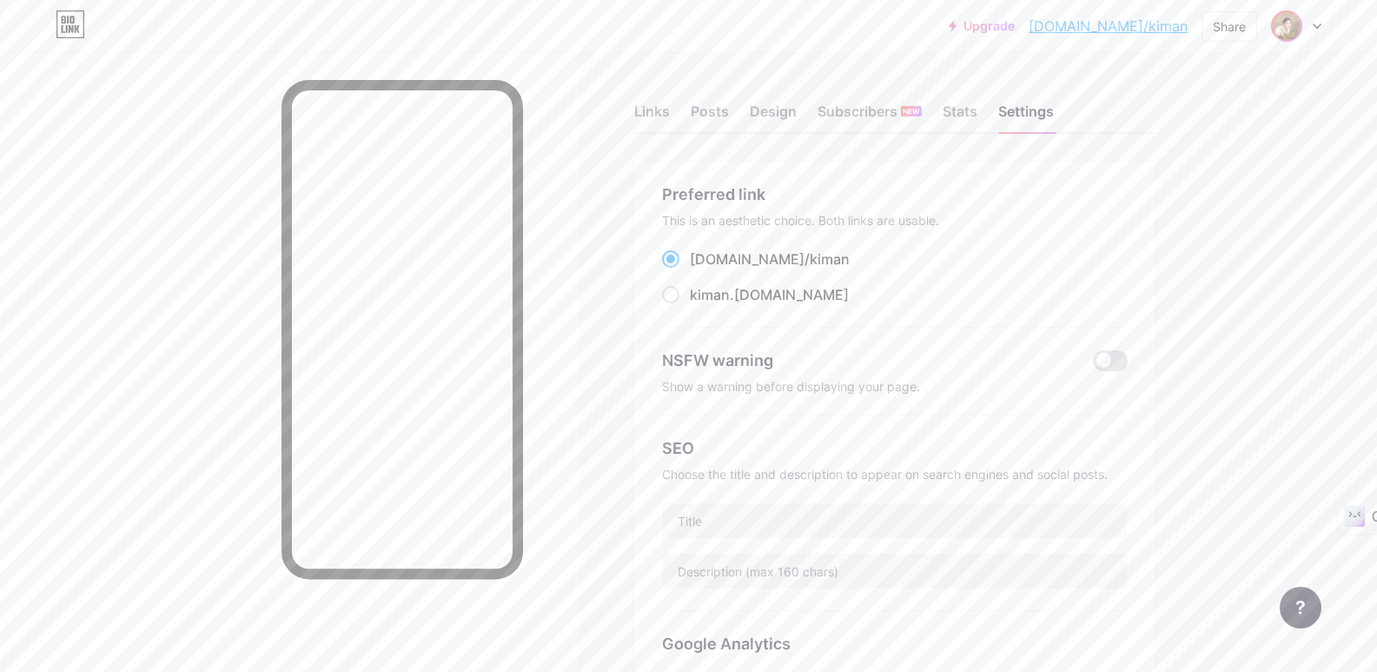
click at [1289, 27] on img at bounding box center [1287, 26] width 28 height 28
click at [1237, 104] on div "[PERSON_NAME]" at bounding box center [1220, 104] width 129 height 14
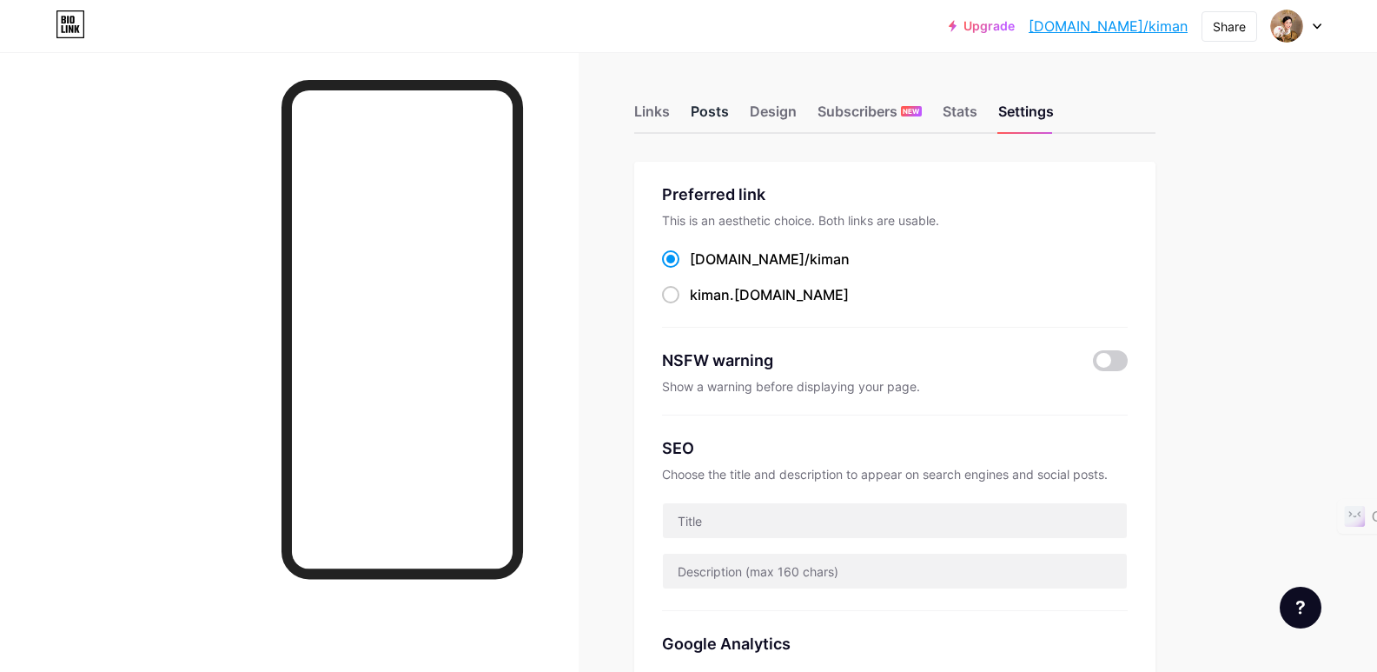
click at [723, 118] on div "Posts" at bounding box center [710, 116] width 38 height 31
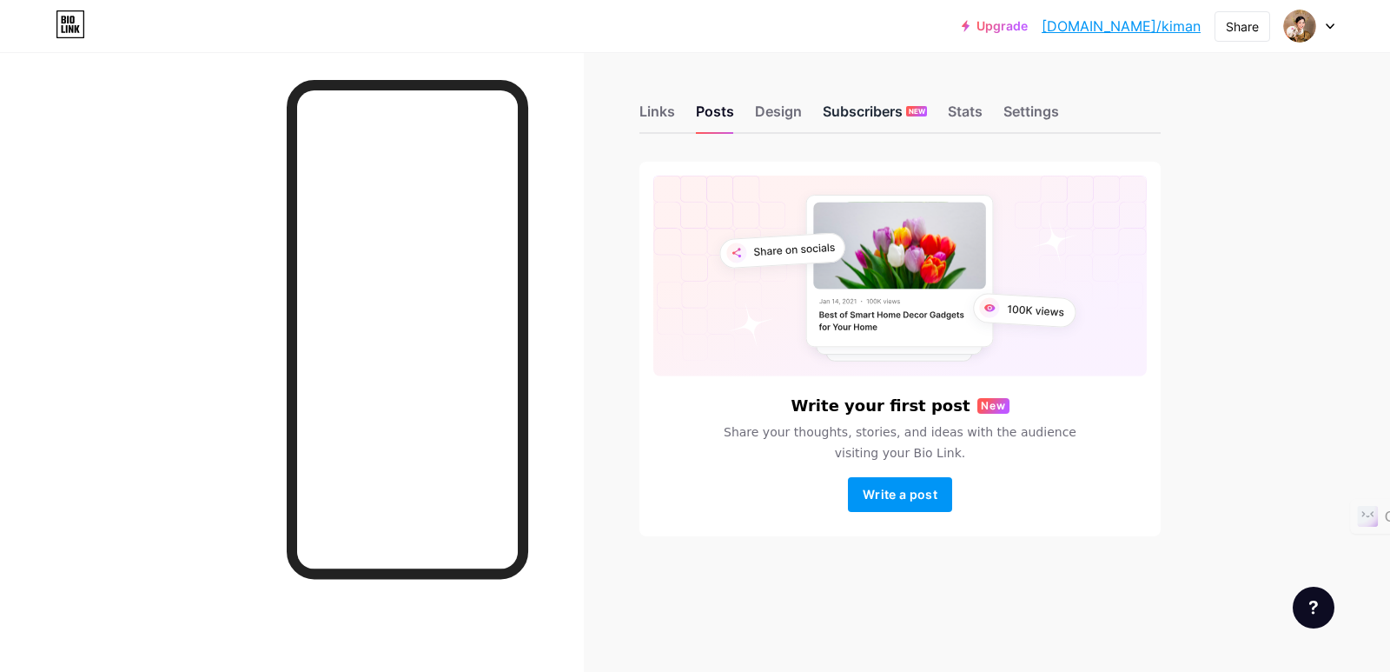
click at [833, 118] on div "Subscribers NEW" at bounding box center [875, 116] width 104 height 31
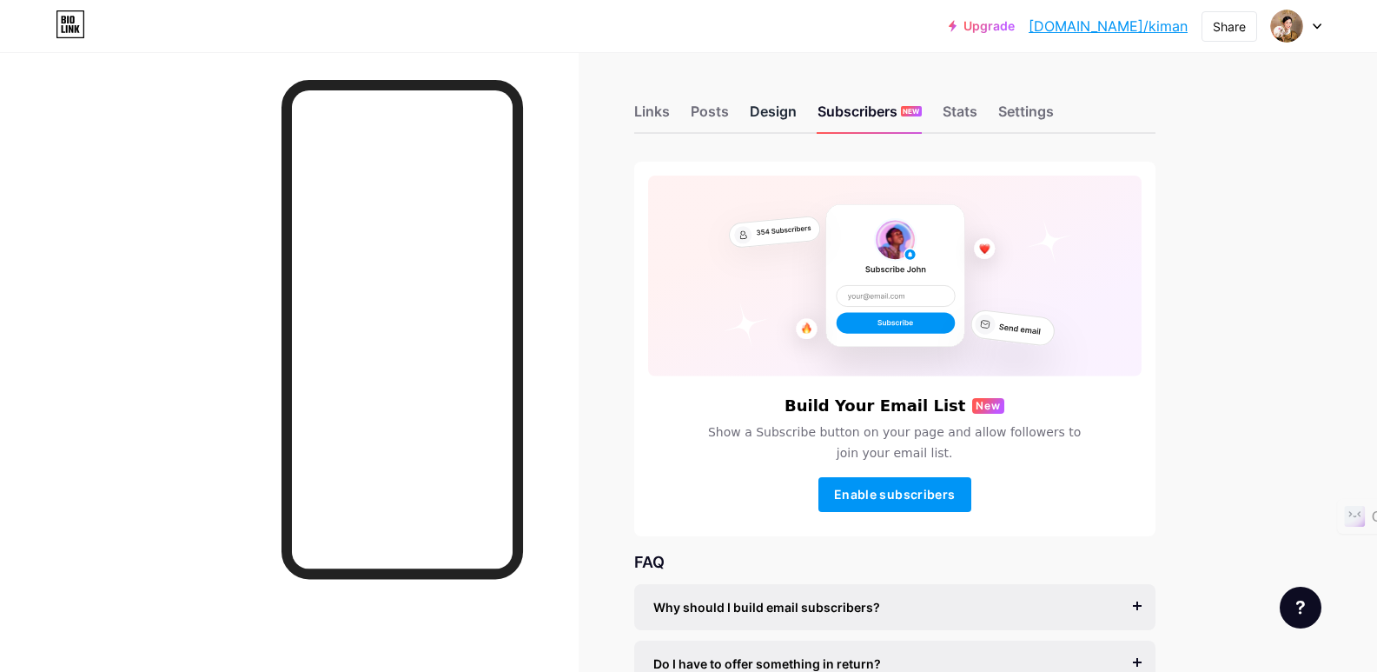
click at [764, 115] on div "Design" at bounding box center [773, 116] width 47 height 31
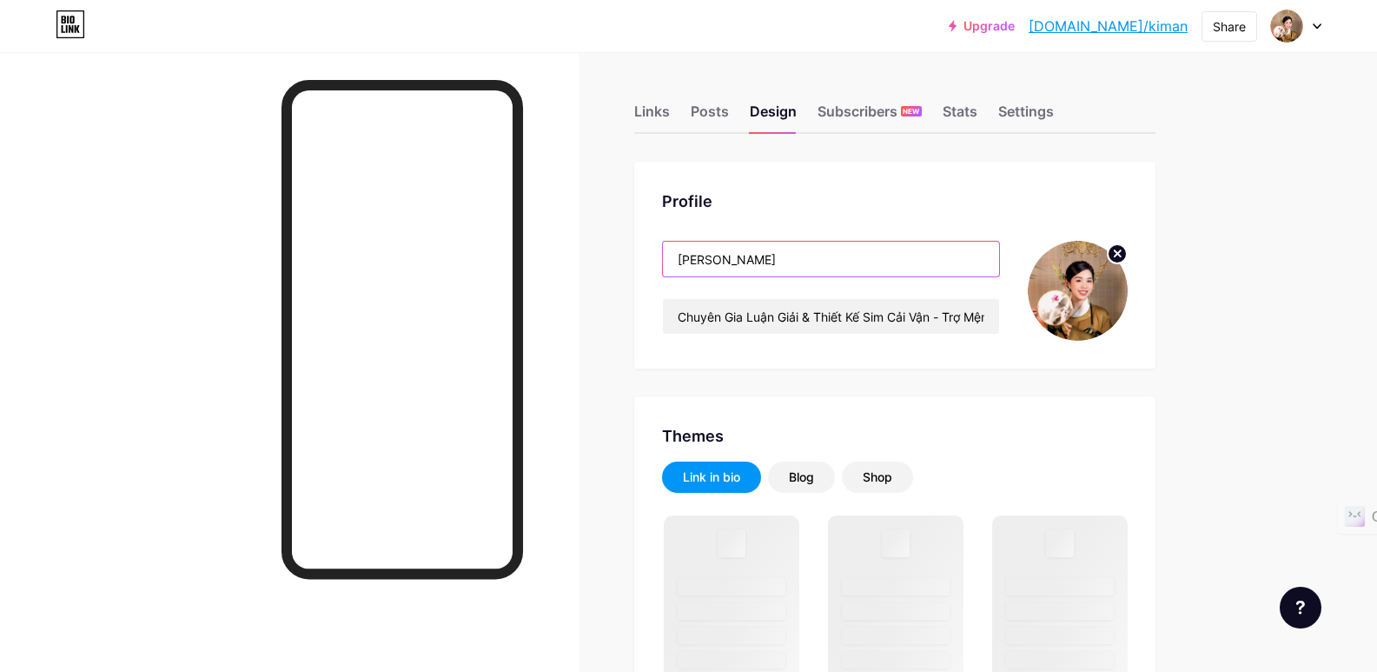
click at [805, 259] on input "[PERSON_NAME]" at bounding box center [831, 259] width 336 height 35
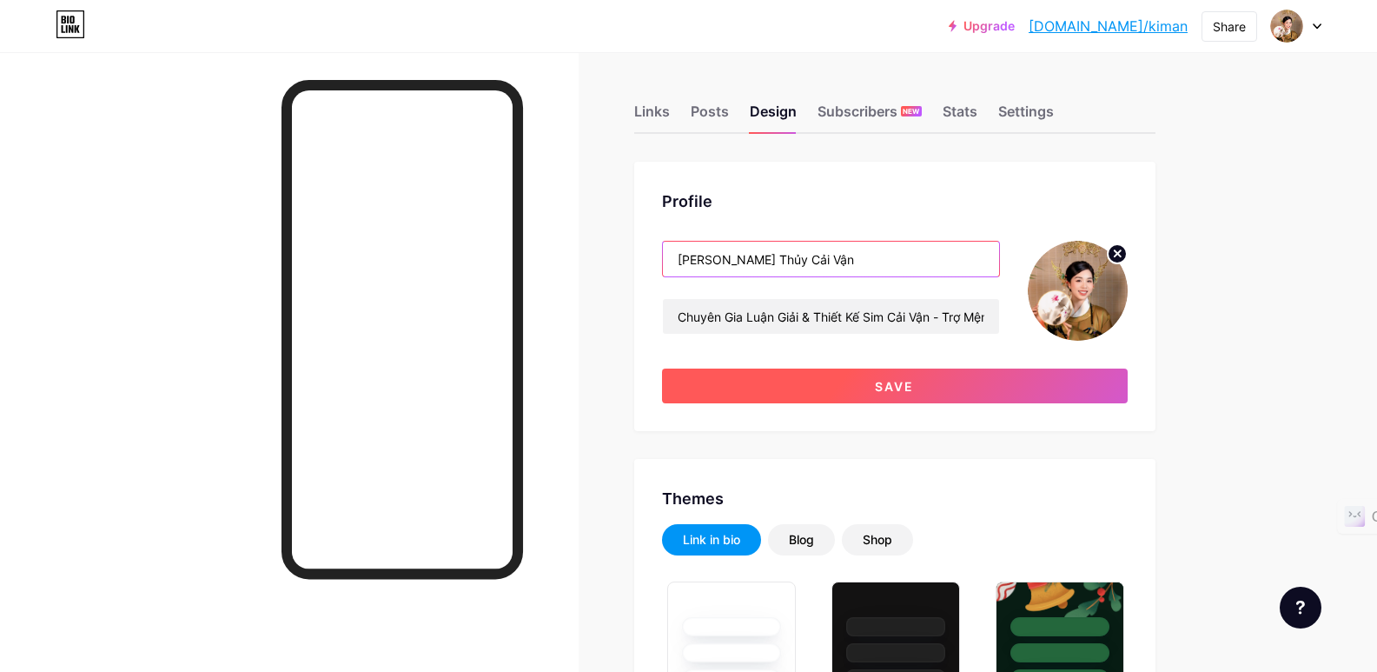
type input "[PERSON_NAME] Thủy Cải Vận"
click at [900, 390] on span "Save" at bounding box center [894, 386] width 39 height 15
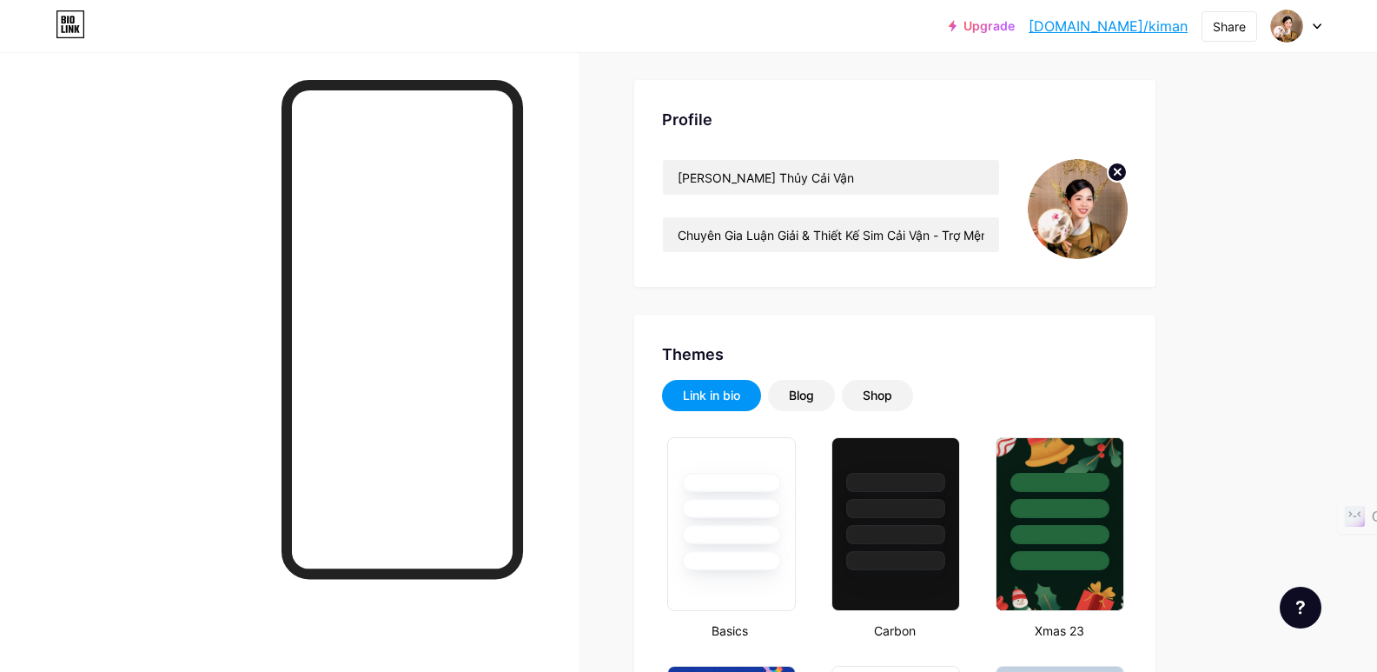
scroll to position [174, 0]
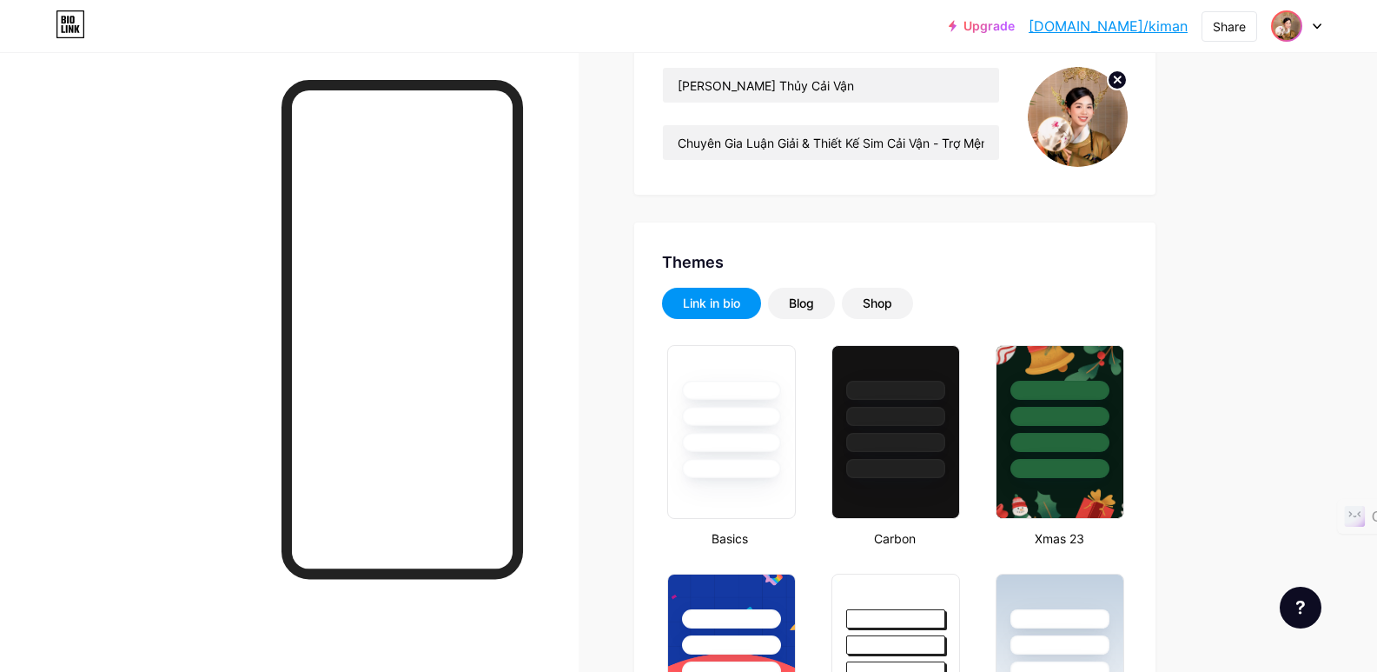
click at [1296, 20] on img at bounding box center [1287, 26] width 28 height 28
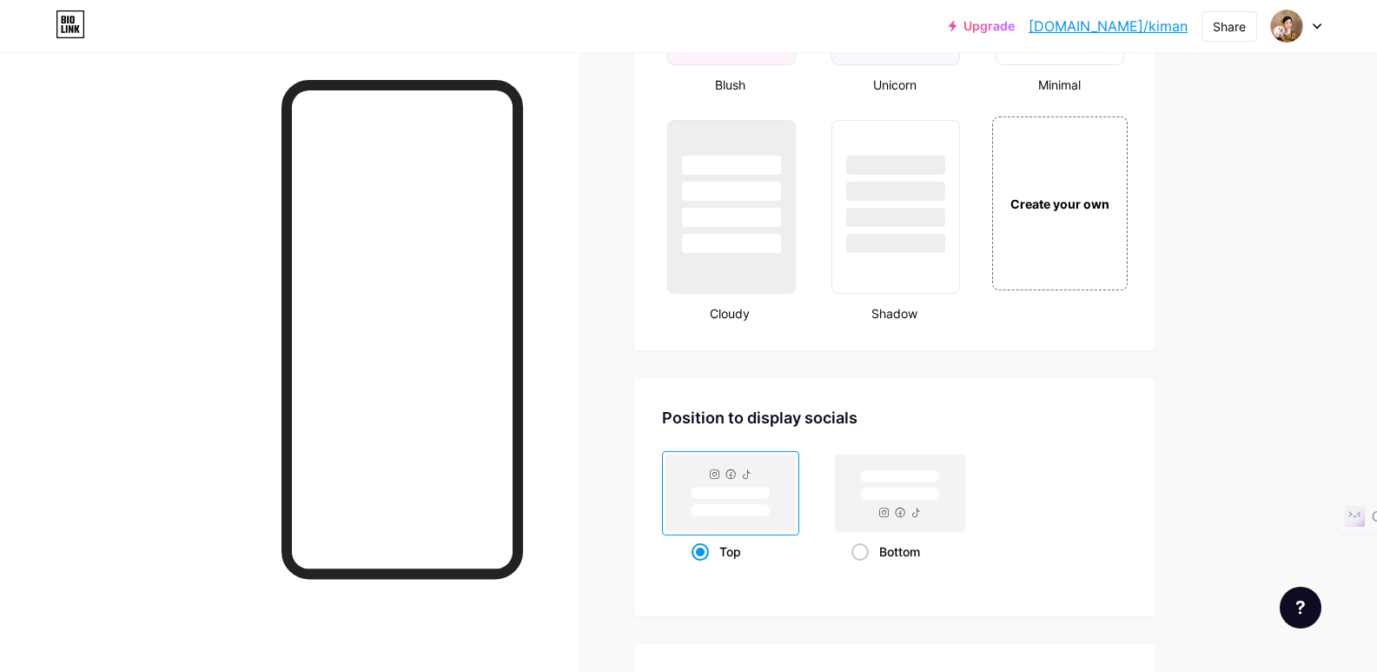
scroll to position [2280, 0]
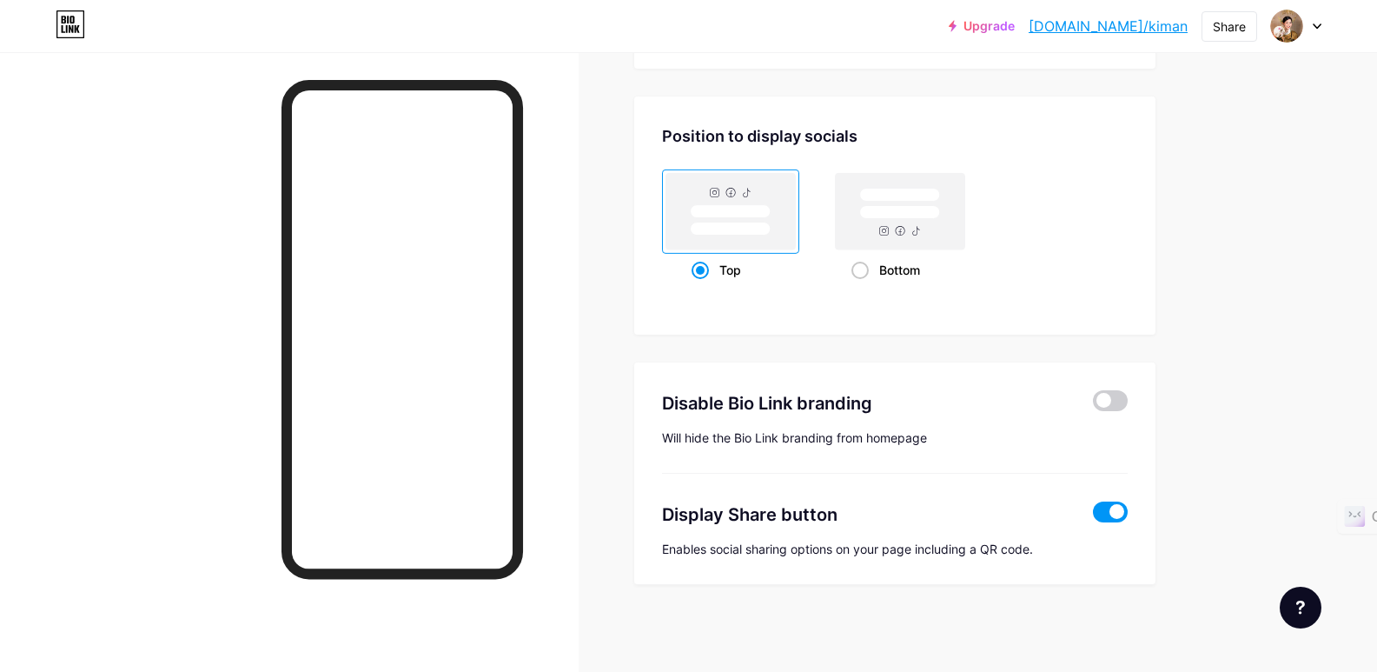
click at [1114, 511] on span at bounding box center [1110, 511] width 35 height 21
click at [1093, 516] on input "checkbox" at bounding box center [1093, 516] width 0 height 0
click at [1128, 511] on span at bounding box center [1110, 511] width 35 height 21
click at [1093, 516] on input "checkbox" at bounding box center [1093, 516] width 0 height 0
click at [1113, 511] on span at bounding box center [1110, 511] width 35 height 21
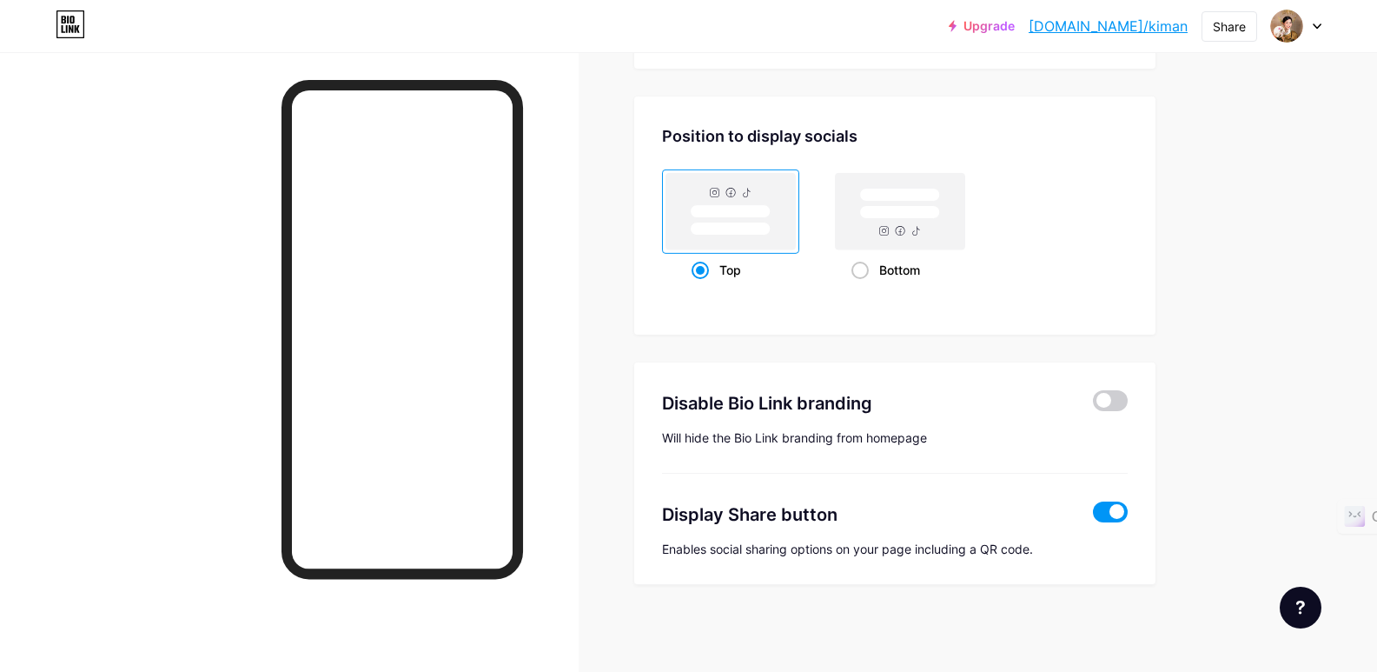
click at [1093, 516] on input "checkbox" at bounding box center [1093, 516] width 0 height 0
click at [1114, 512] on span at bounding box center [1110, 511] width 35 height 21
click at [1093, 516] on input "checkbox" at bounding box center [1093, 516] width 0 height 0
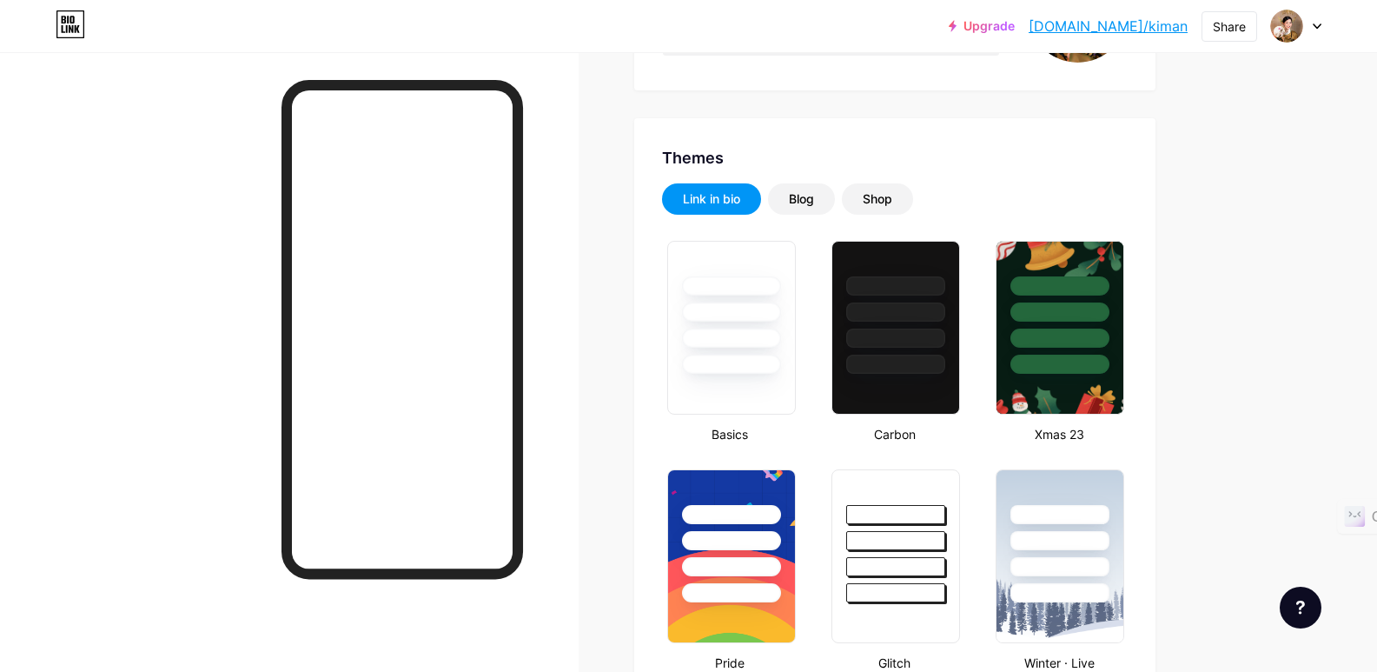
scroll to position [108, 0]
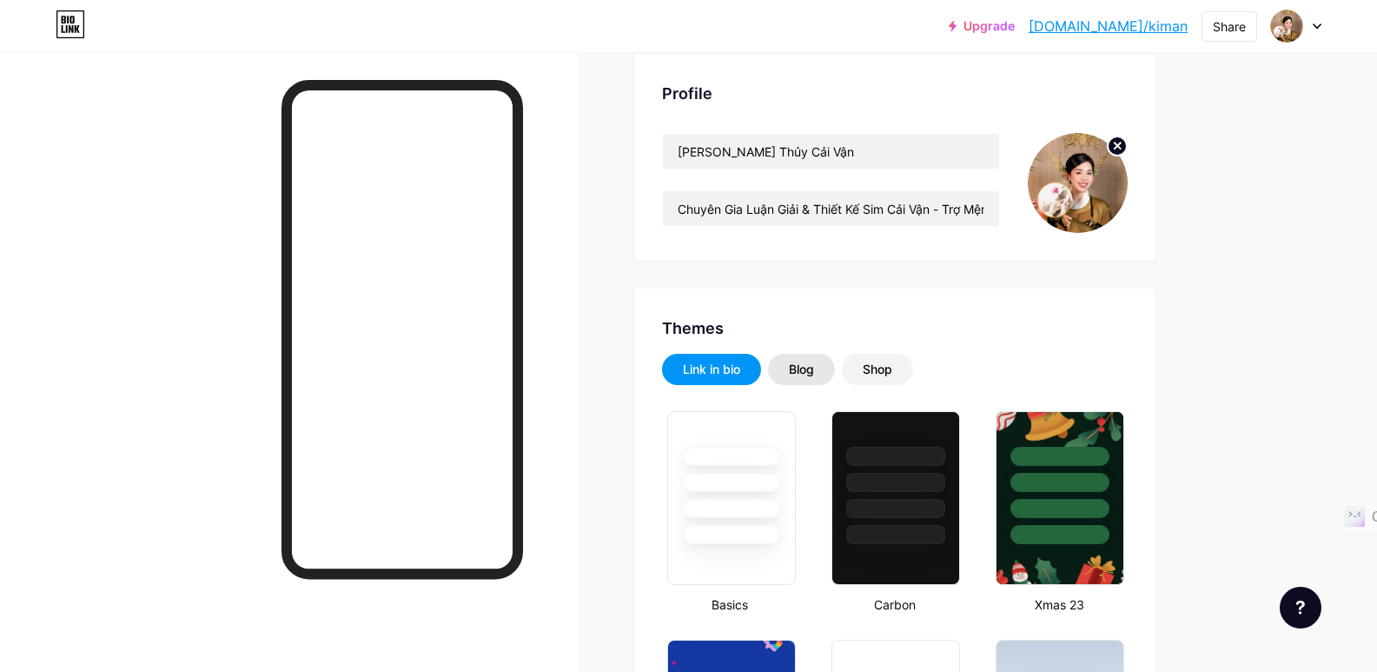
click at [806, 362] on div "Blog" at bounding box center [801, 369] width 25 height 17
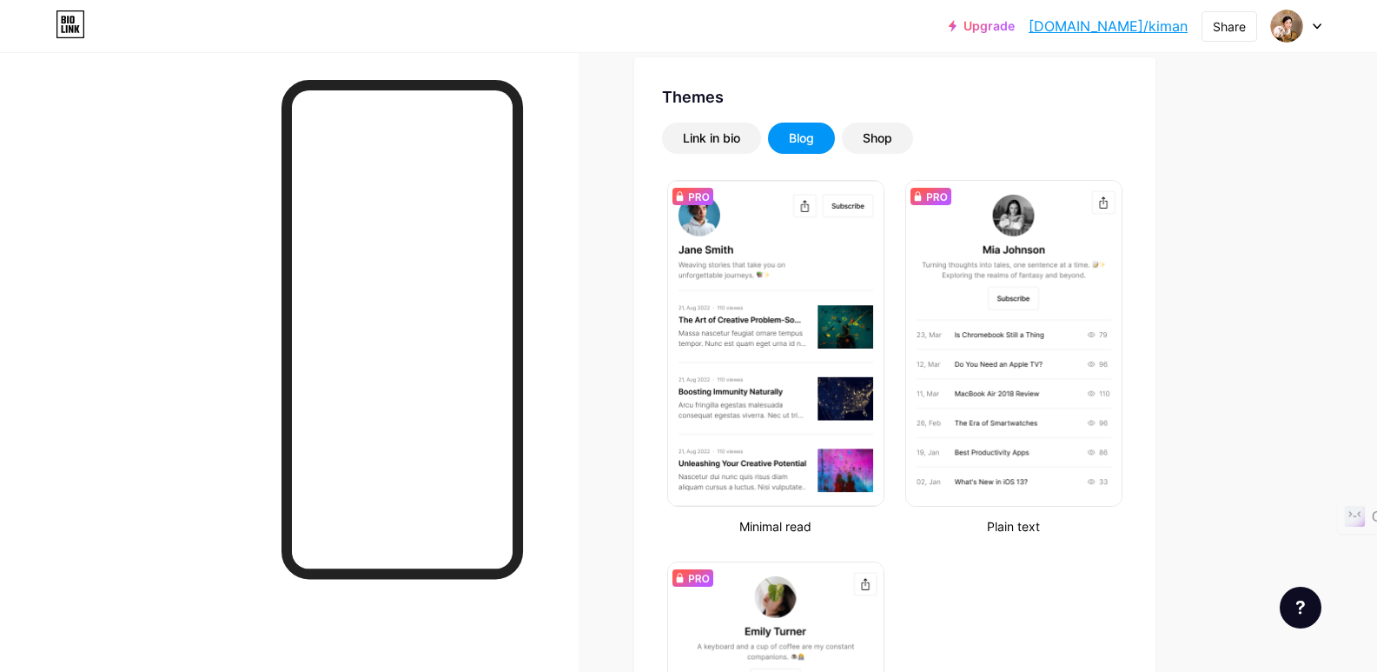
scroll to position [282, 0]
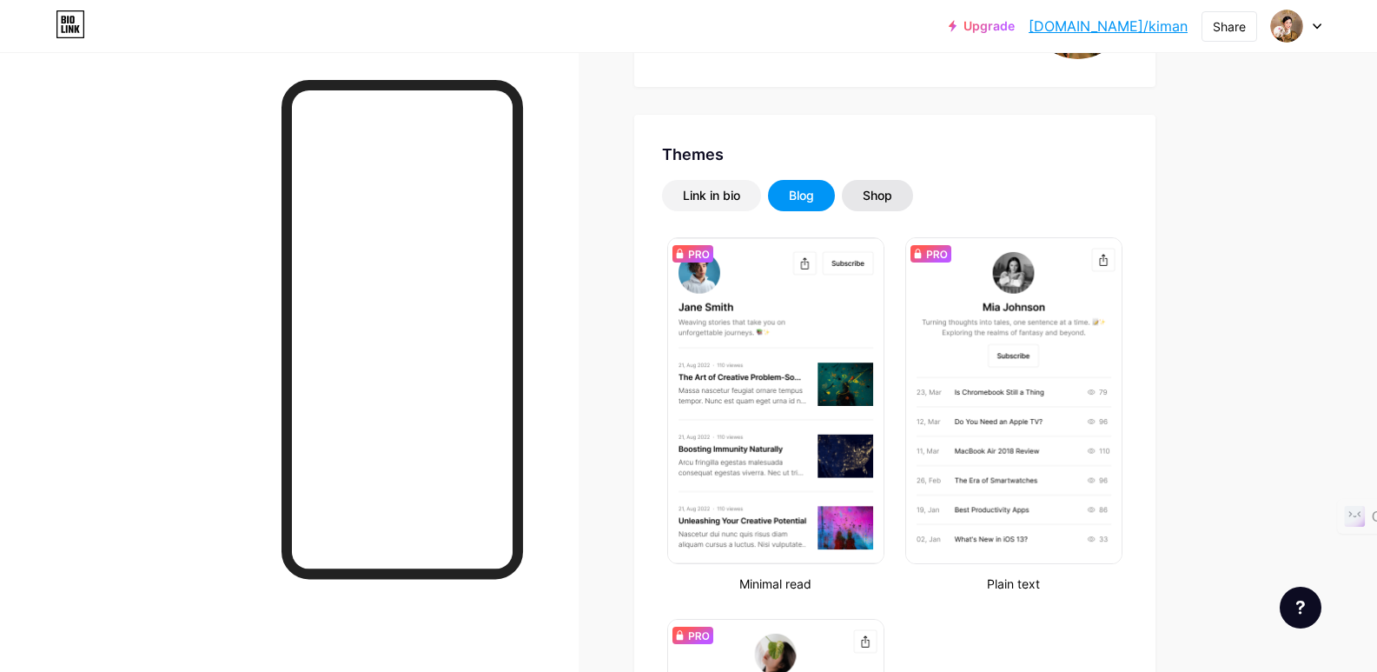
click at [887, 188] on div "Shop" at bounding box center [878, 195] width 30 height 17
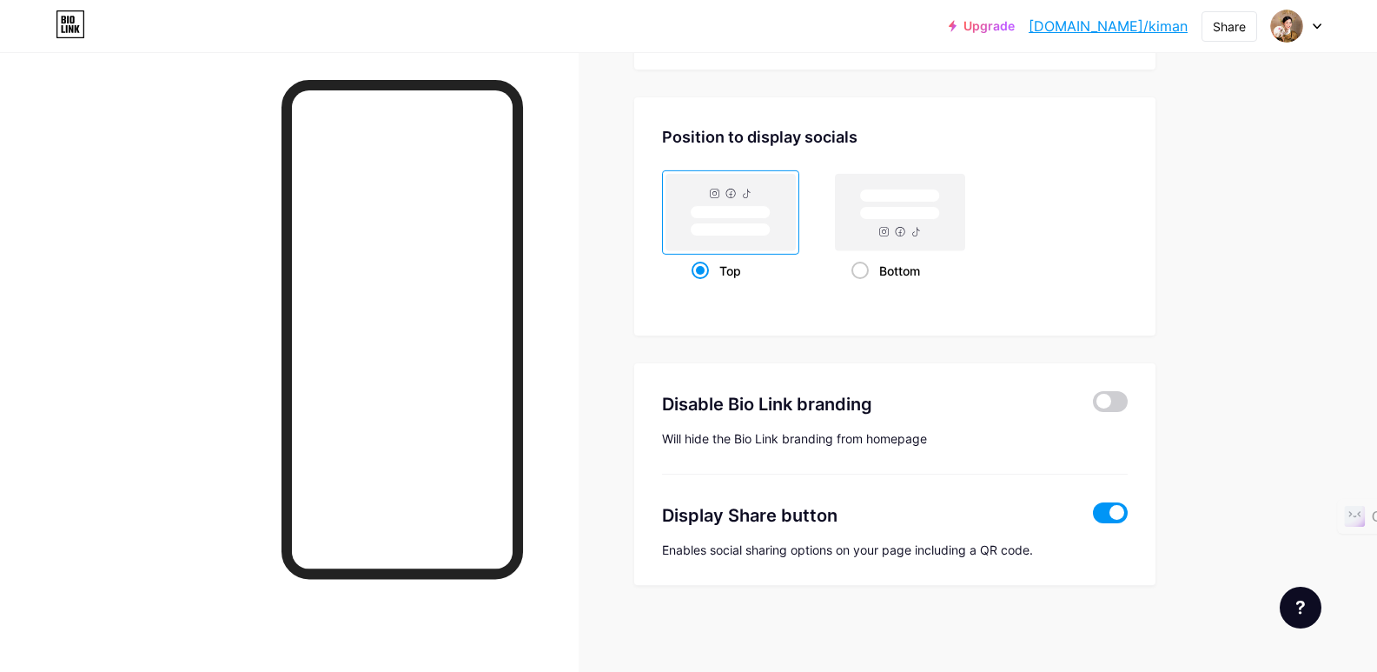
scroll to position [852, 0]
click at [1122, 399] on span at bounding box center [1110, 400] width 35 height 21
click at [1093, 405] on input "checkbox" at bounding box center [1093, 405] width 0 height 0
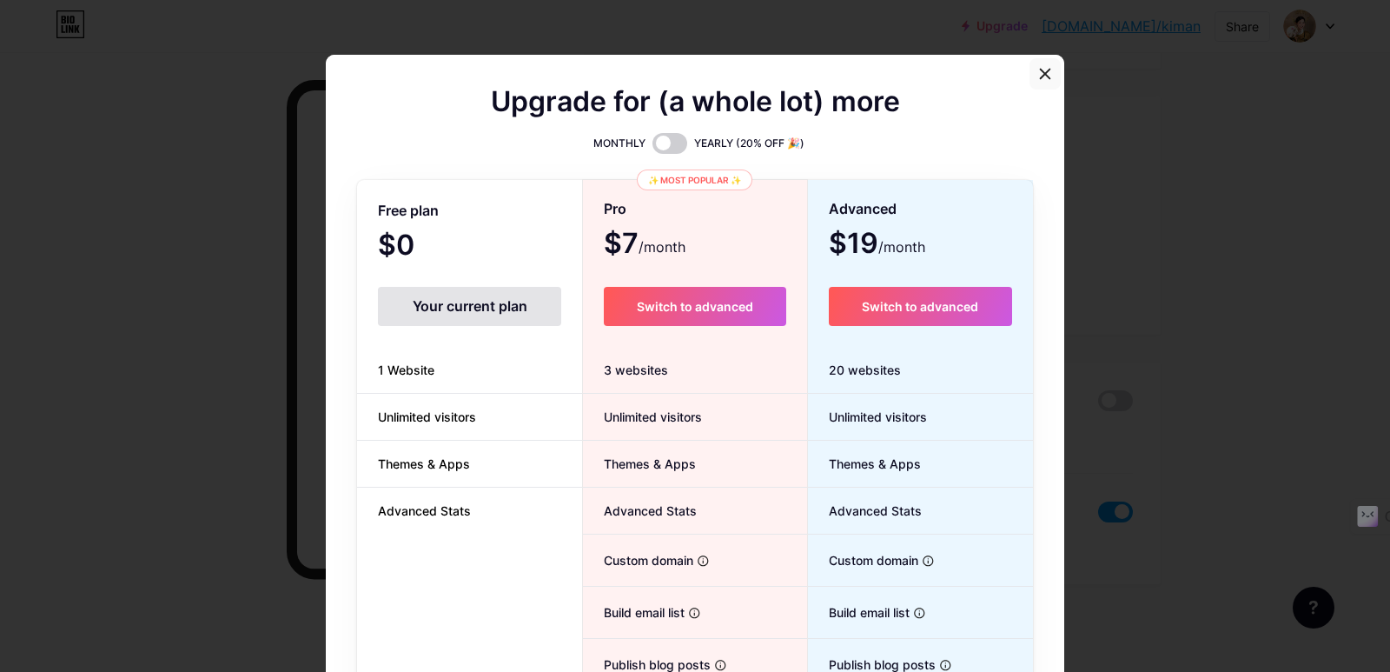
click at [1040, 69] on icon at bounding box center [1045, 74] width 14 height 14
